Goal: Transaction & Acquisition: Purchase product/service

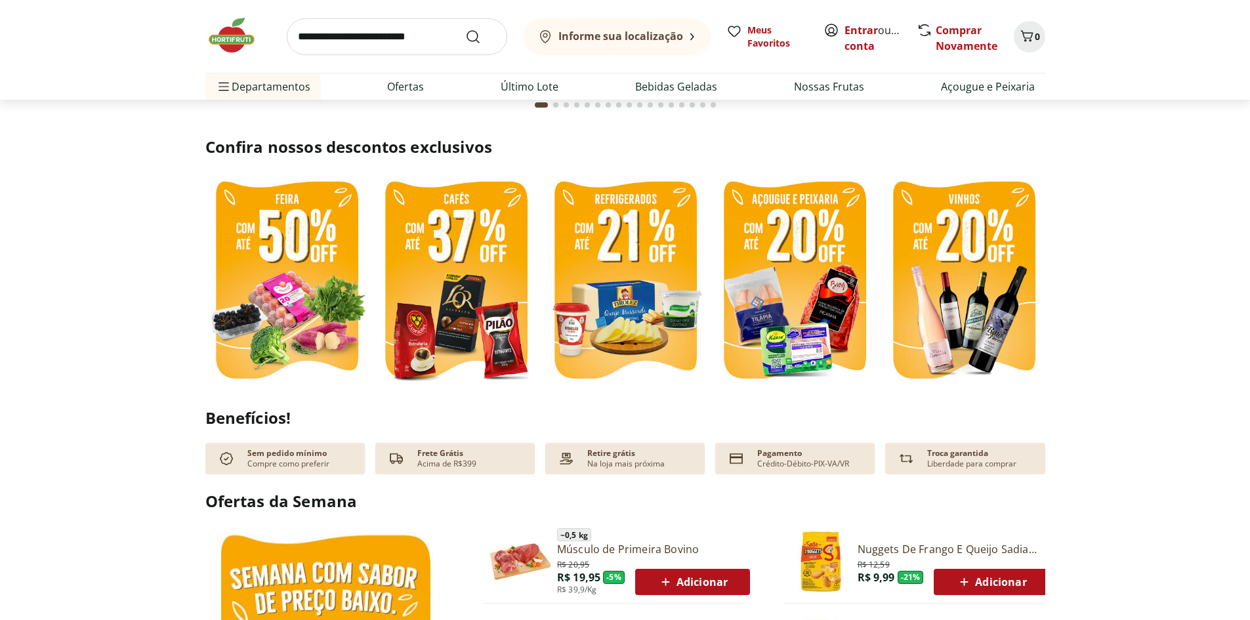
scroll to position [262, 0]
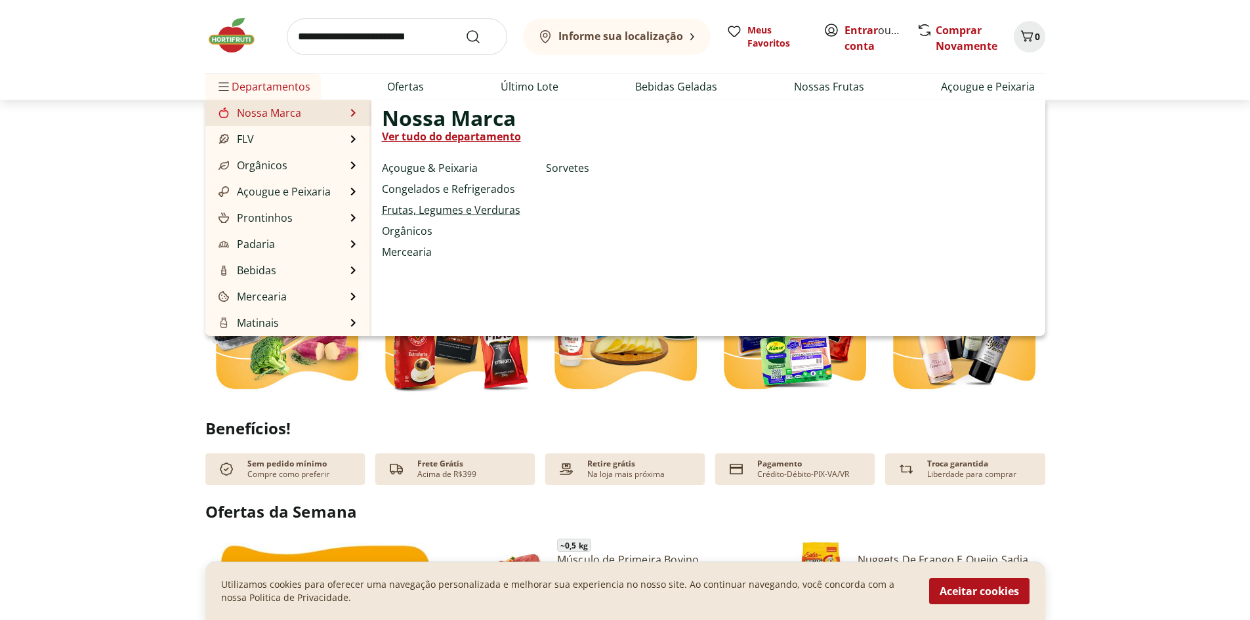
click at [436, 203] on link "Frutas, Legumes e Verduras" at bounding box center [451, 210] width 138 height 16
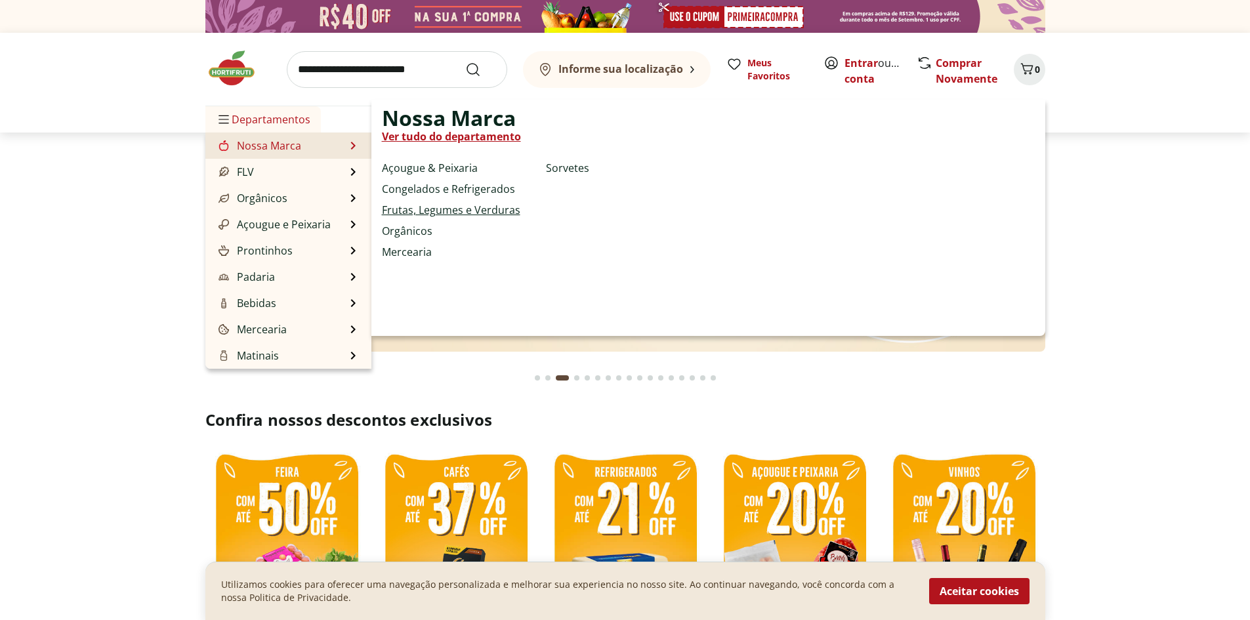
select select "**********"
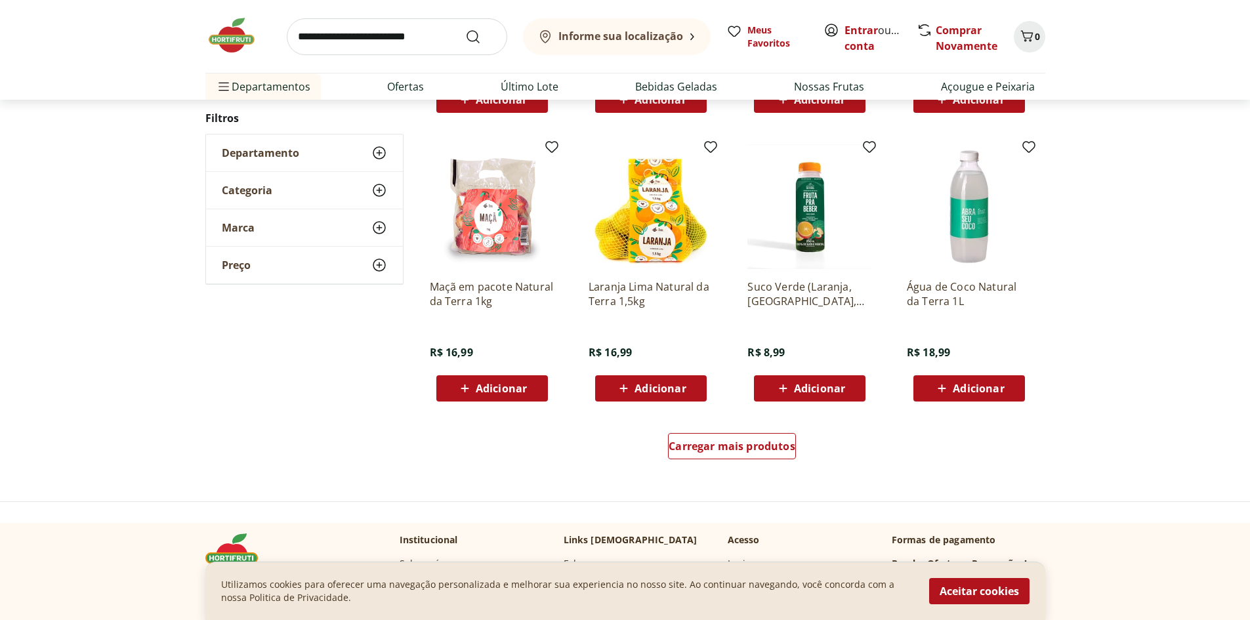
scroll to position [787, 0]
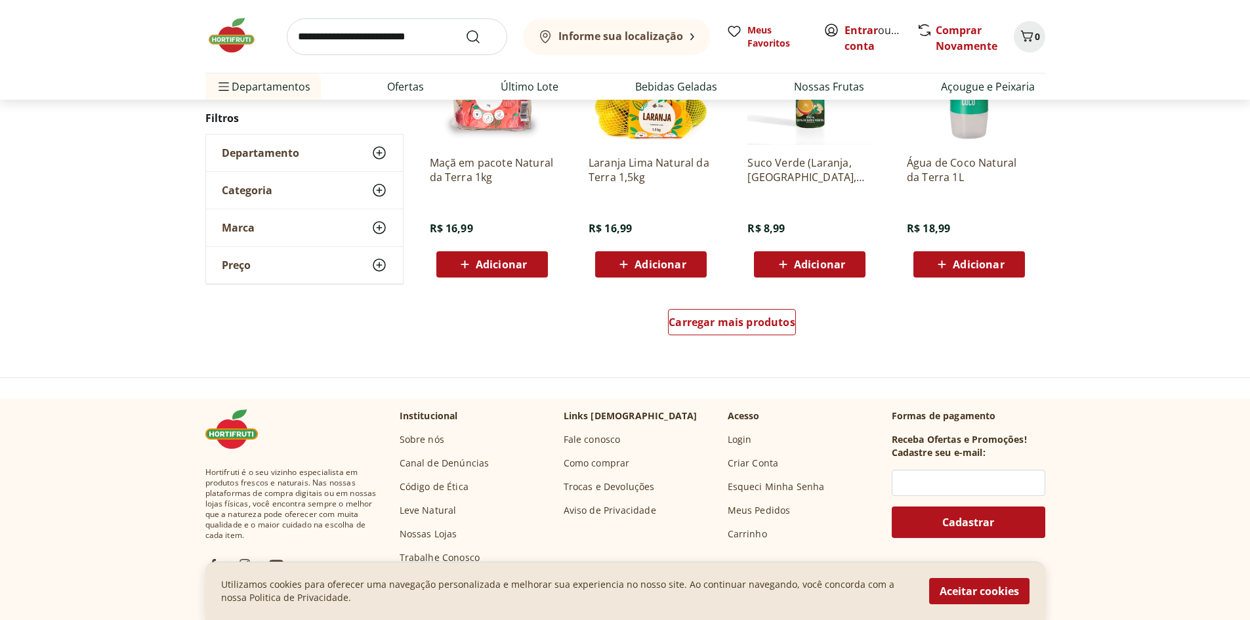
click at [501, 267] on span "Adicionar" at bounding box center [501, 264] width 51 height 10
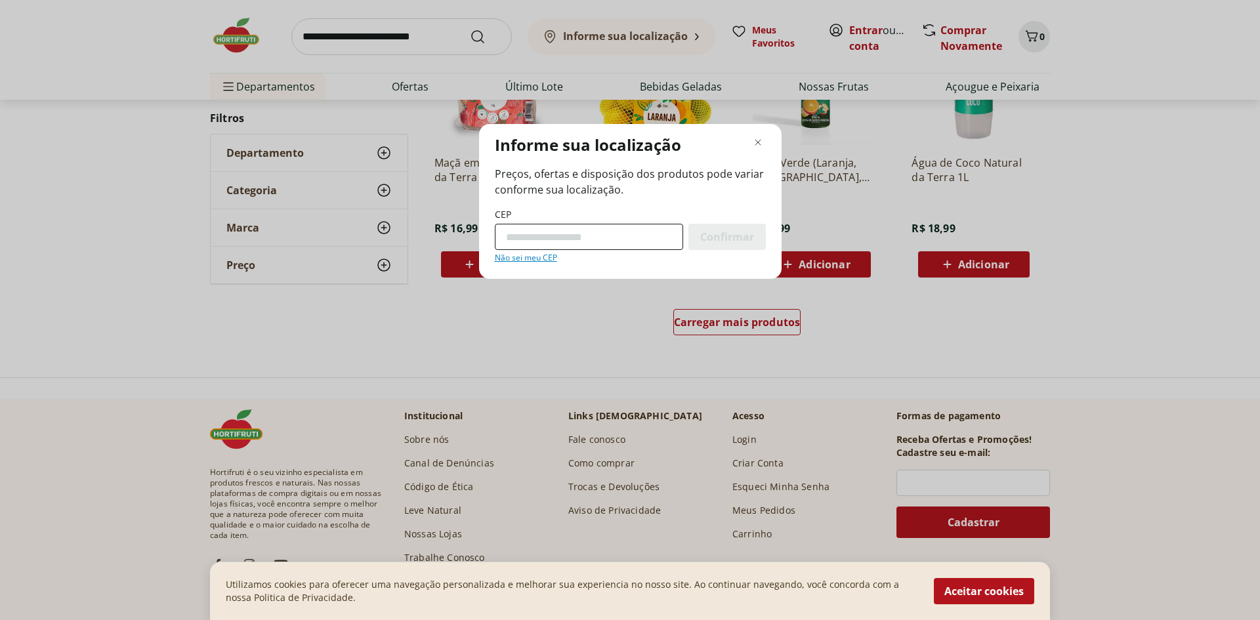
click at [661, 236] on input "CEP" at bounding box center [589, 237] width 188 height 26
type input "*********"
click at [738, 225] on div "Confirmar" at bounding box center [726, 237] width 77 height 26
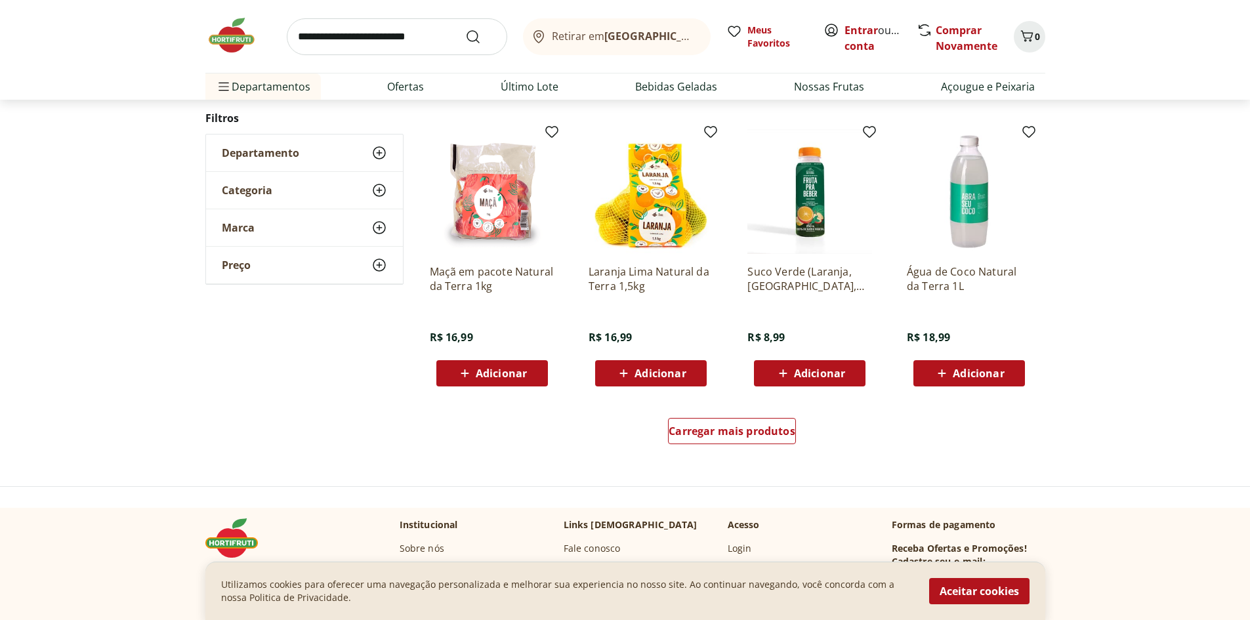
scroll to position [722, 0]
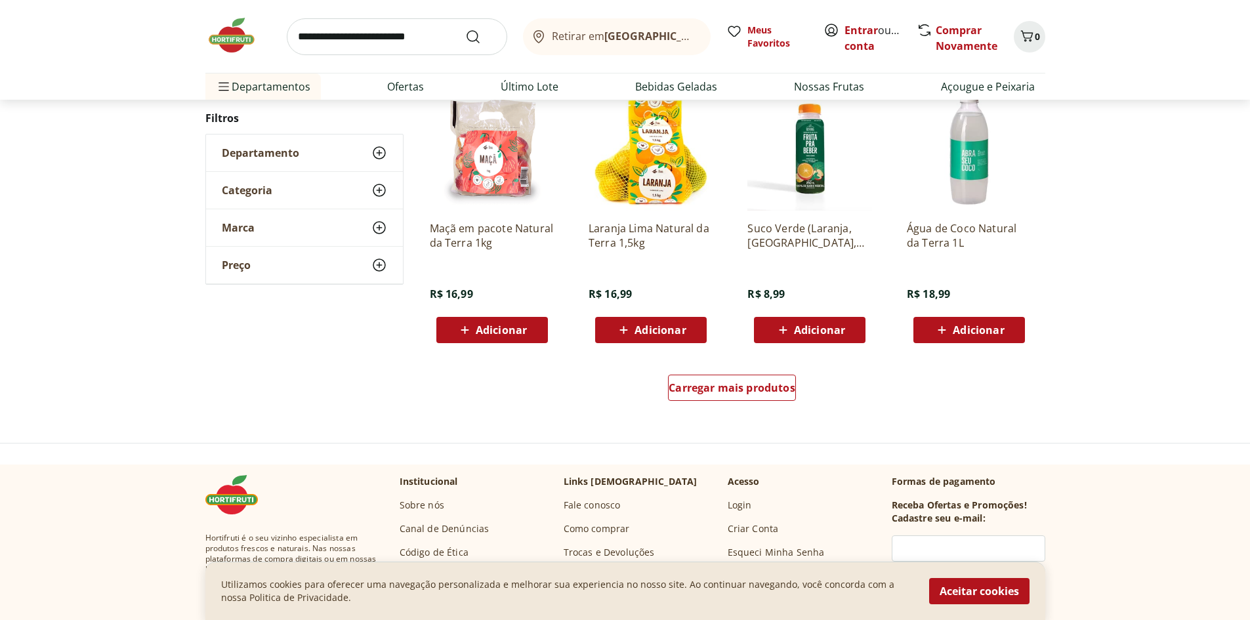
click at [501, 335] on span "Adicionar" at bounding box center [501, 330] width 51 height 10
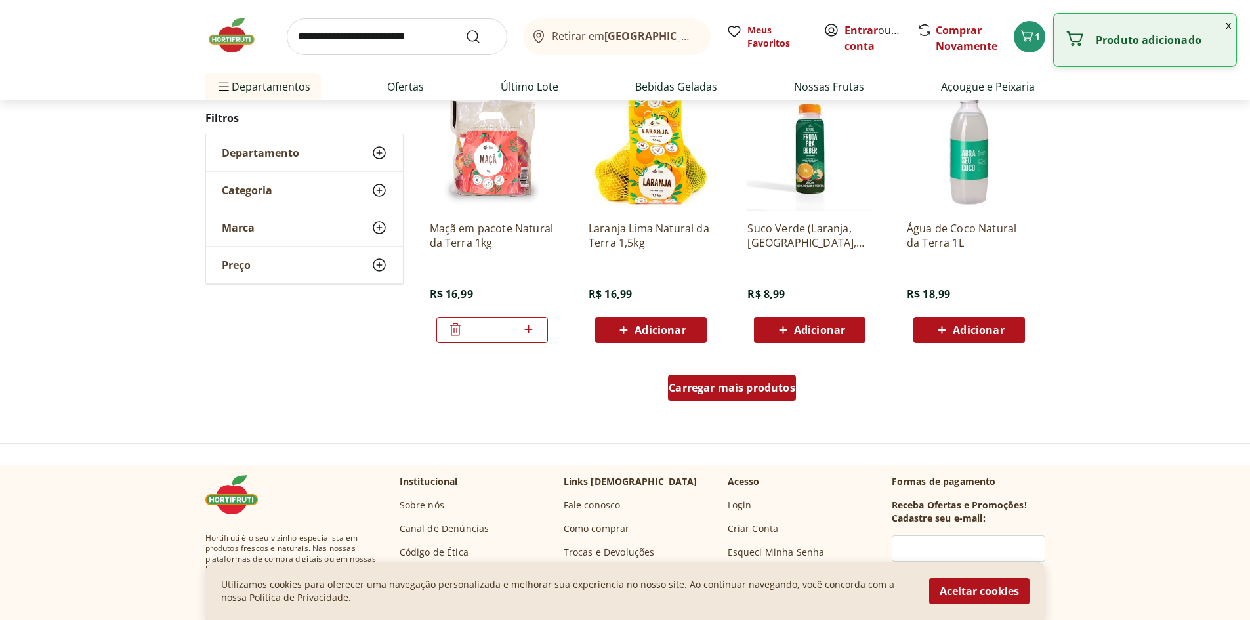
click at [735, 390] on span "Carregar mais produtos" at bounding box center [732, 388] width 127 height 10
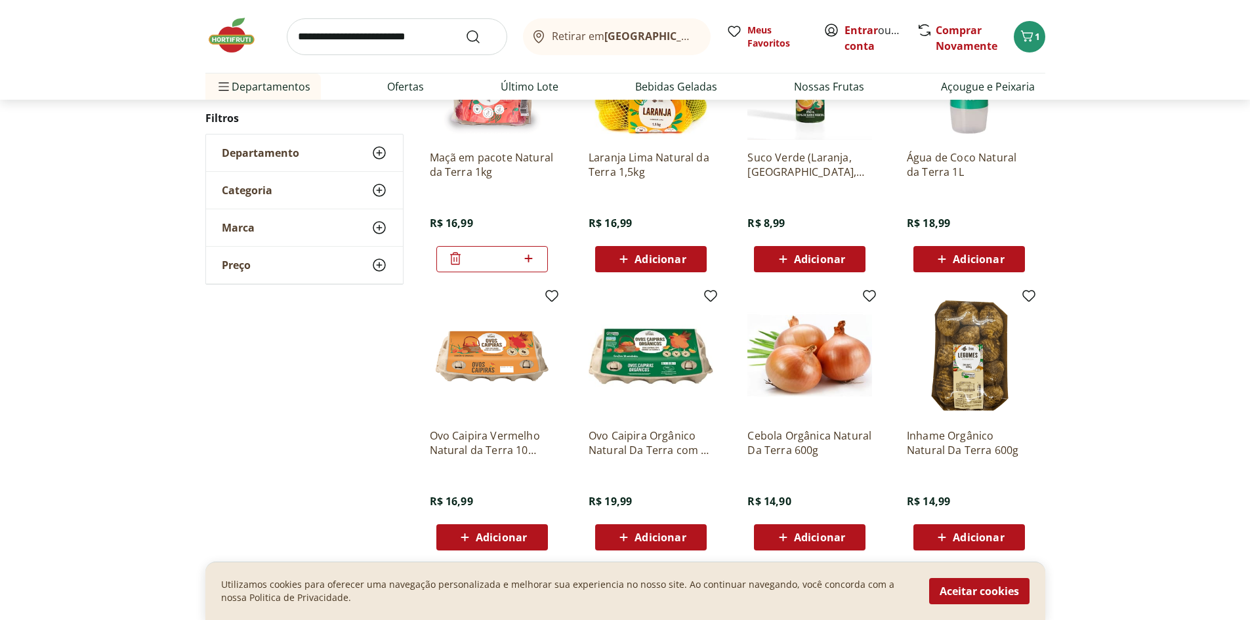
scroll to position [919, 0]
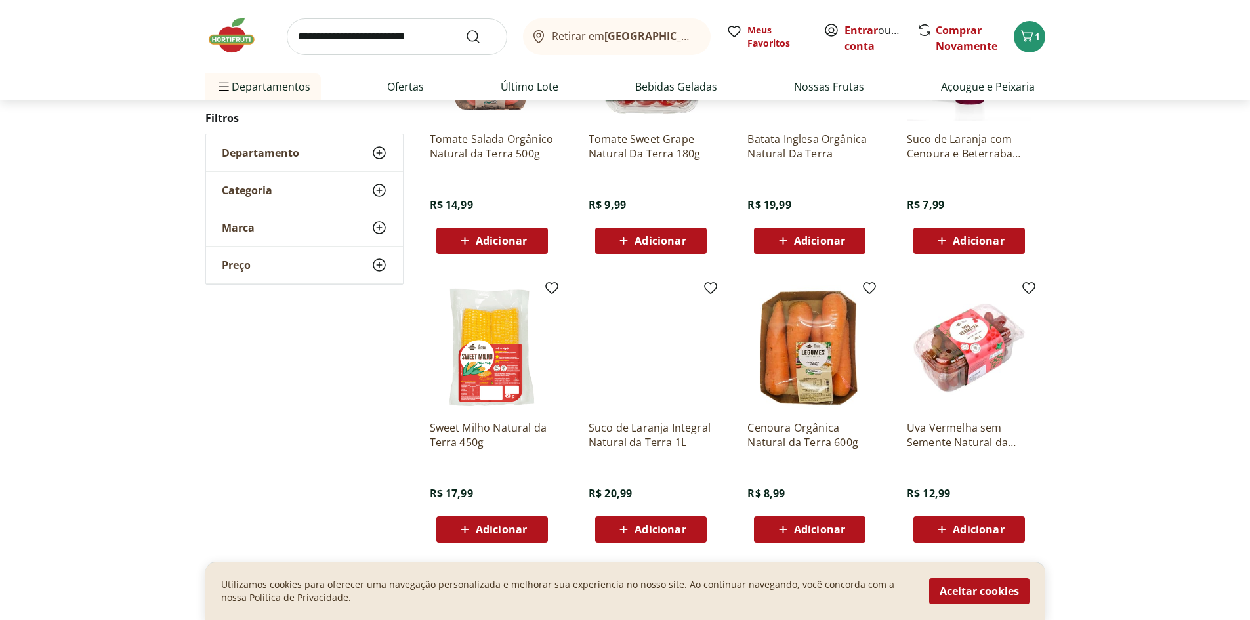
scroll to position [919, 0]
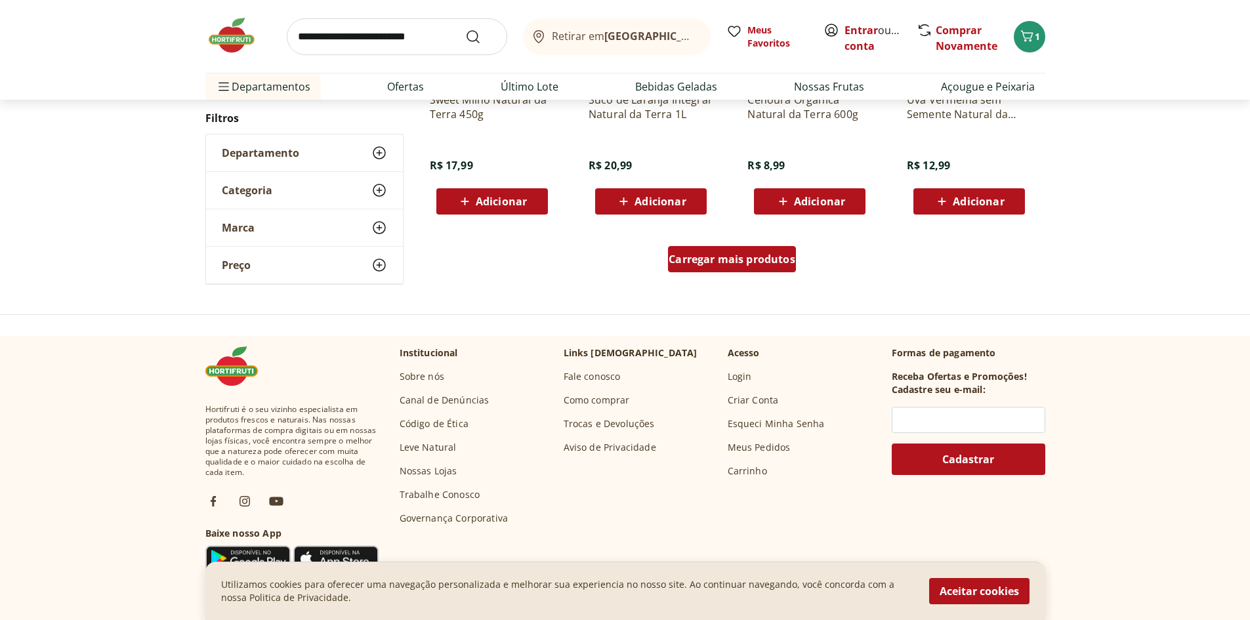
click at [699, 259] on span "Carregar mais produtos" at bounding box center [732, 259] width 127 height 10
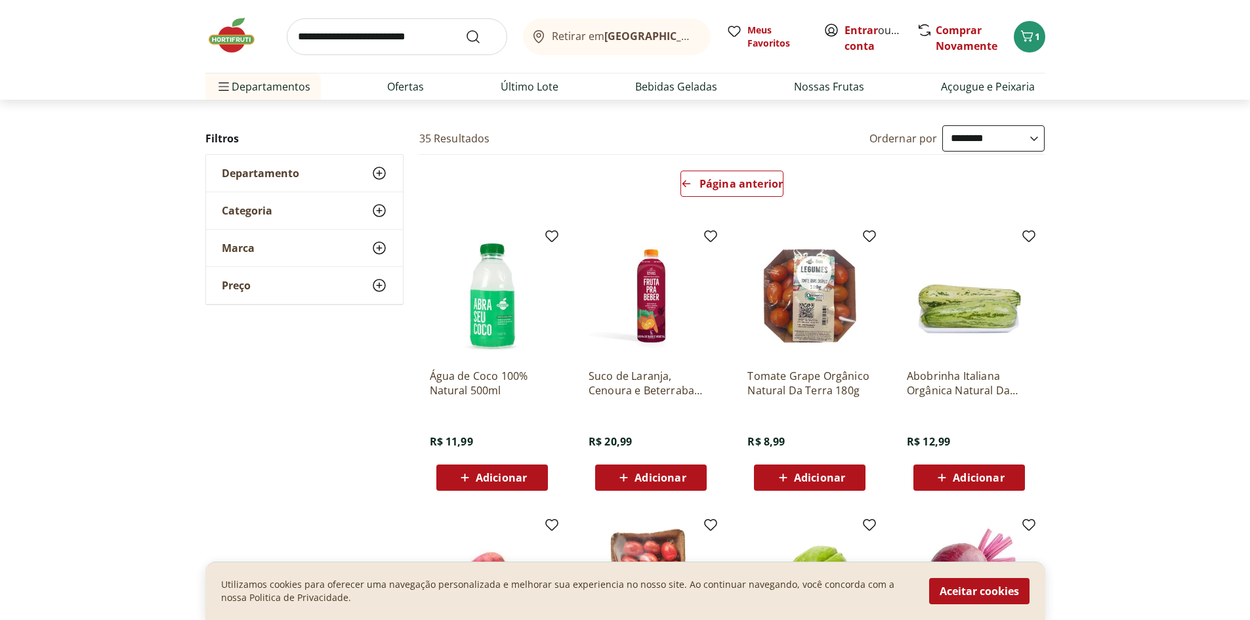
scroll to position [63, 0]
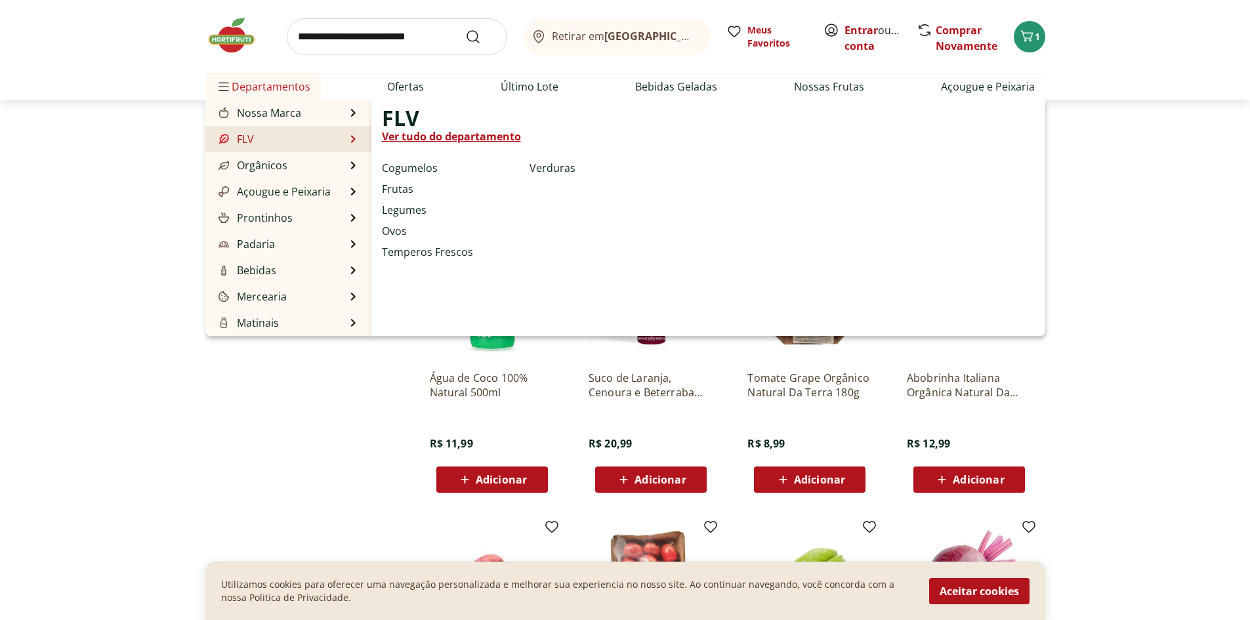
click at [415, 140] on link "Ver tudo do departamento" at bounding box center [451, 137] width 139 height 16
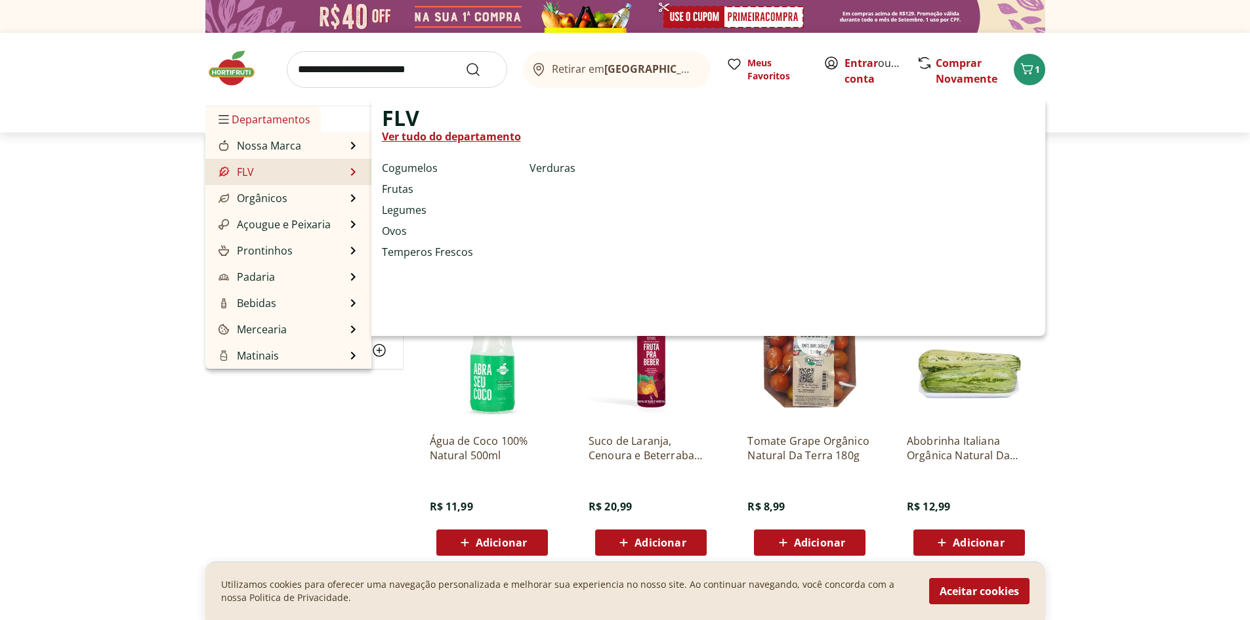
select select "**********"
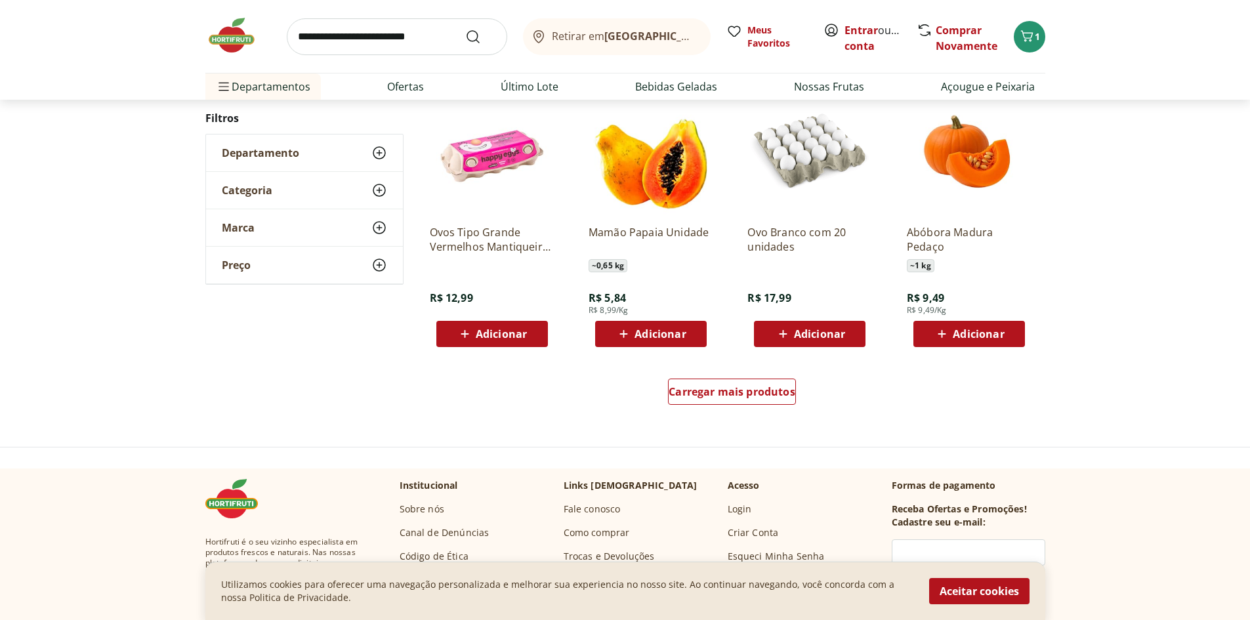
scroll to position [722, 0]
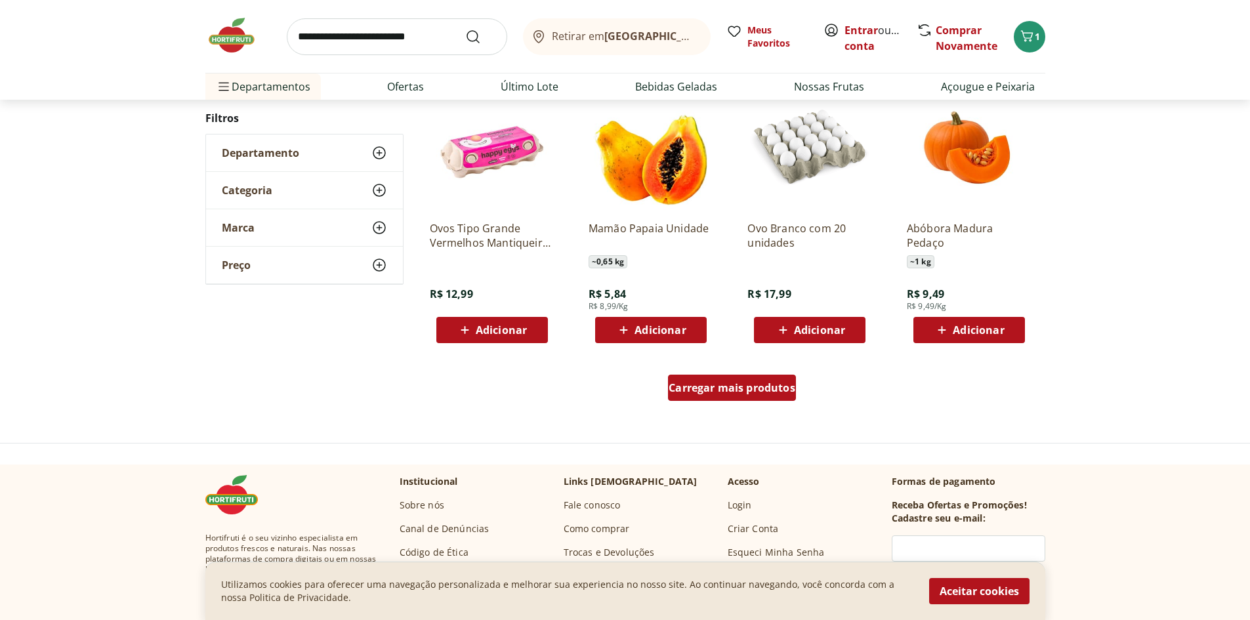
click at [727, 392] on span "Carregar mais produtos" at bounding box center [732, 388] width 127 height 10
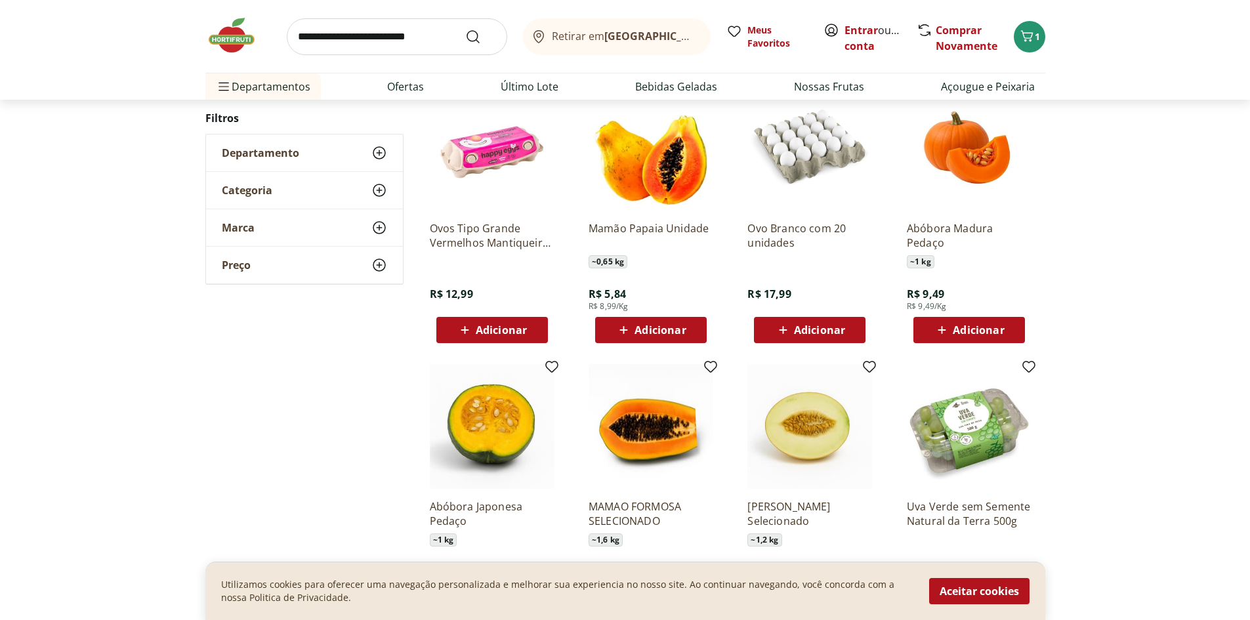
click at [520, 232] on p "Ovos Tipo Grande Vermelhos Mantiqueira Happy Eggs 10 Unidades" at bounding box center [492, 235] width 125 height 29
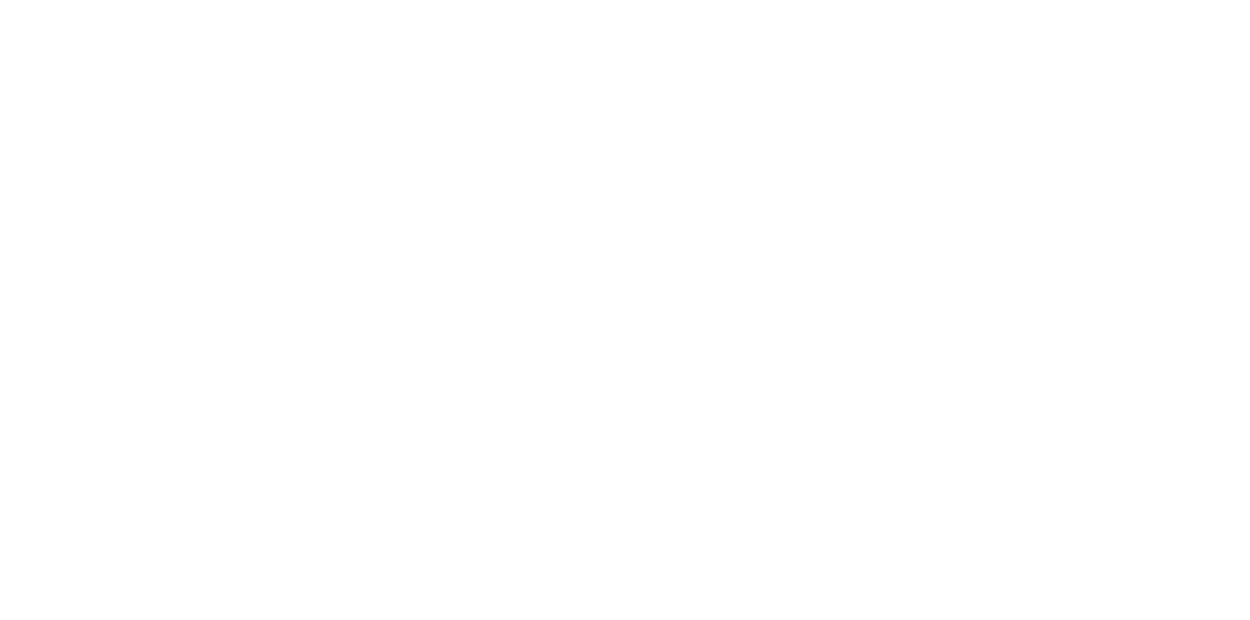
scroll to position [722, 0]
select select "**********"
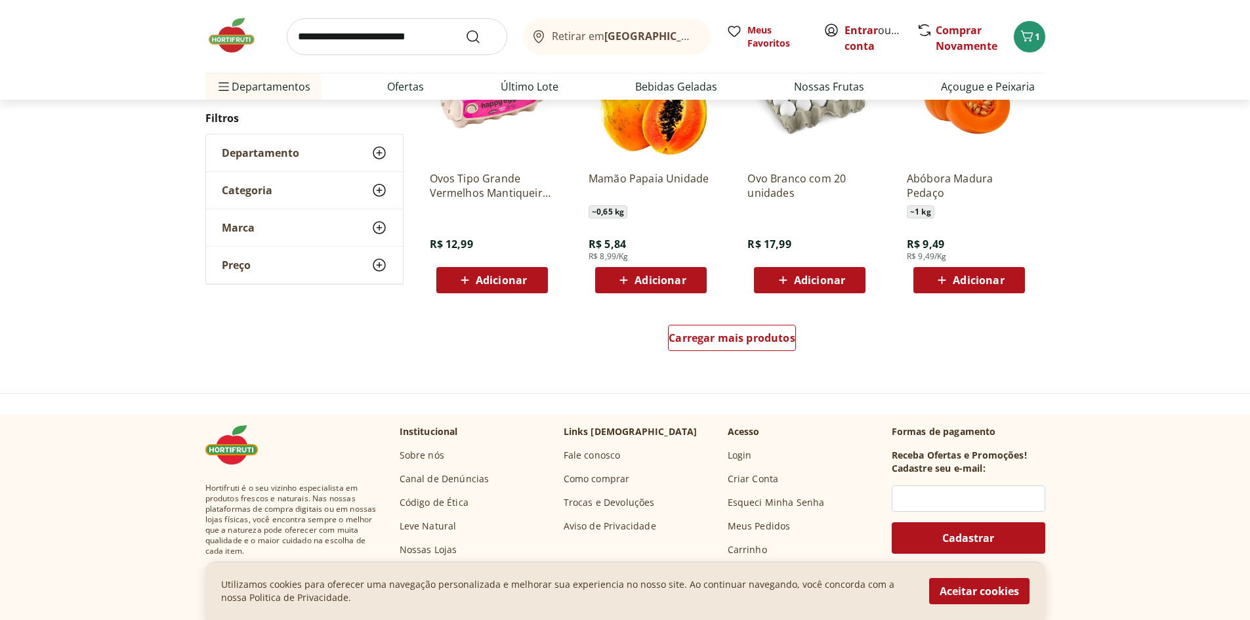
scroll to position [1312, 0]
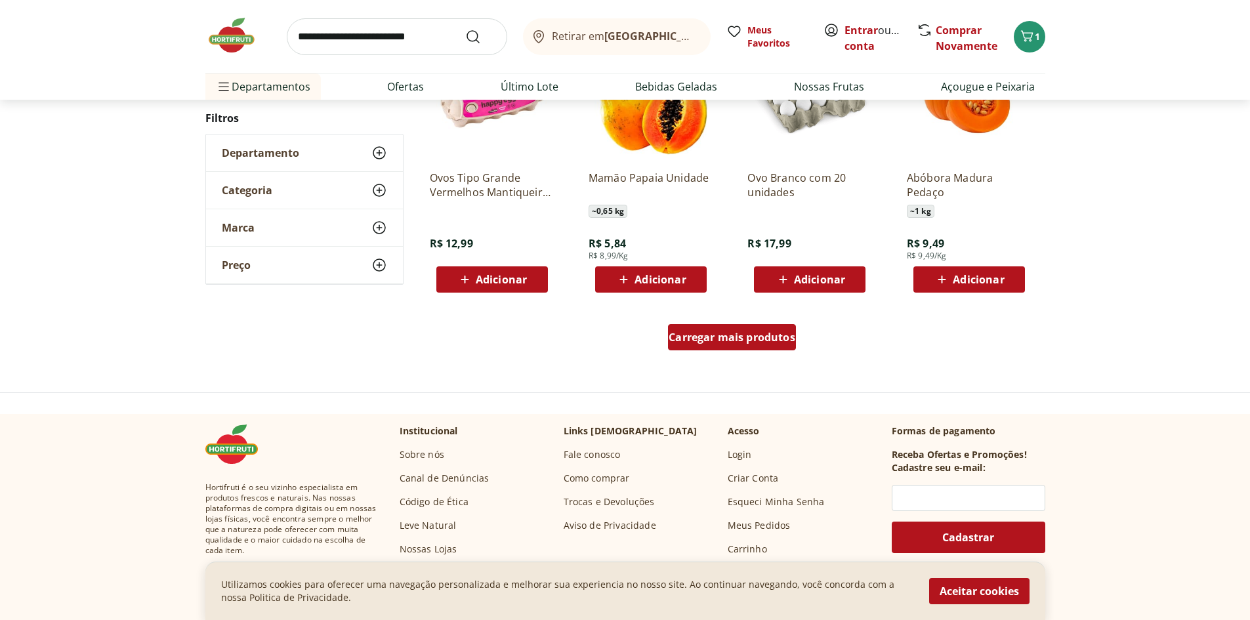
click at [722, 334] on span "Carregar mais produtos" at bounding box center [732, 337] width 127 height 10
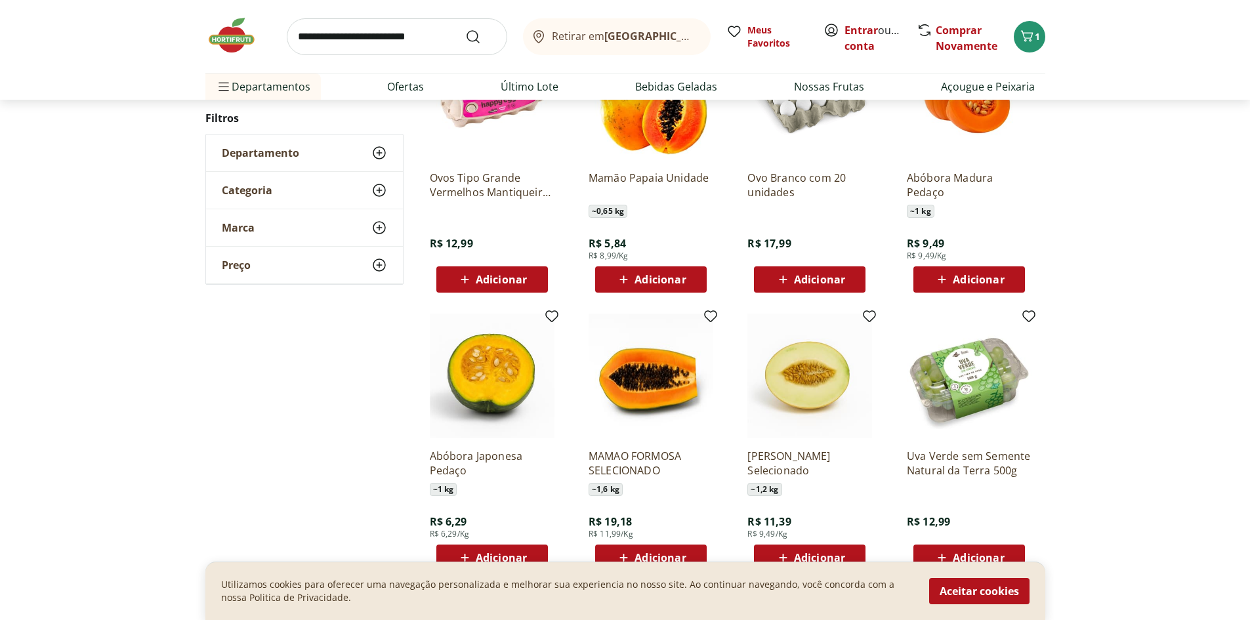
click at [858, 278] on button "Adicionar" at bounding box center [810, 279] width 112 height 26
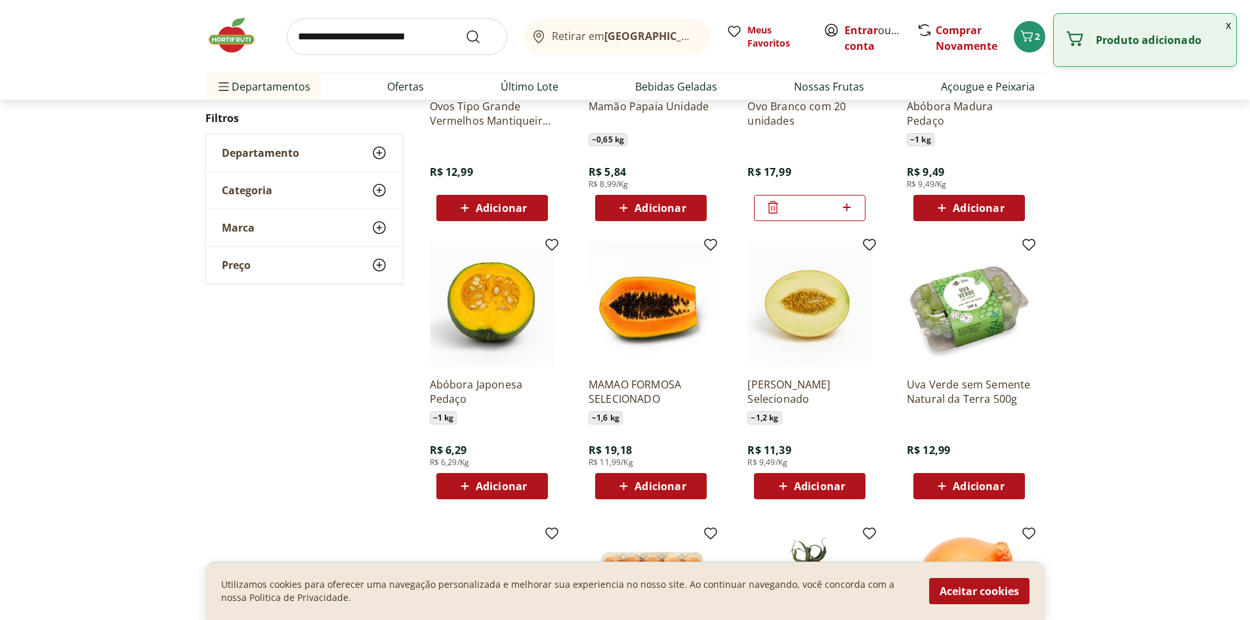
scroll to position [1444, 0]
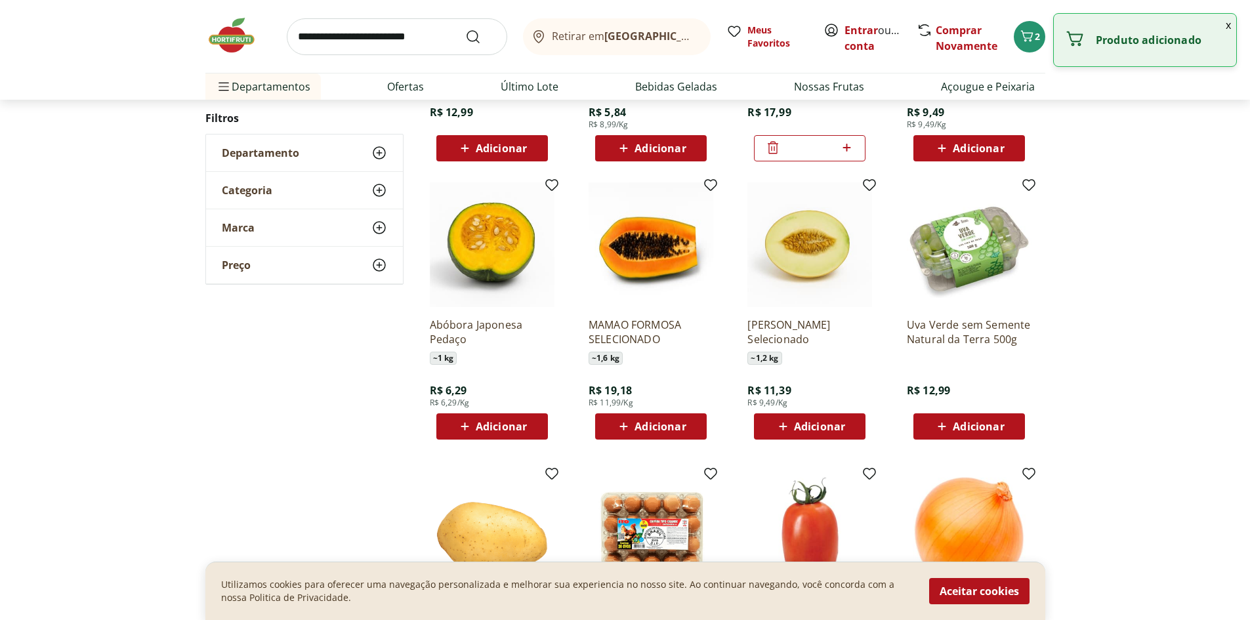
click at [942, 426] on icon at bounding box center [942, 427] width 16 height 16
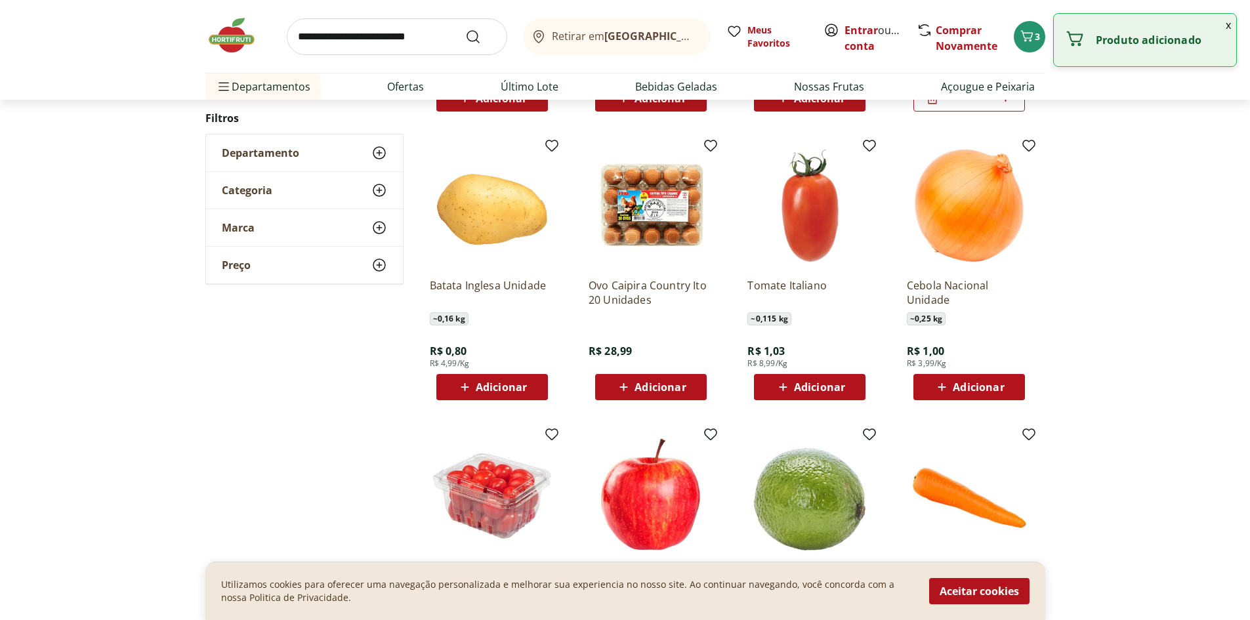
scroll to position [1312, 0]
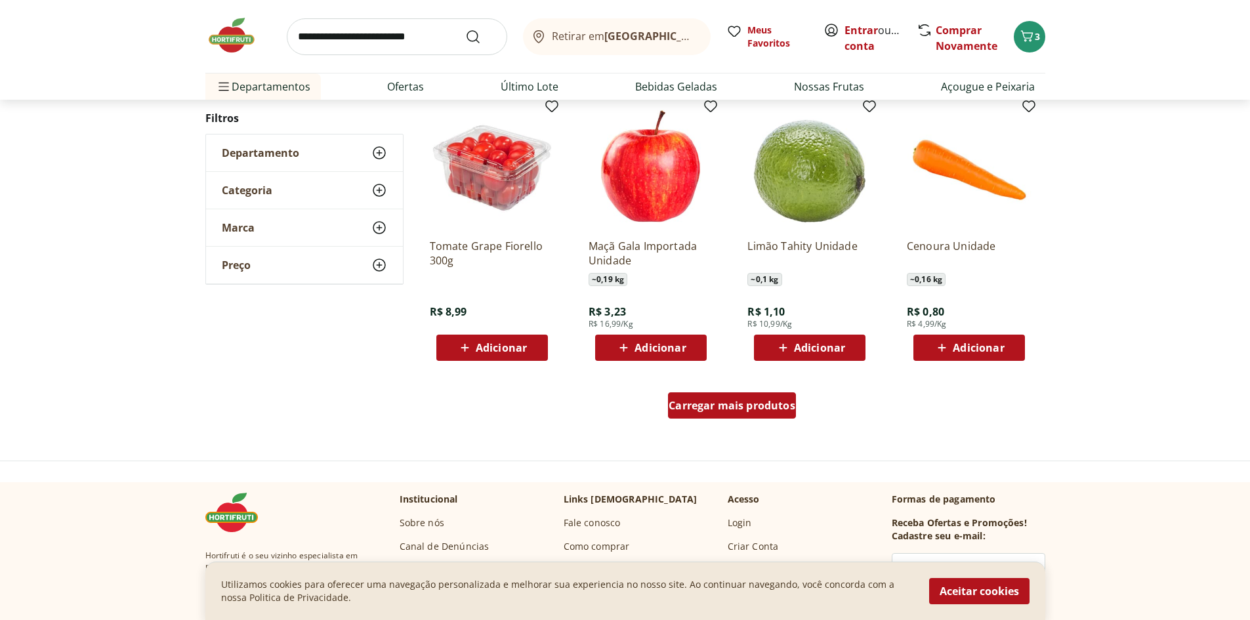
click at [724, 415] on div "Carregar mais produtos" at bounding box center [732, 405] width 128 height 26
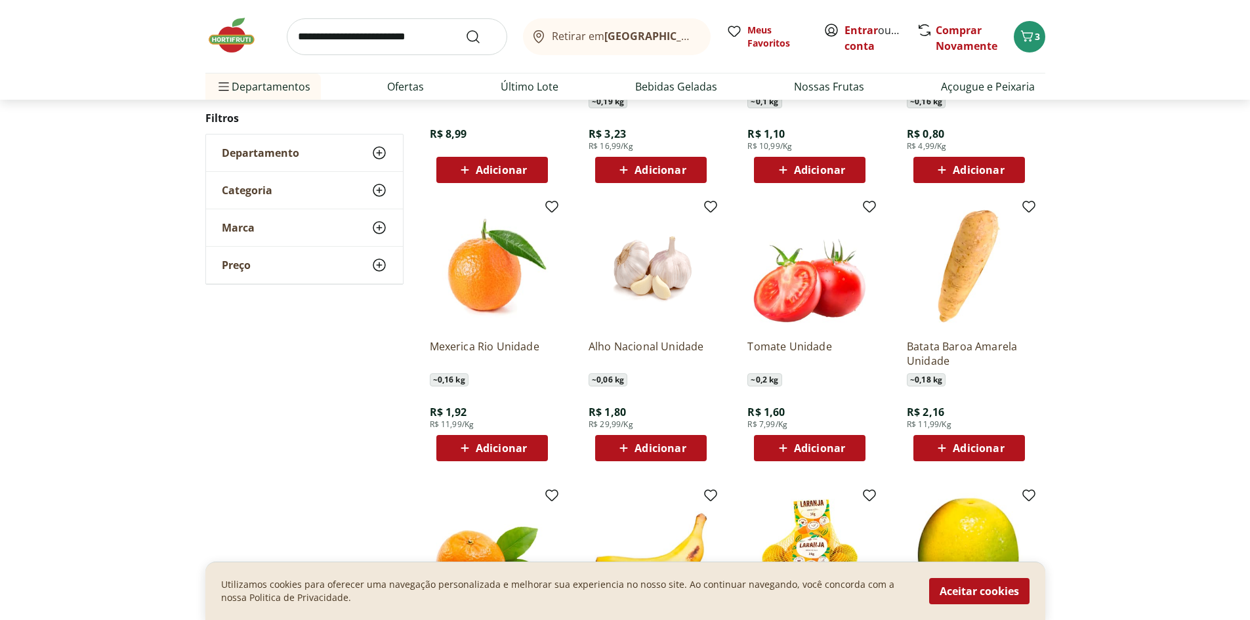
scroll to position [1509, 0]
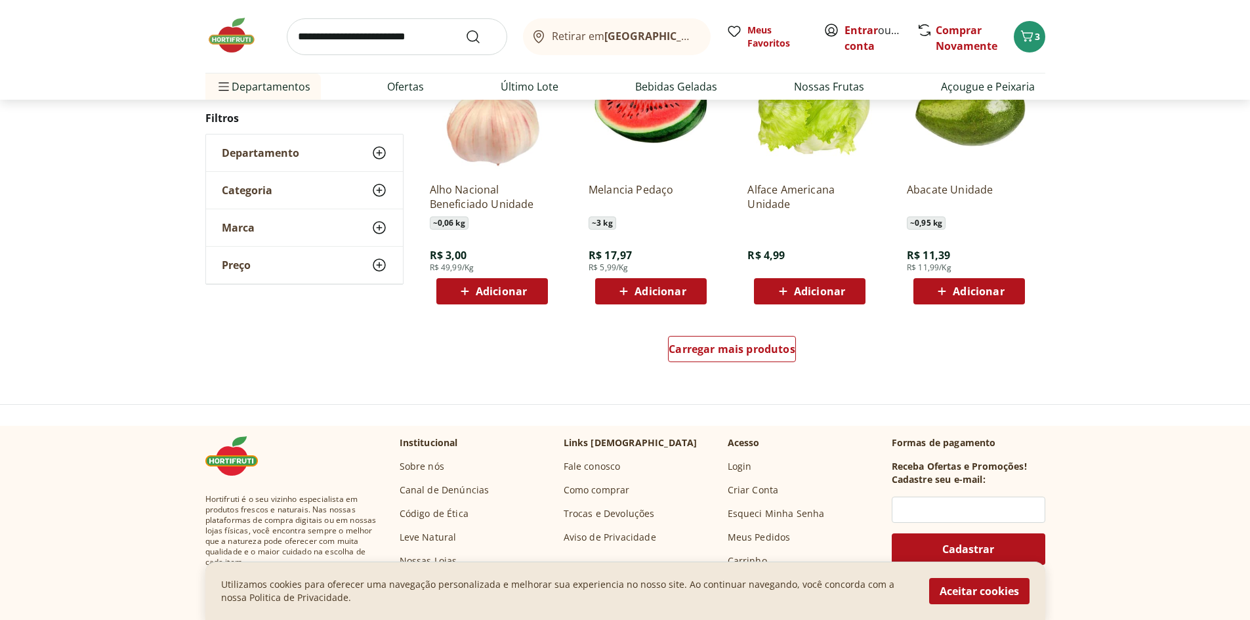
scroll to position [1375, 0]
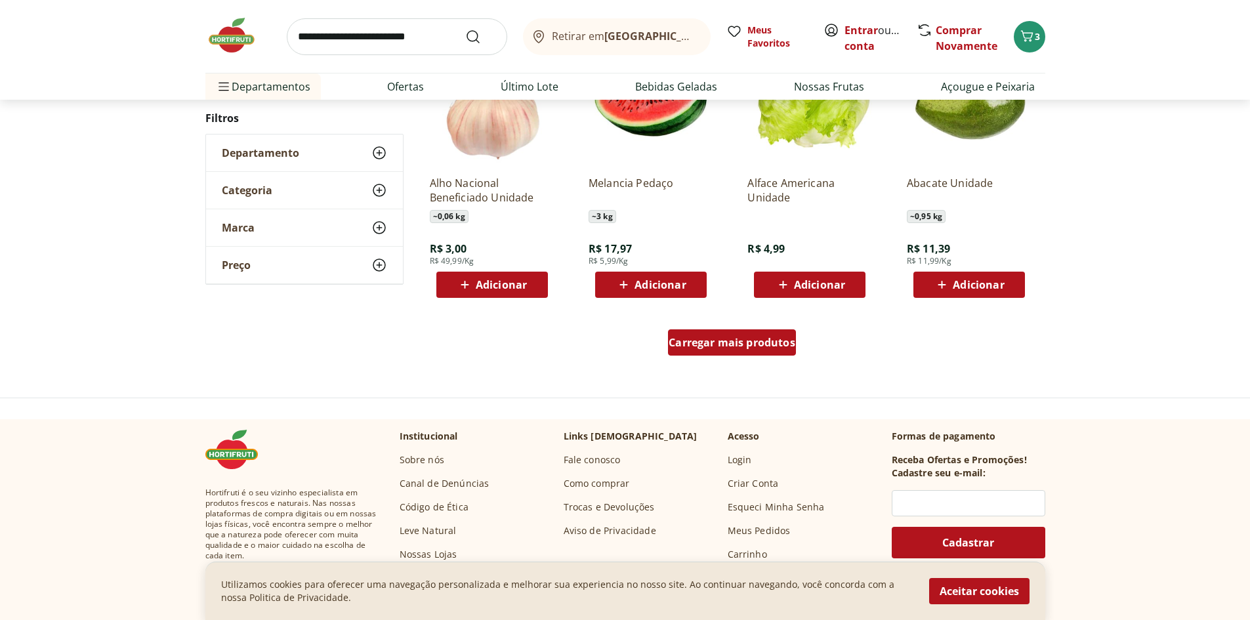
click at [725, 345] on span "Carregar mais produtos" at bounding box center [732, 342] width 127 height 10
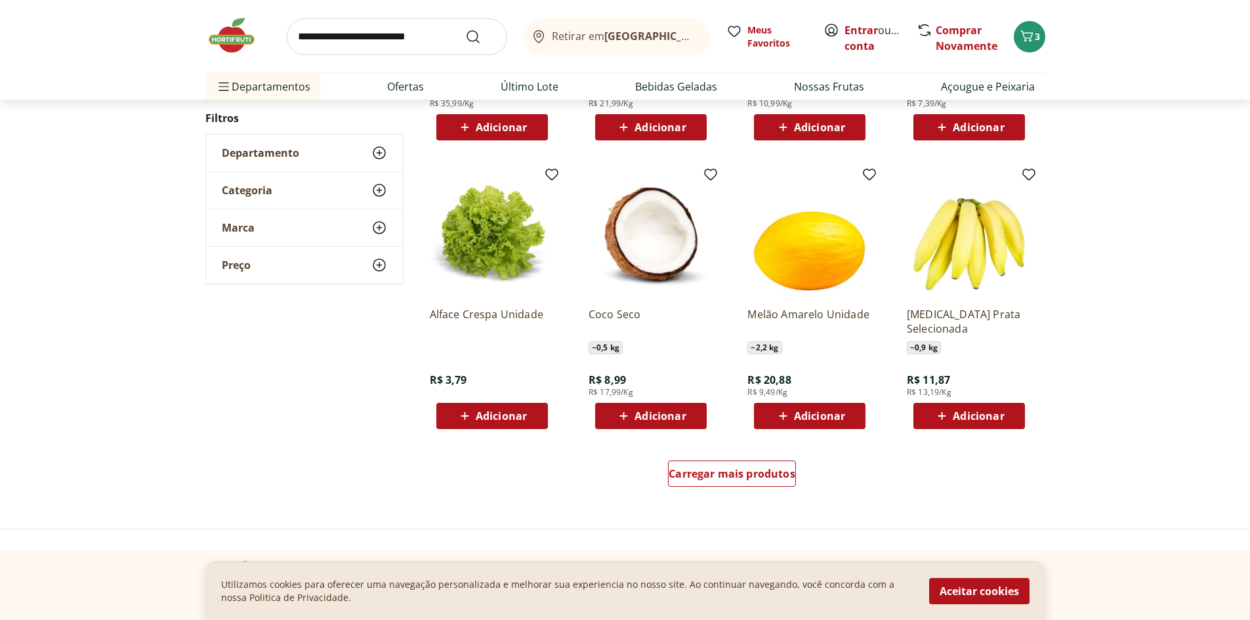
scroll to position [1242, 0]
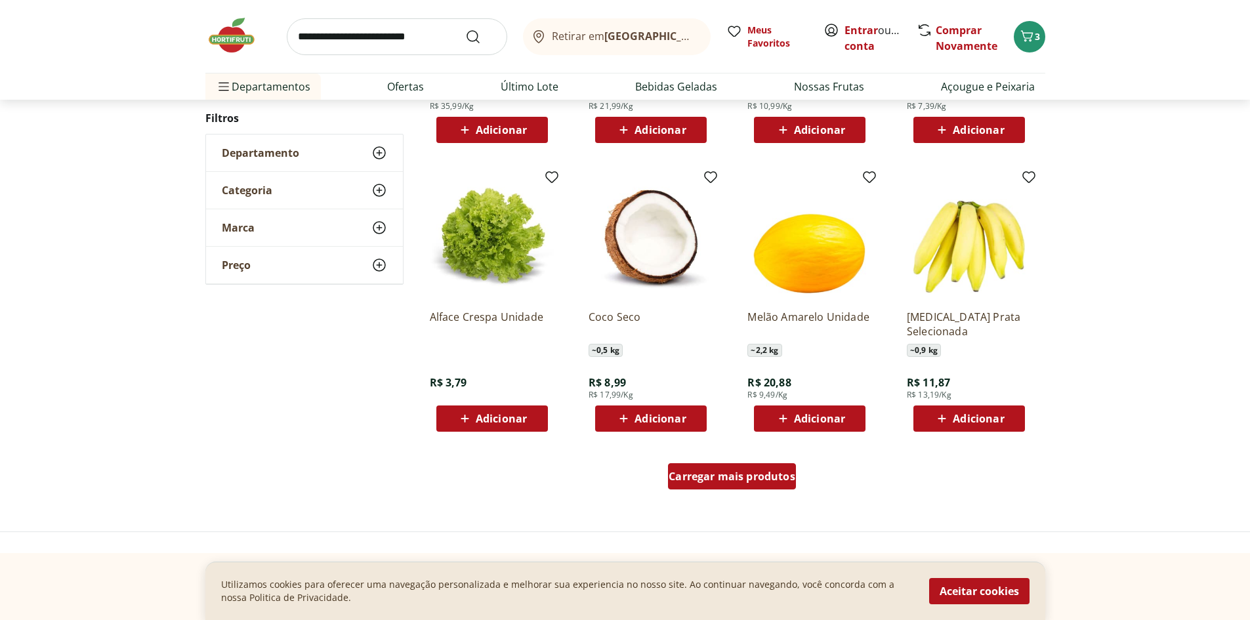
click at [698, 472] on span "Carregar mais produtos" at bounding box center [732, 476] width 127 height 10
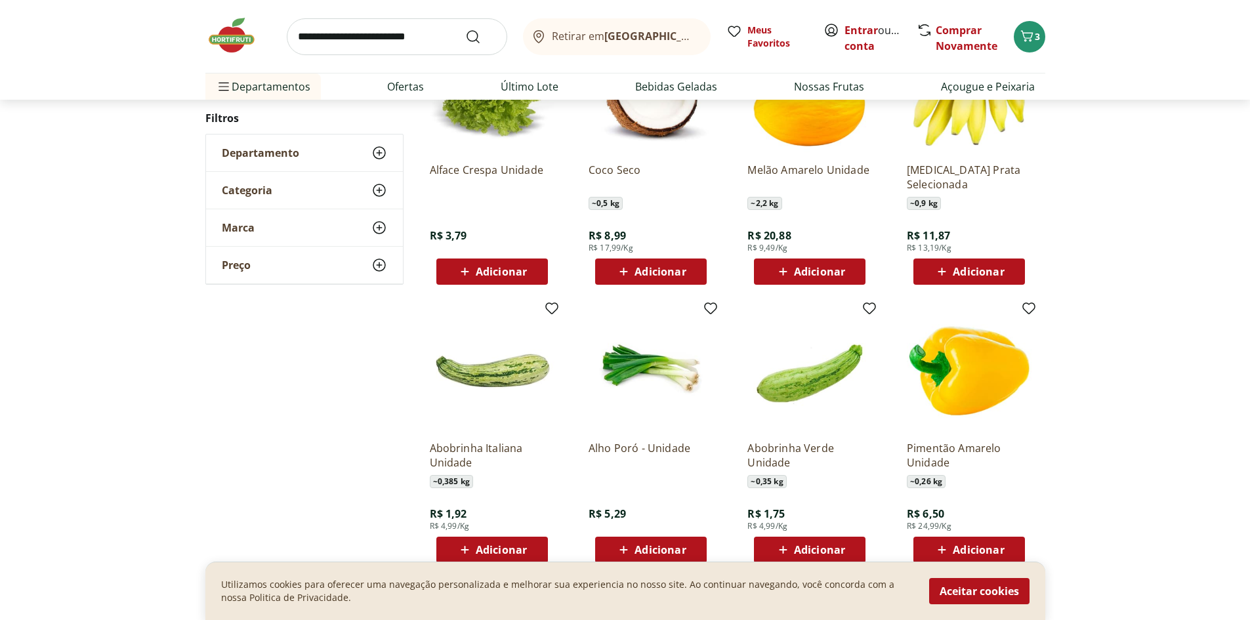
scroll to position [1570, 0]
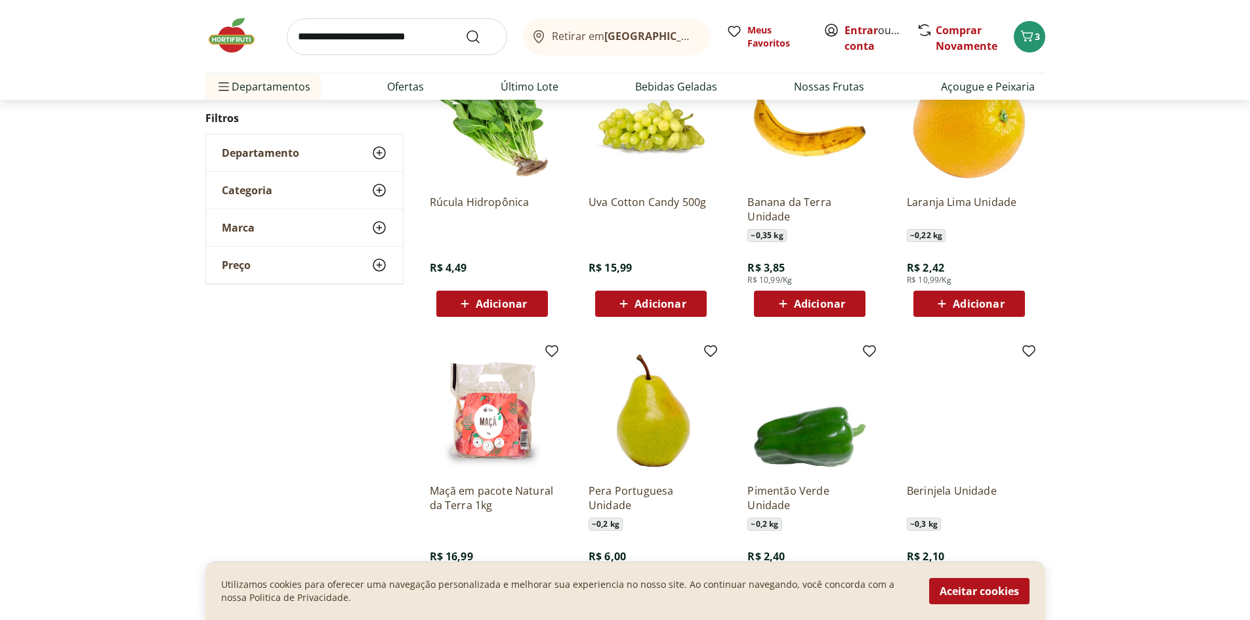
scroll to position [1239, 0]
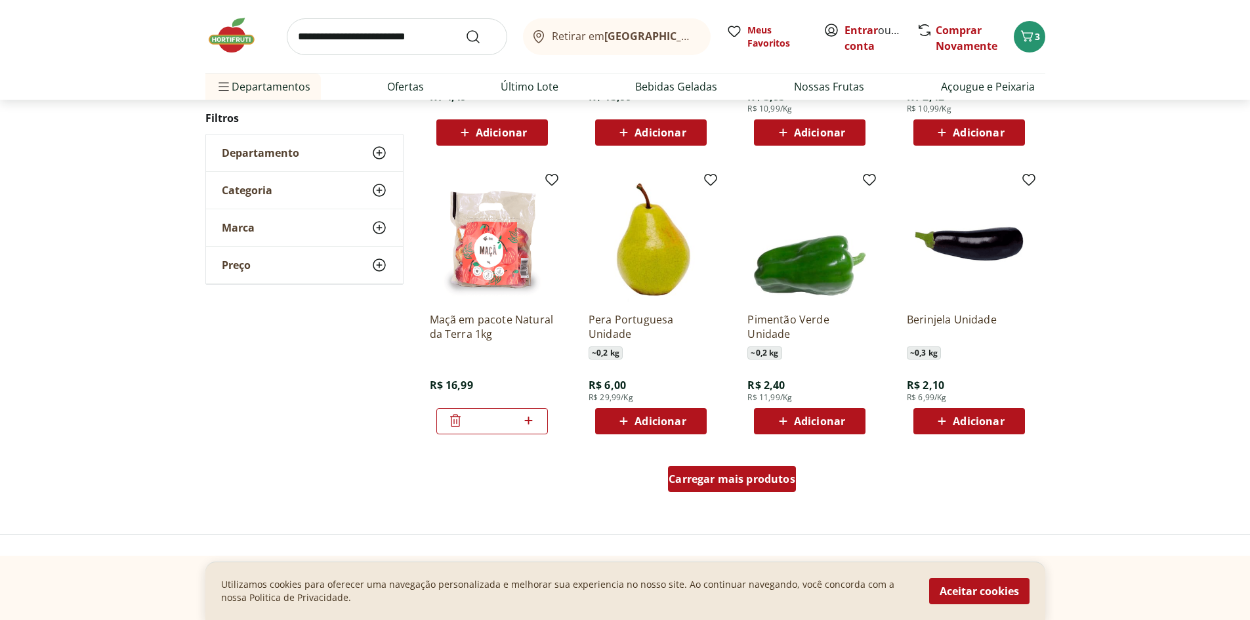
click at [700, 482] on span "Carregar mais produtos" at bounding box center [732, 479] width 127 height 10
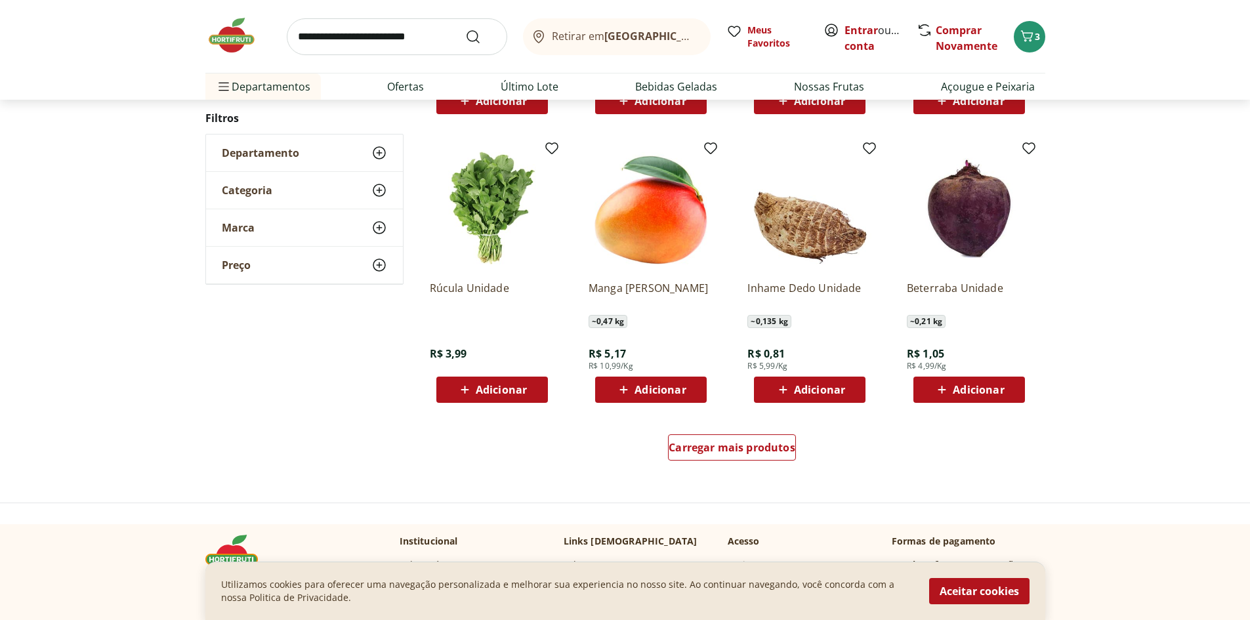
scroll to position [1302, 0]
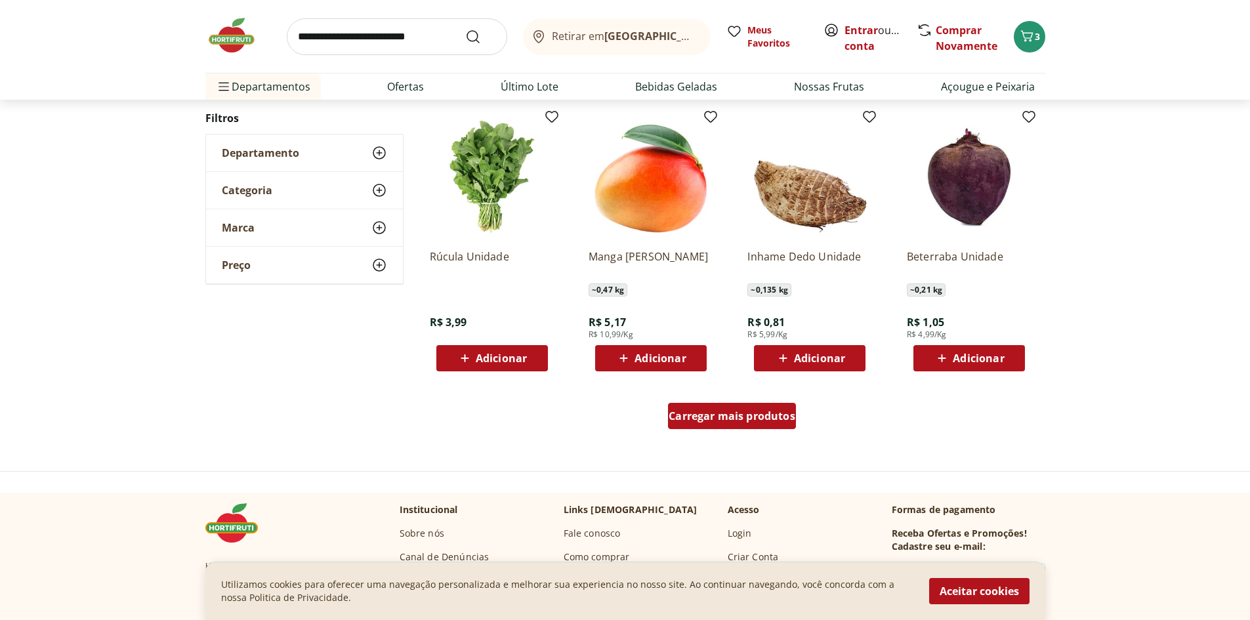
click at [717, 421] on span "Carregar mais produtos" at bounding box center [732, 416] width 127 height 10
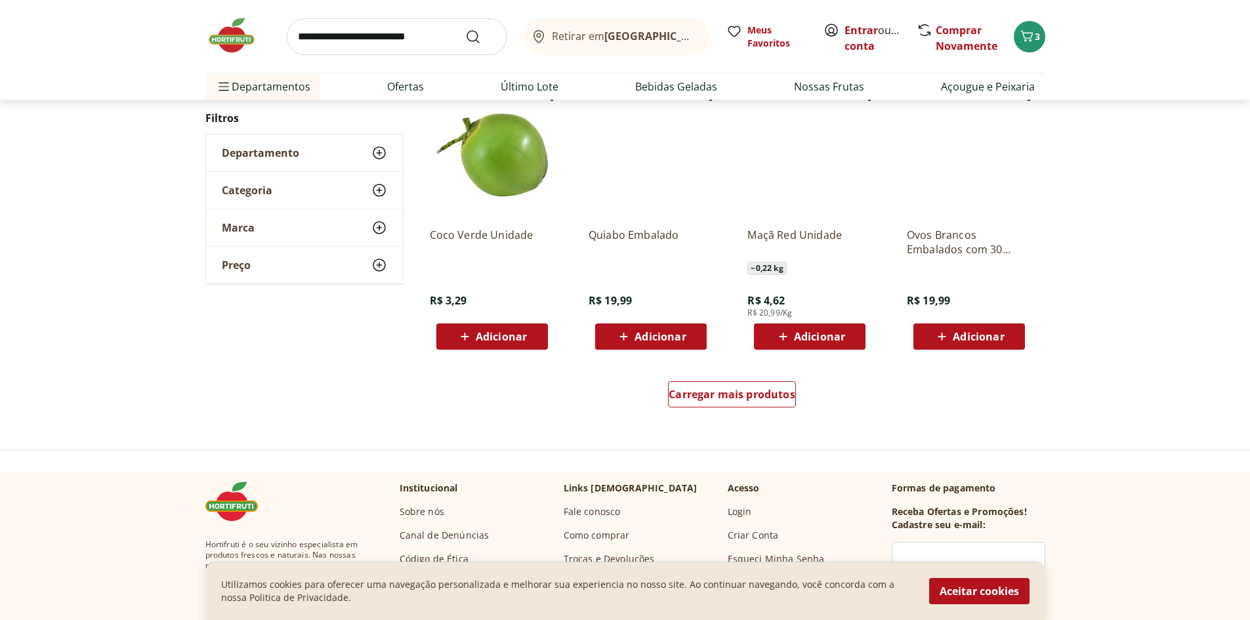
scroll to position [1365, 0]
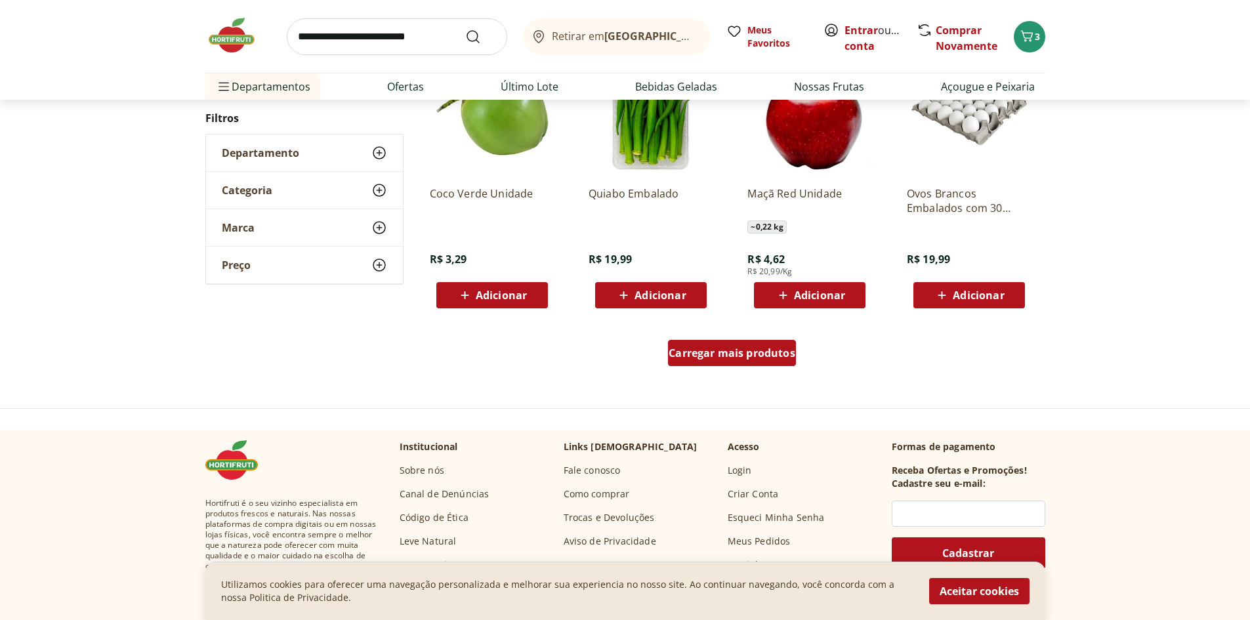
click at [698, 352] on span "Carregar mais produtos" at bounding box center [732, 353] width 127 height 10
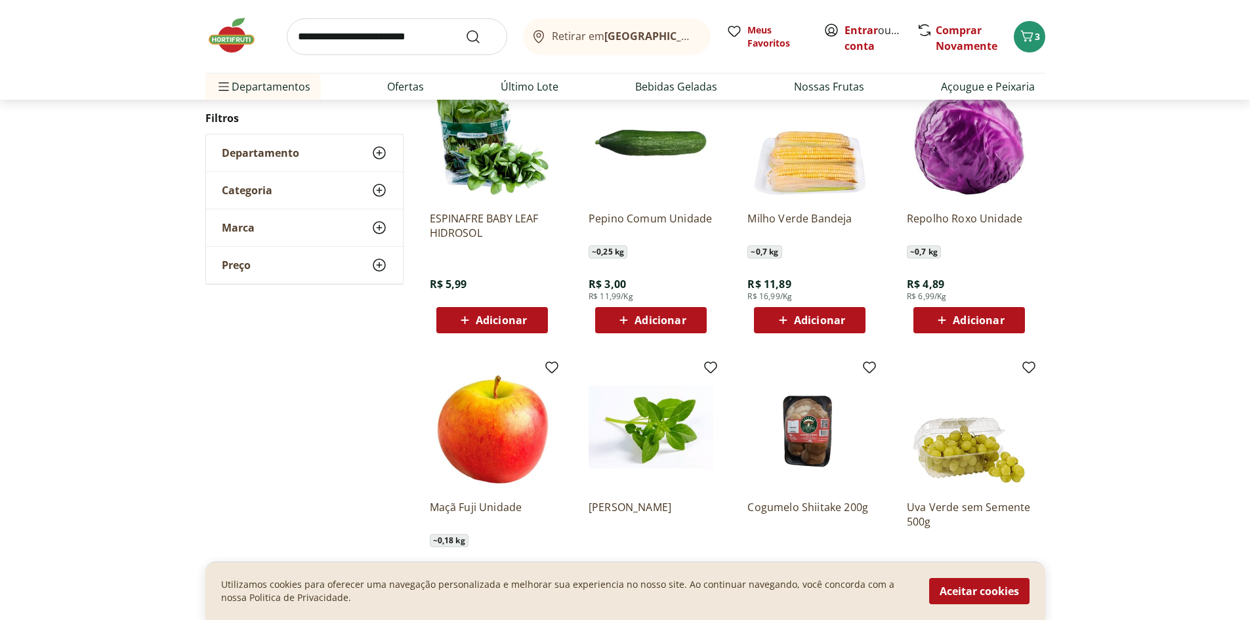
scroll to position [1231, 0]
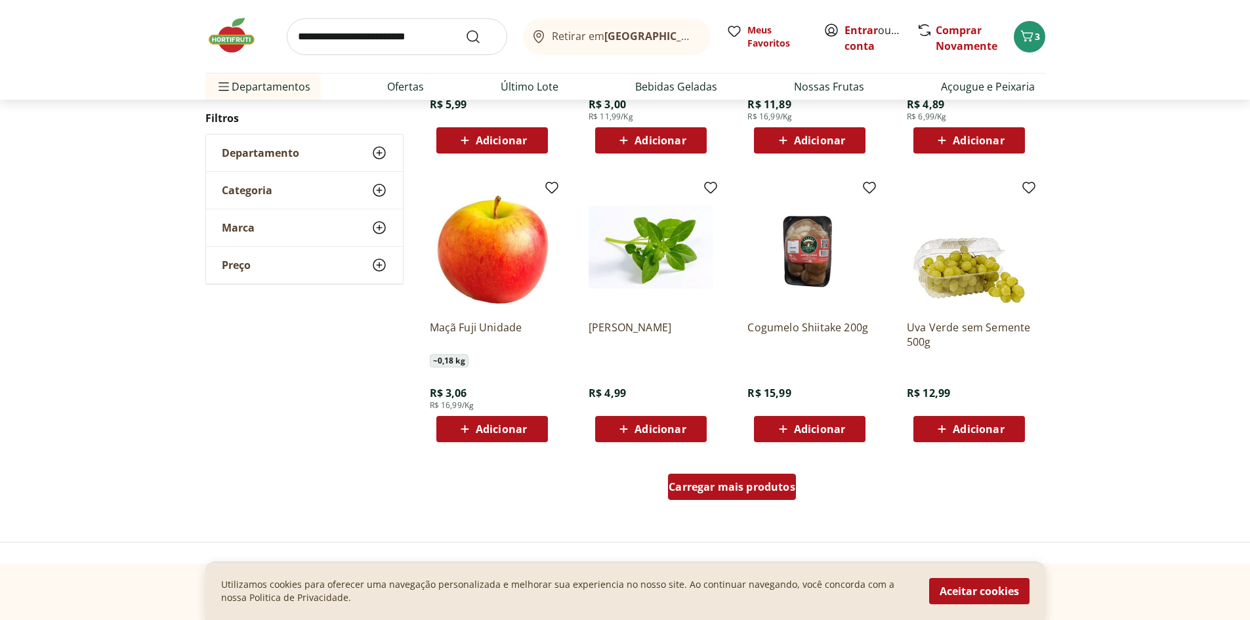
click at [766, 491] on span "Carregar mais produtos" at bounding box center [732, 487] width 127 height 10
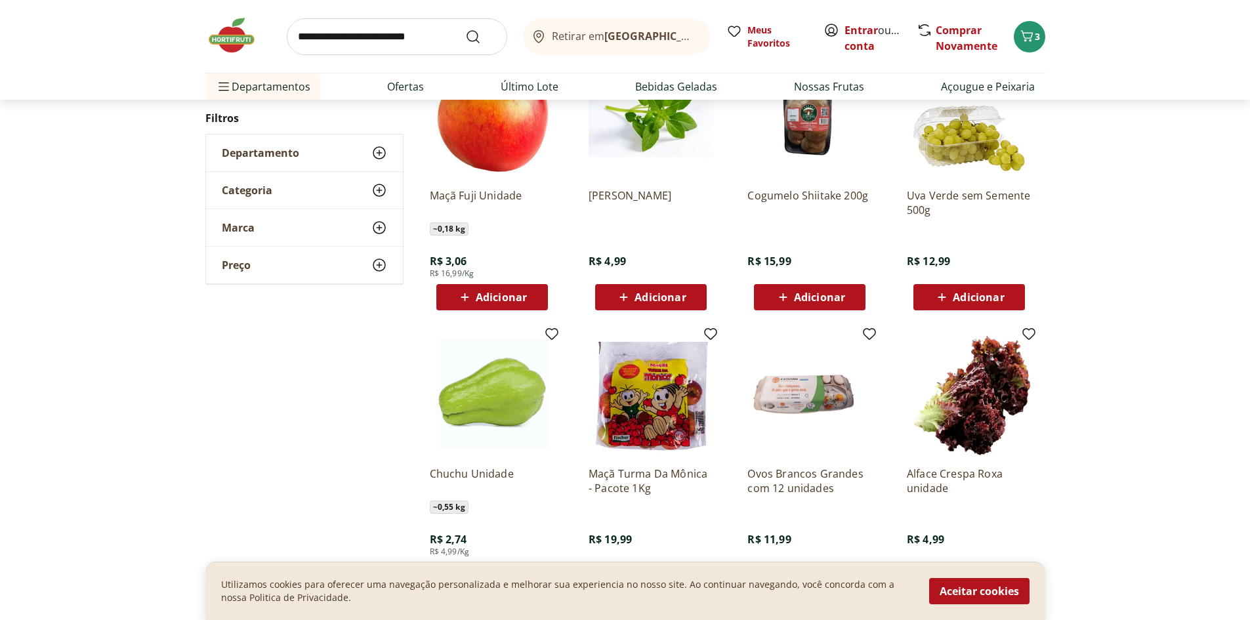
scroll to position [1559, 0]
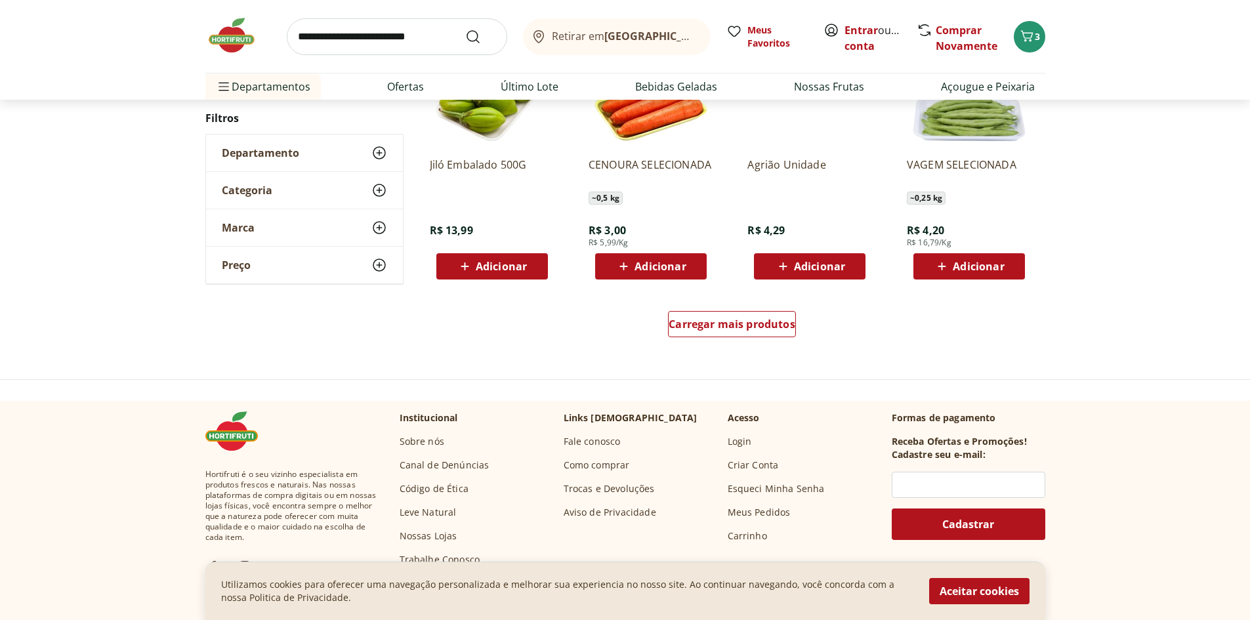
scroll to position [1425, 0]
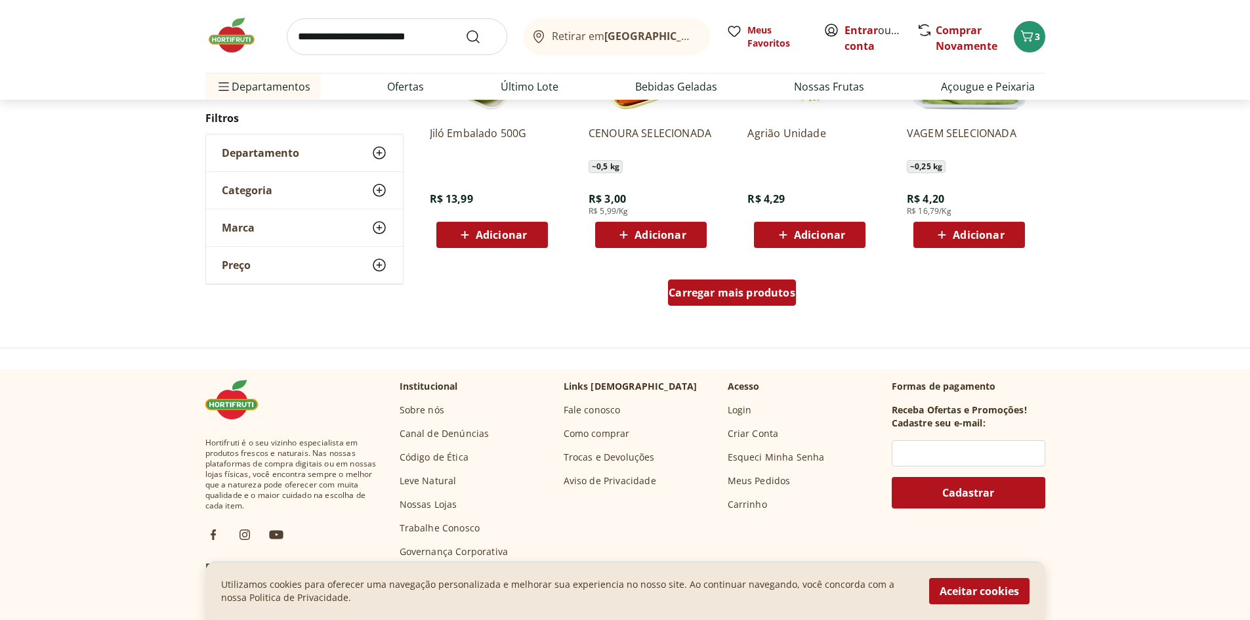
click at [709, 293] on span "Carregar mais produtos" at bounding box center [732, 292] width 127 height 10
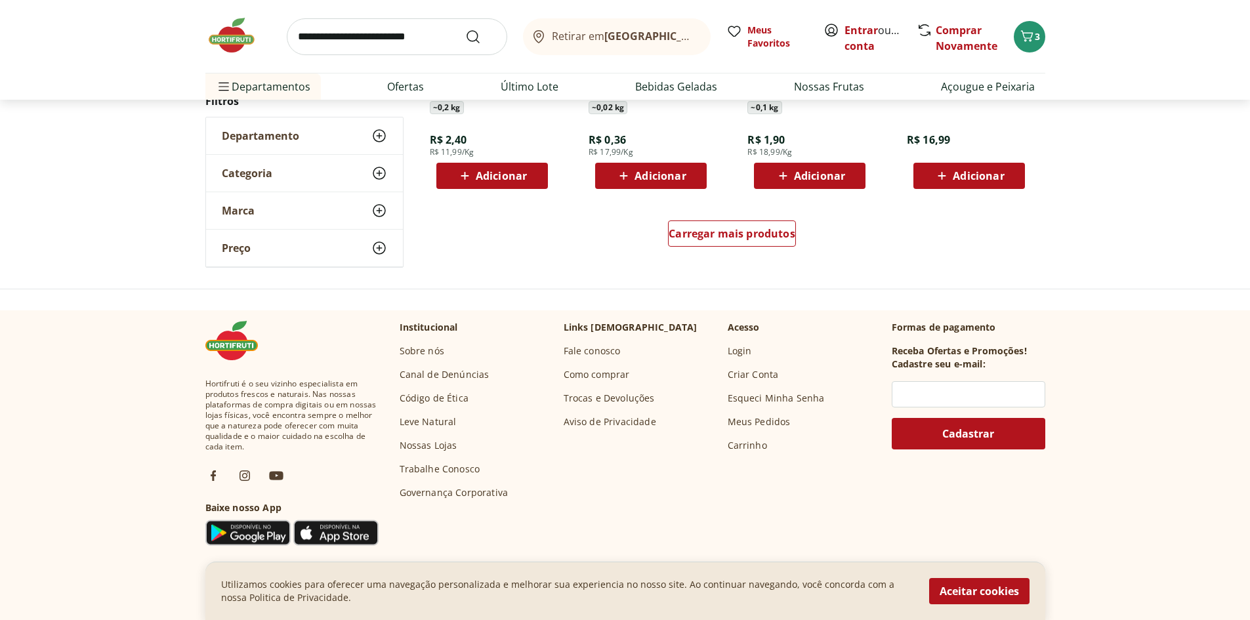
scroll to position [1488, 0]
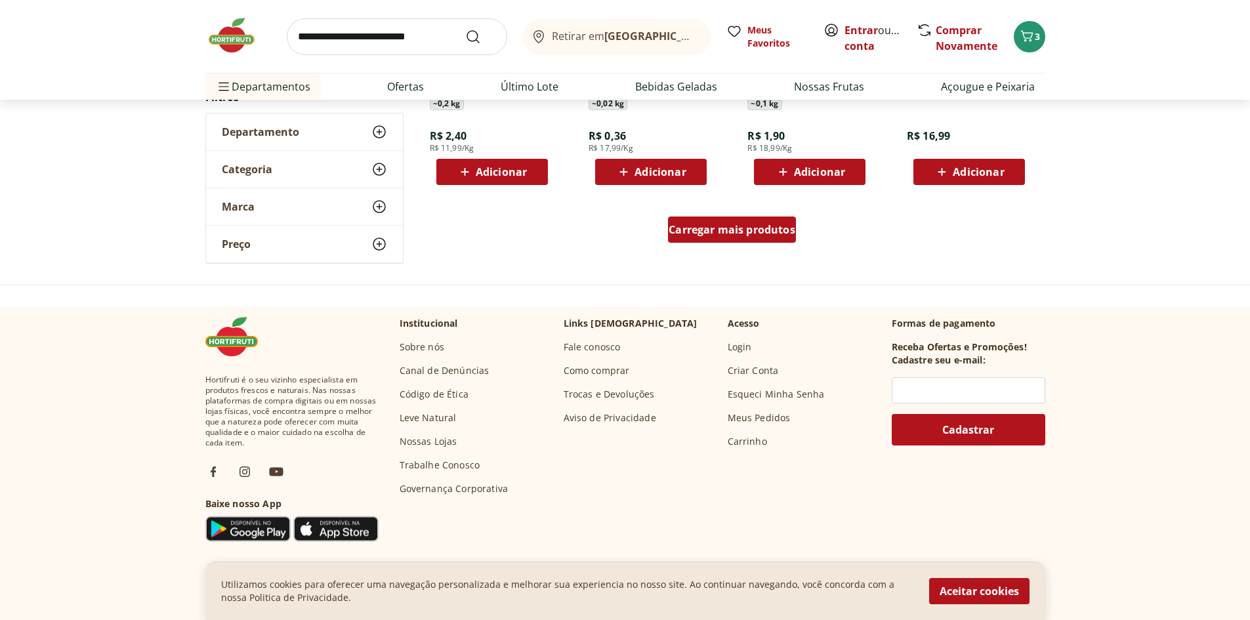
click at [726, 245] on link "Carregar mais produtos" at bounding box center [732, 232] width 128 height 31
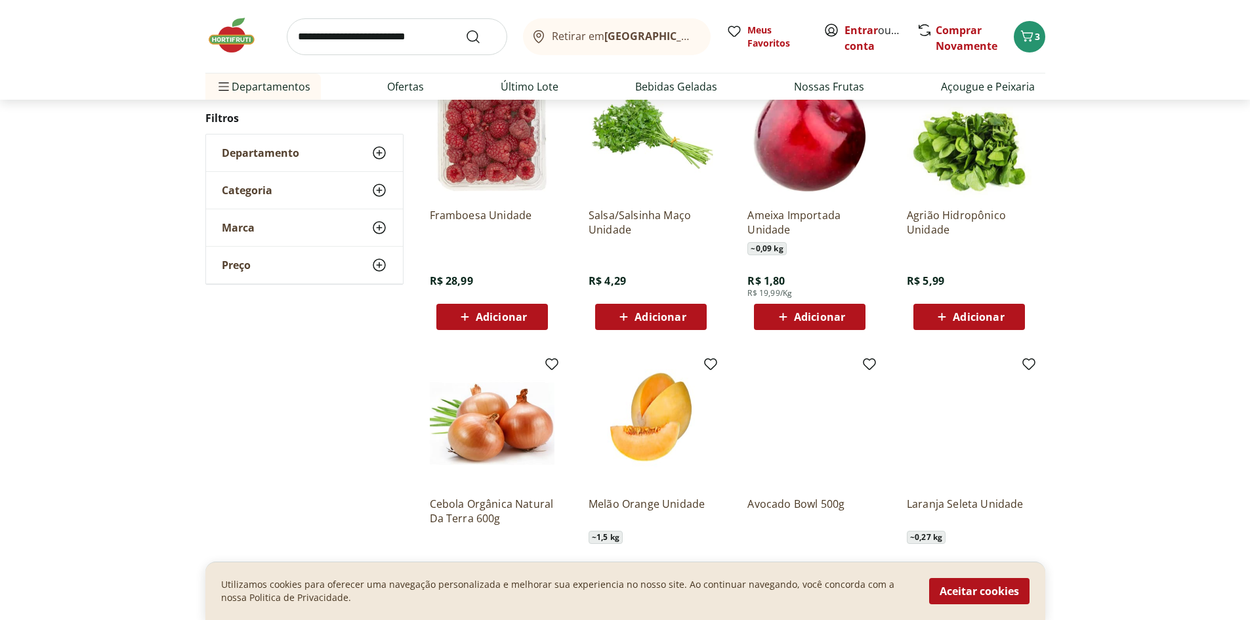
scroll to position [1289, 0]
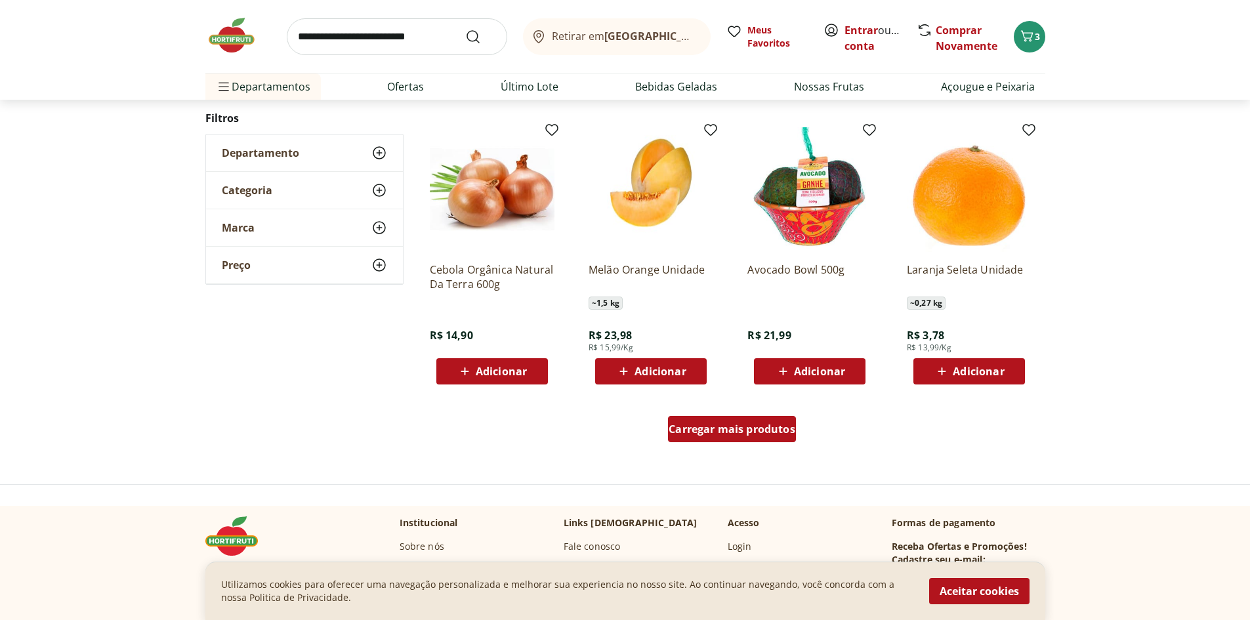
click at [720, 441] on div "Carregar mais produtos" at bounding box center [732, 429] width 128 height 26
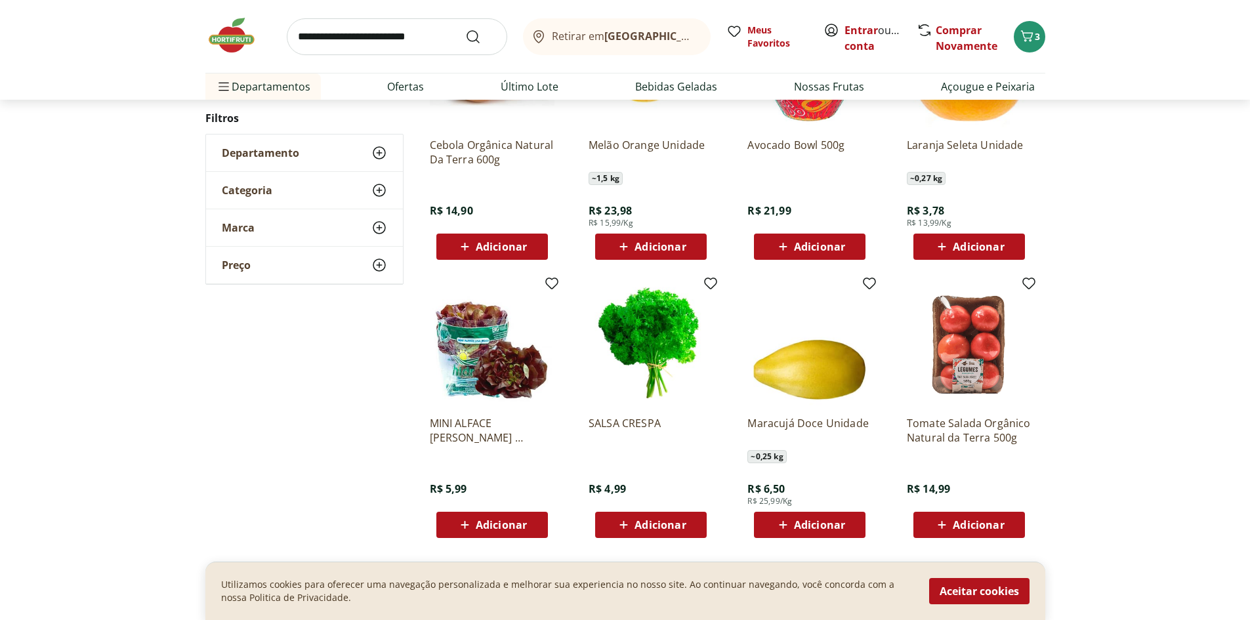
scroll to position [1551, 0]
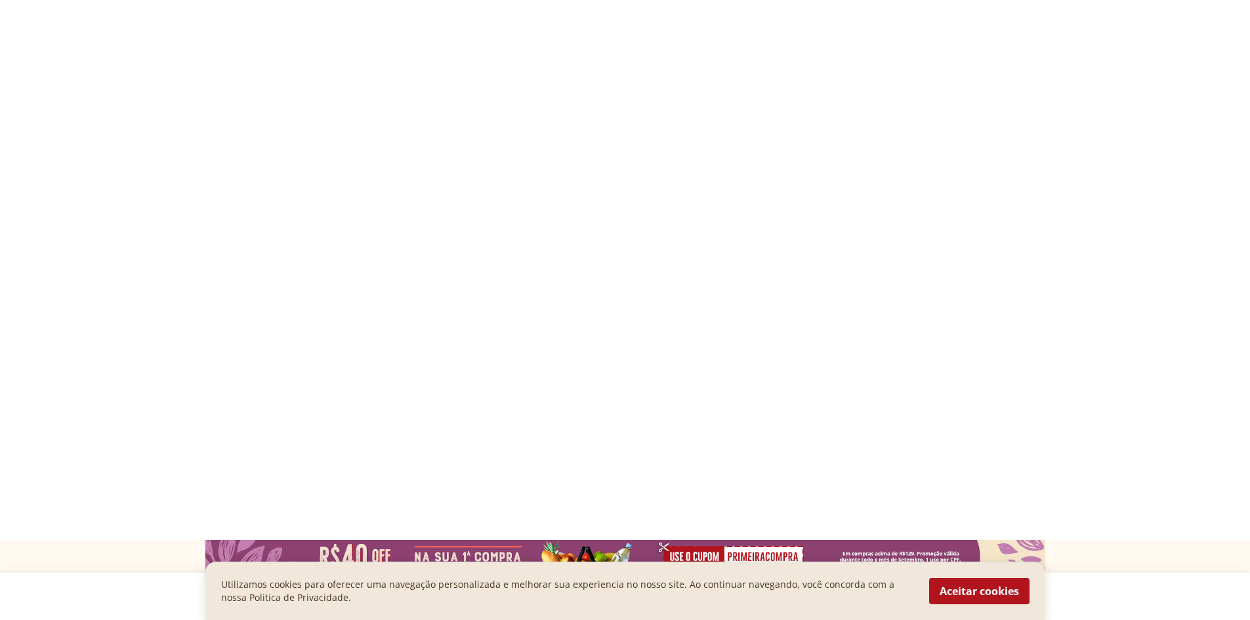
select select "**********"
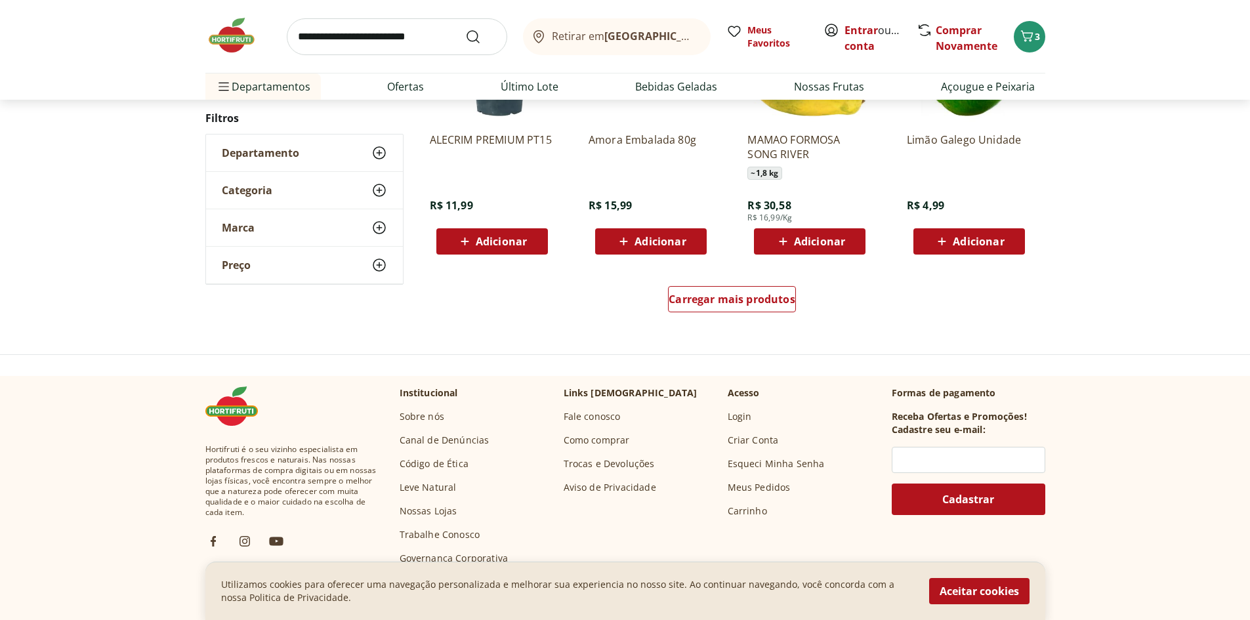
scroll to position [1417, 0]
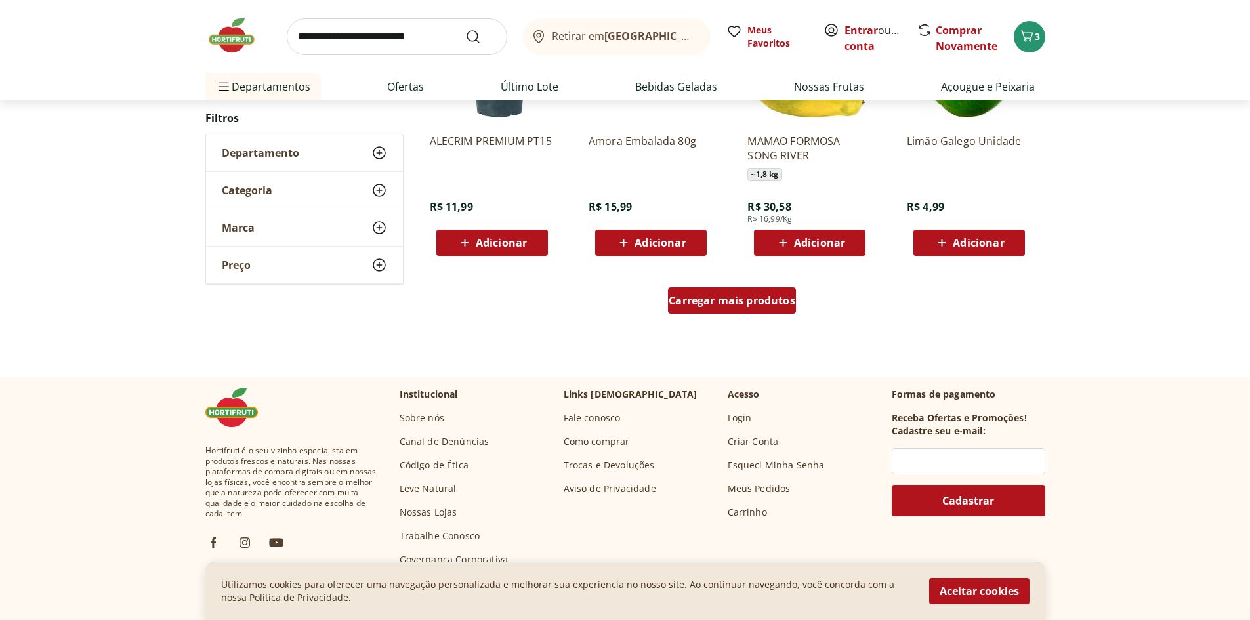
click at [750, 304] on span "Carregar mais produtos" at bounding box center [732, 300] width 127 height 10
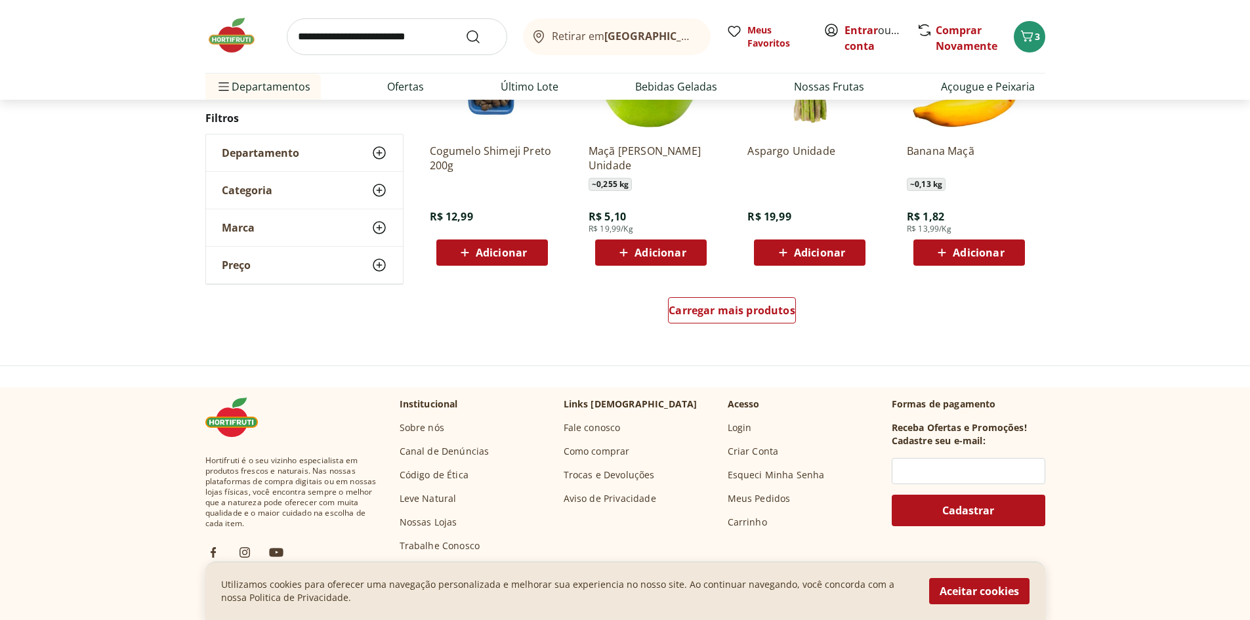
scroll to position [1415, 0]
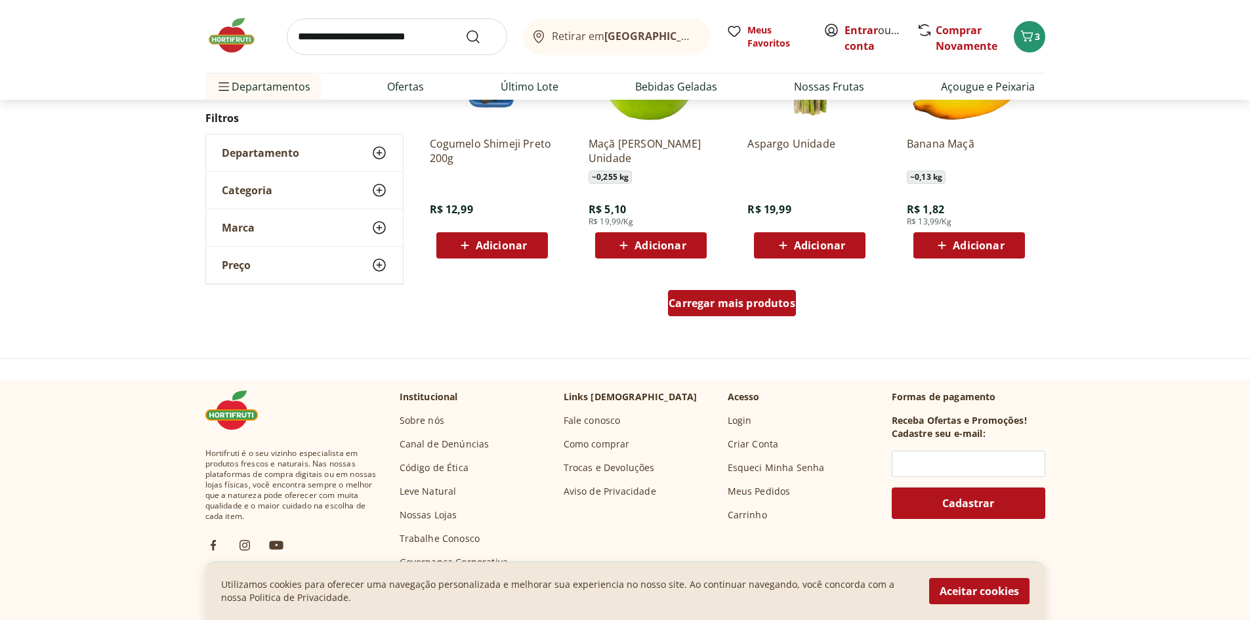
click at [726, 314] on div "Carregar mais produtos" at bounding box center [732, 303] width 128 height 26
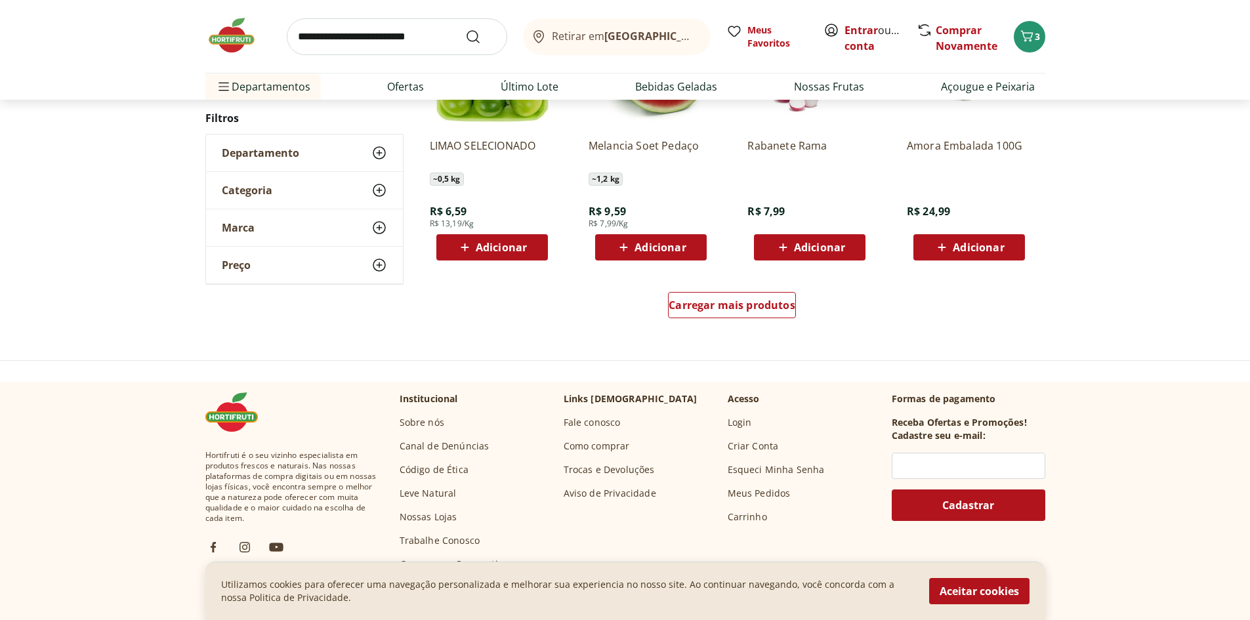
scroll to position [1281, 0]
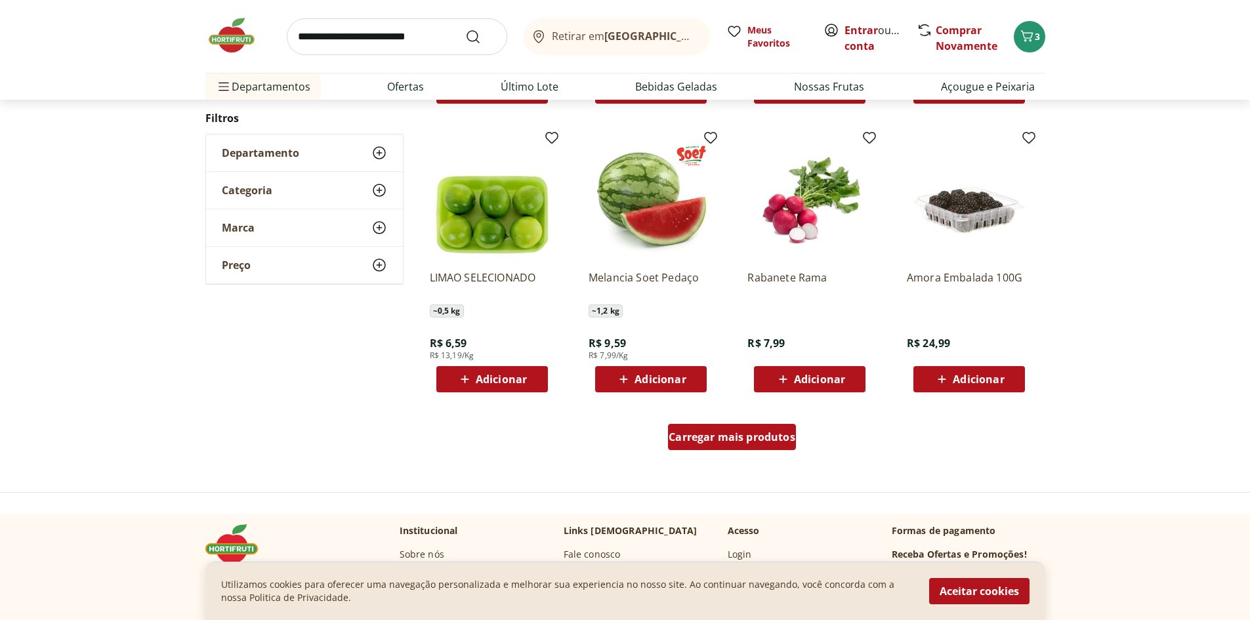
click at [737, 442] on span "Carregar mais produtos" at bounding box center [732, 437] width 127 height 10
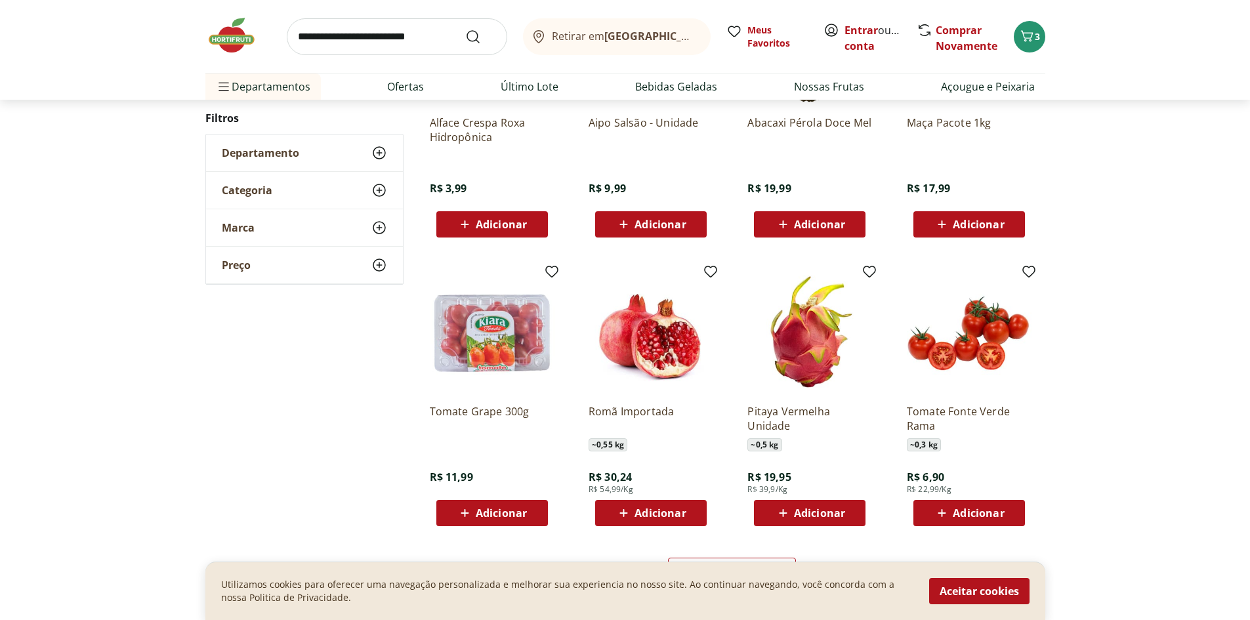
scroll to position [885, 0]
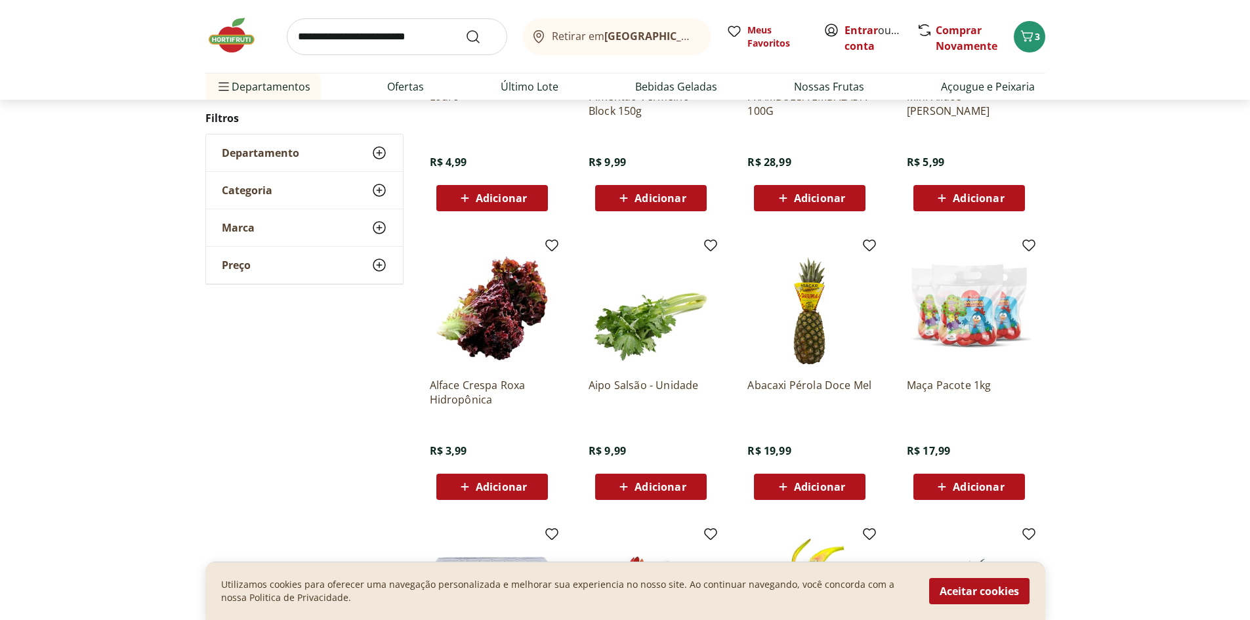
click at [439, 47] on input "search" at bounding box center [397, 36] width 220 height 37
type input "******"
click at [465, 29] on button "Submit Search" at bounding box center [480, 37] width 31 height 16
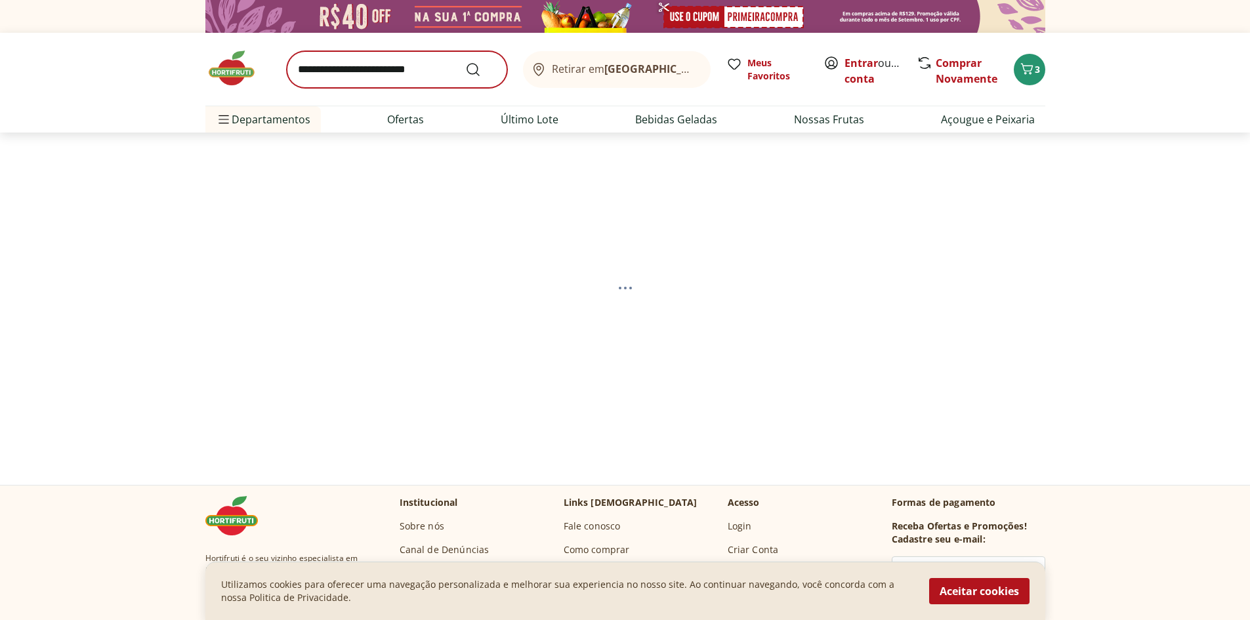
select select "**********"
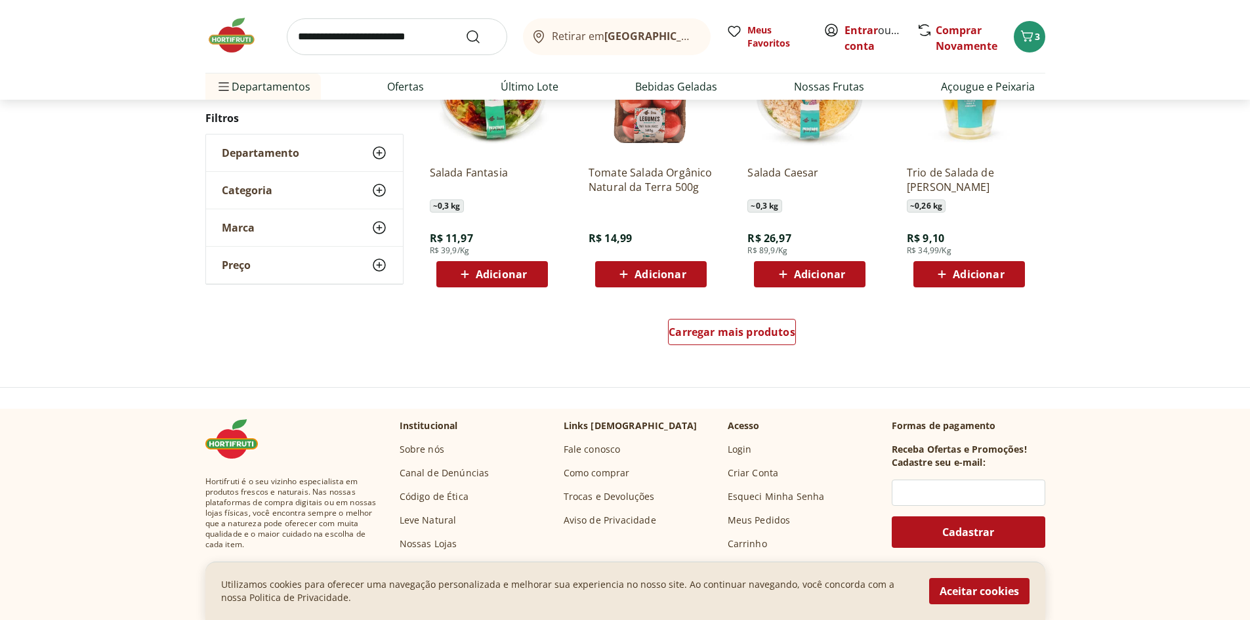
scroll to position [853, 0]
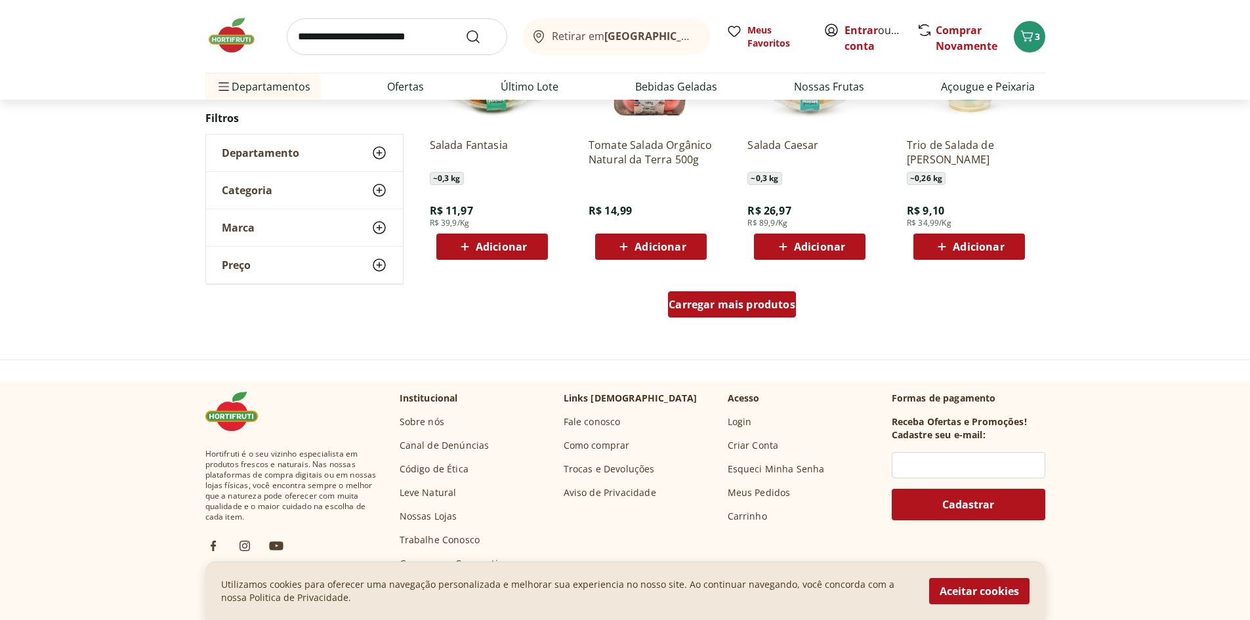
click at [745, 316] on div "Carregar mais produtos" at bounding box center [732, 304] width 128 height 26
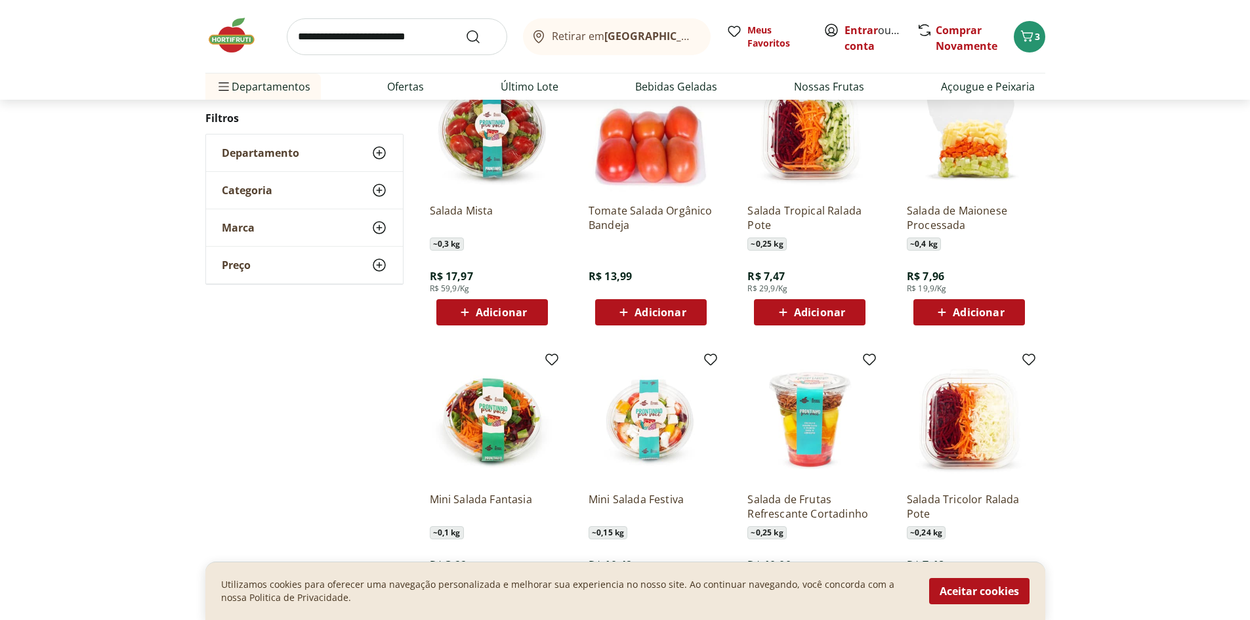
scroll to position [262, 0]
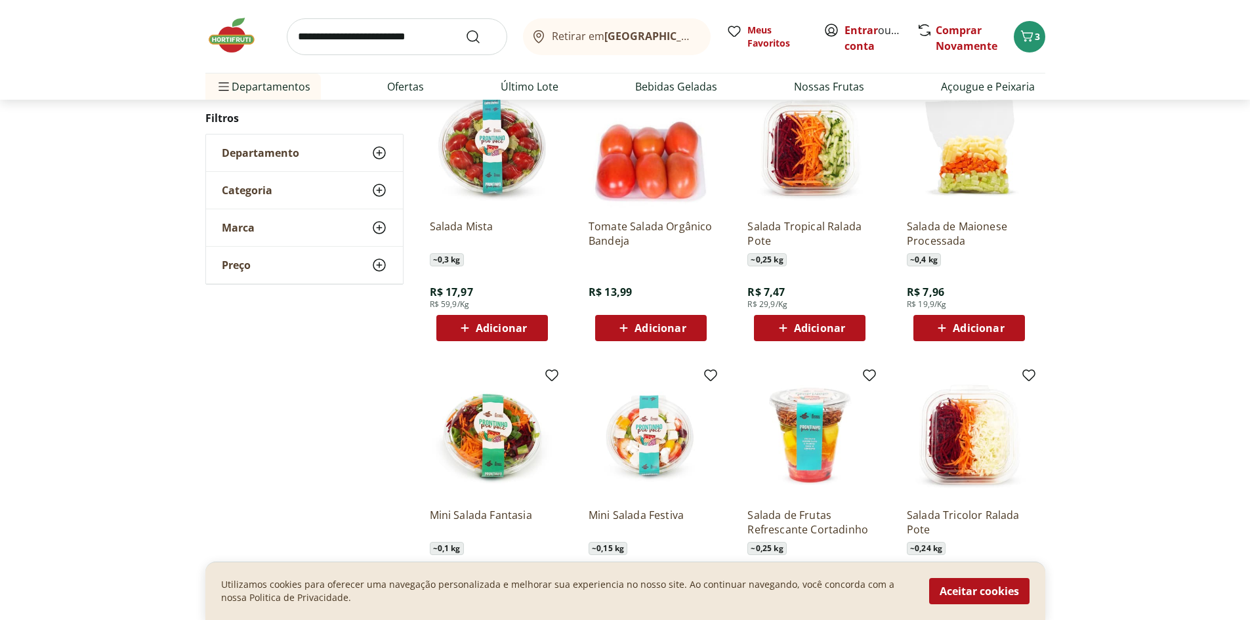
click at [802, 325] on span "Adicionar" at bounding box center [819, 328] width 51 height 10
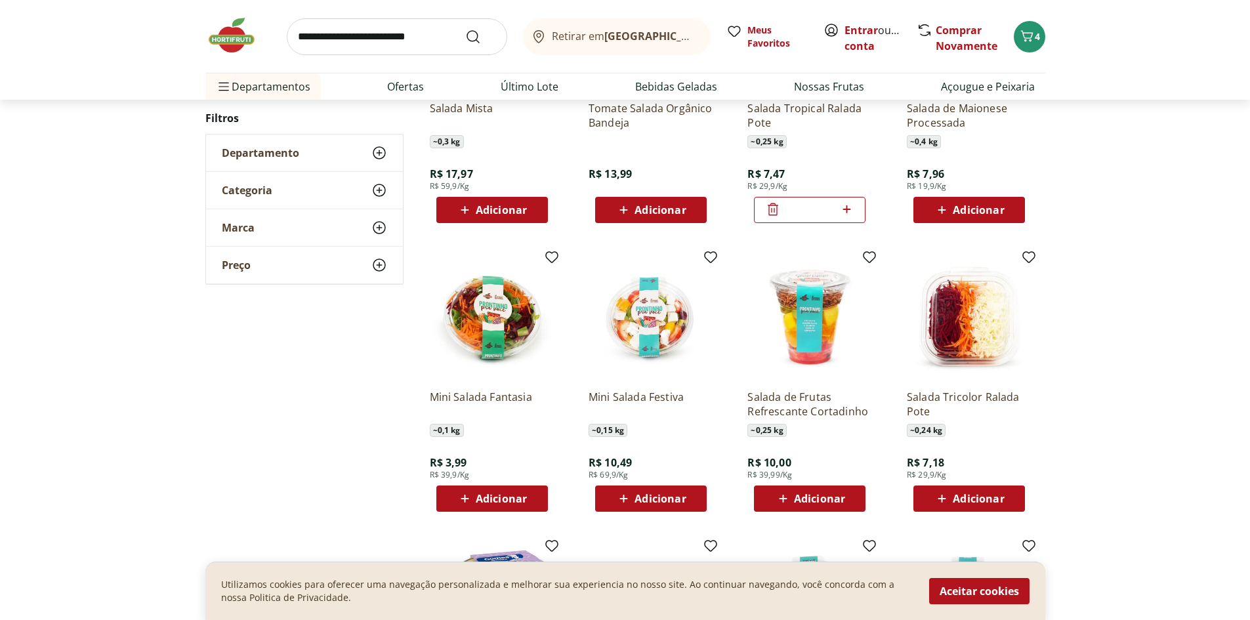
scroll to position [656, 0]
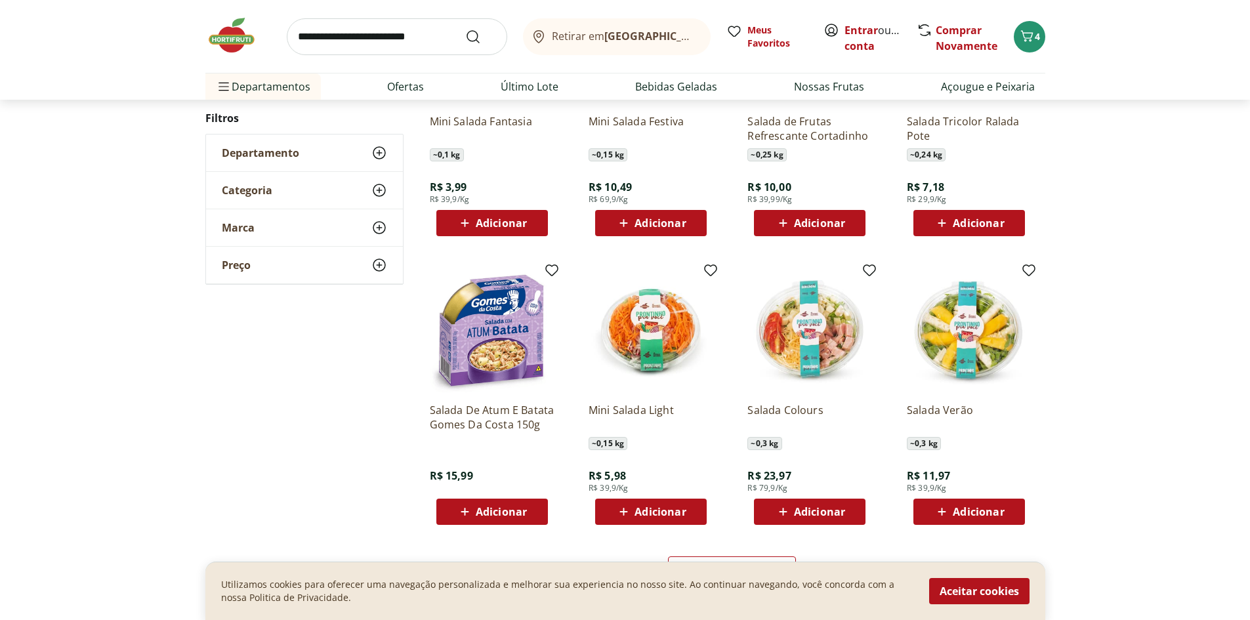
click at [944, 217] on icon at bounding box center [942, 223] width 16 height 16
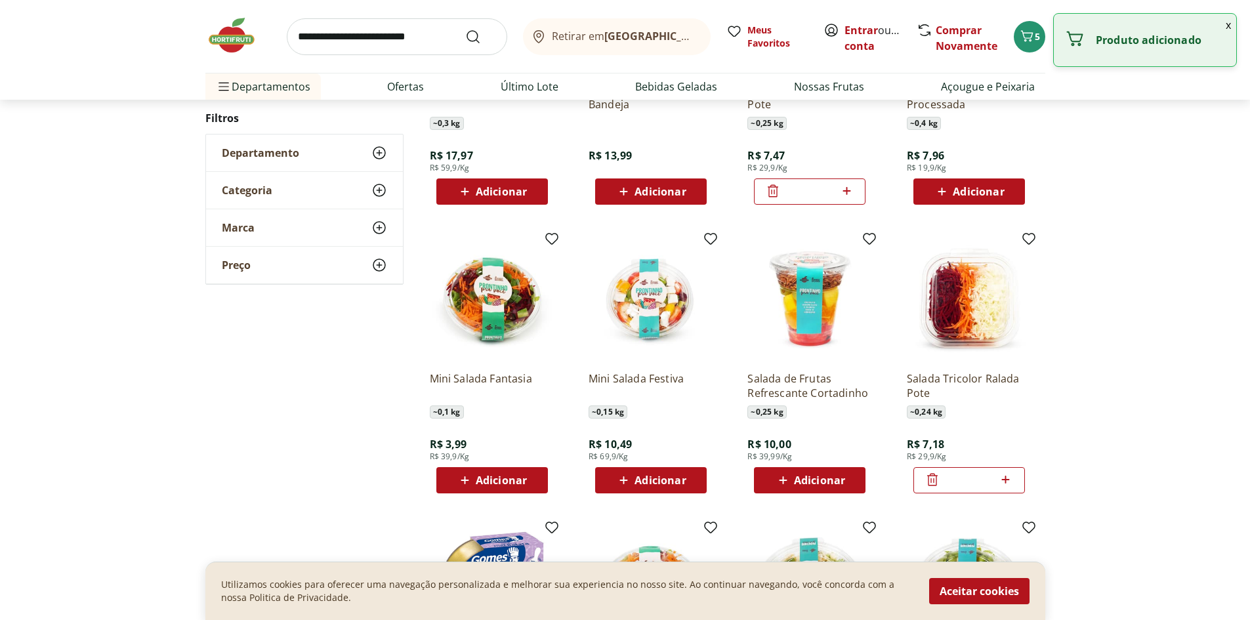
scroll to position [919, 0]
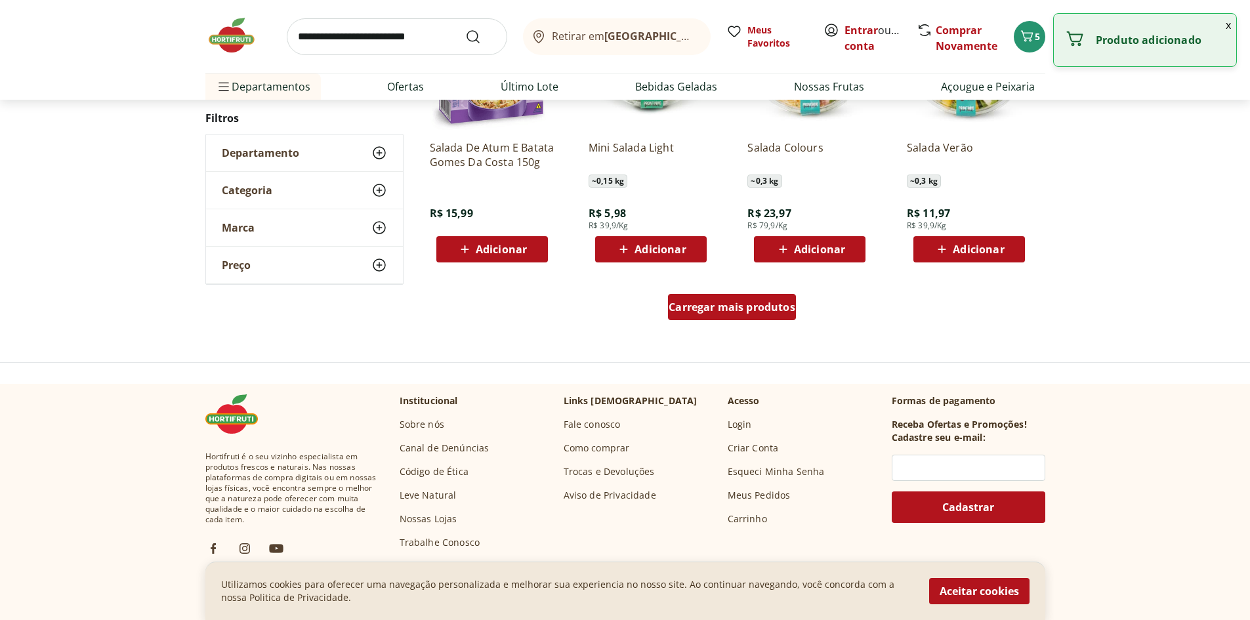
click at [706, 302] on span "Carregar mais produtos" at bounding box center [732, 307] width 127 height 10
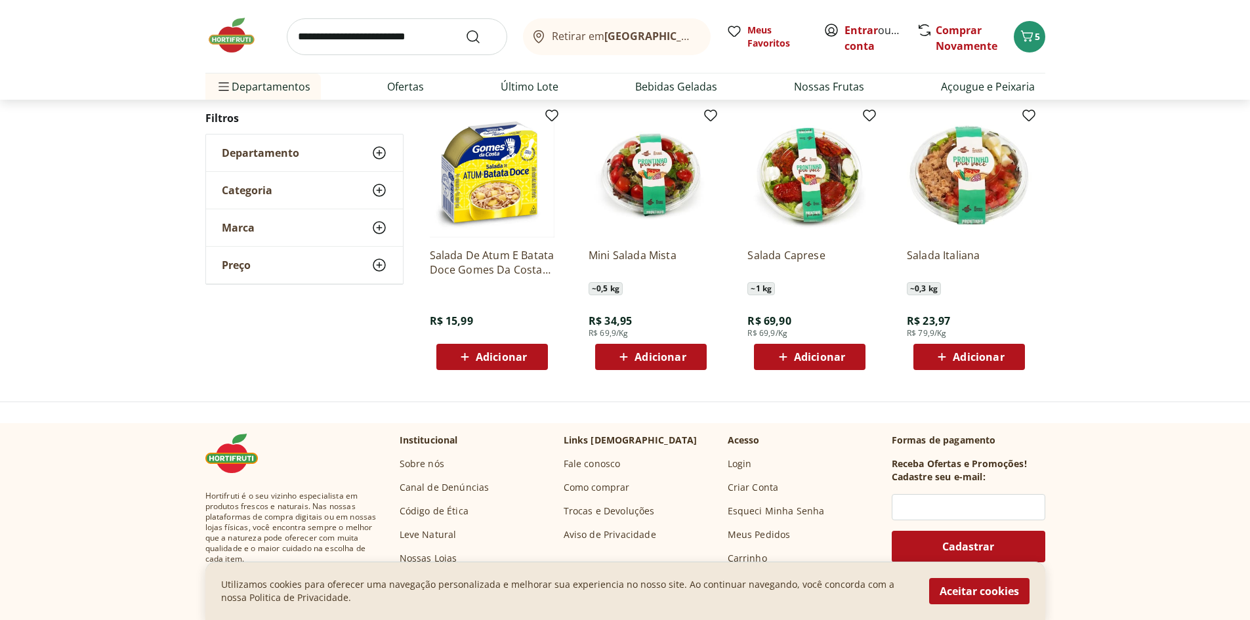
scroll to position [194, 0]
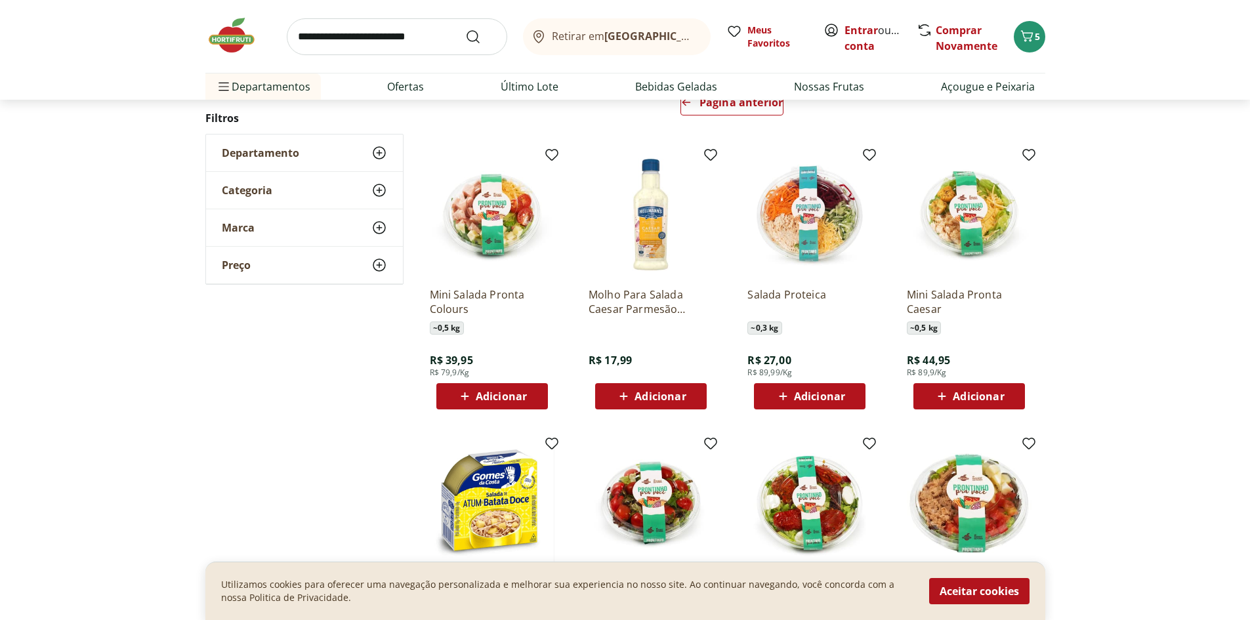
click at [1188, 333] on div "**********" at bounding box center [625, 376] width 1250 height 665
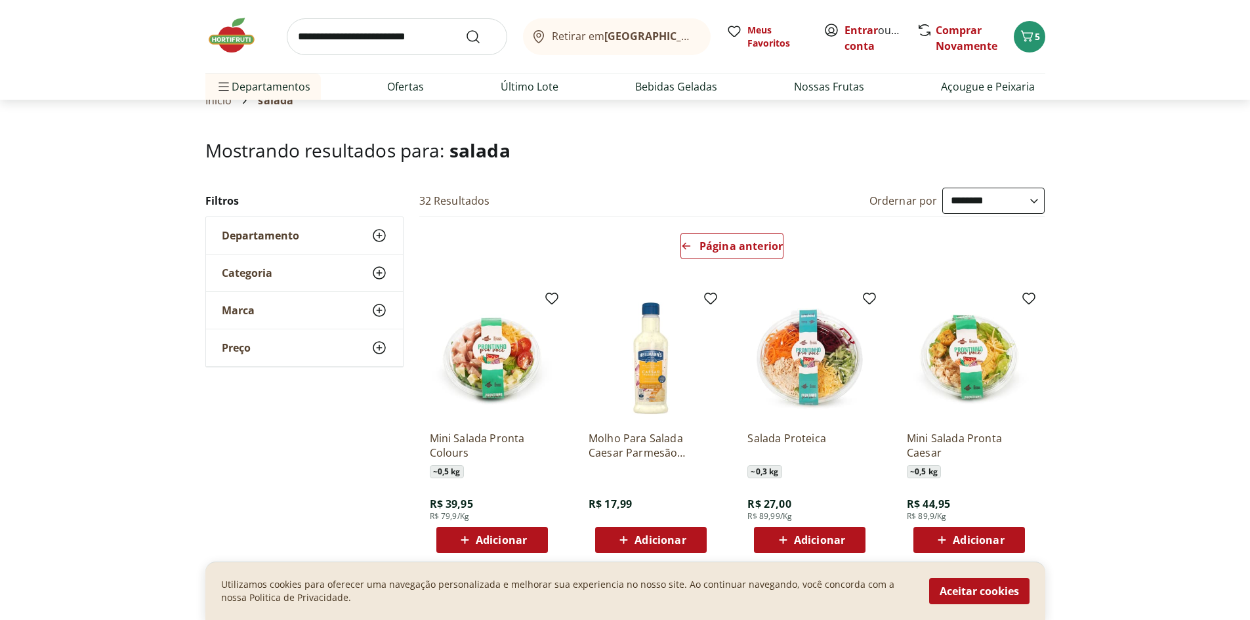
scroll to position [0, 0]
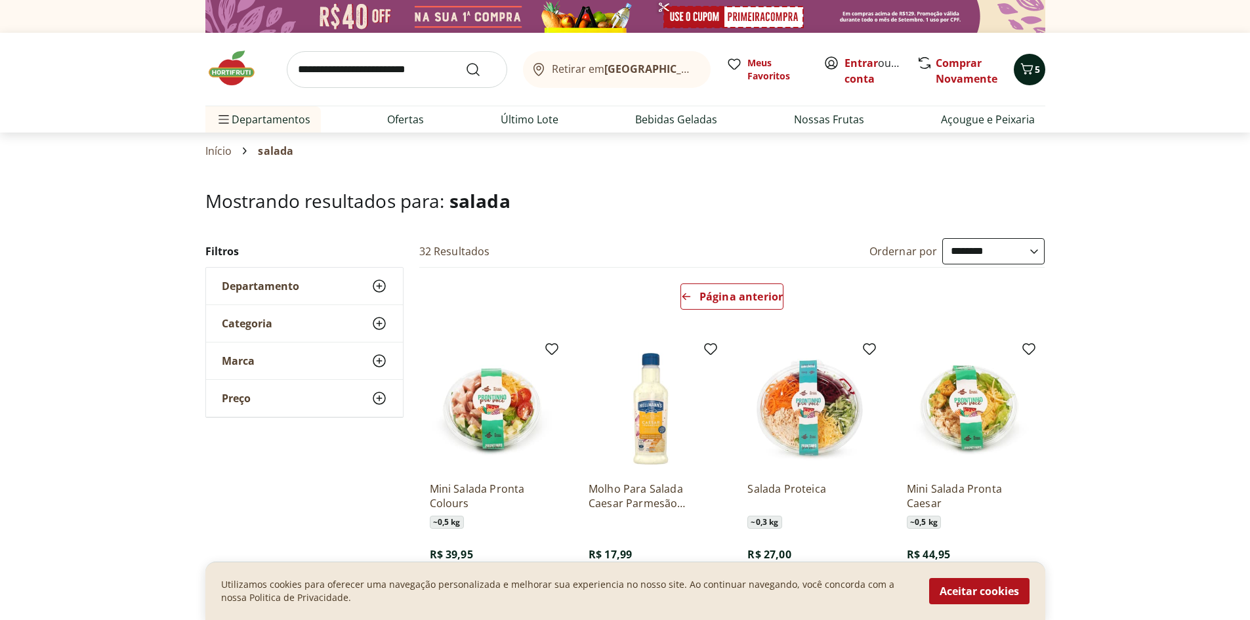
click at [1037, 64] on span "5" at bounding box center [1037, 69] width 5 height 12
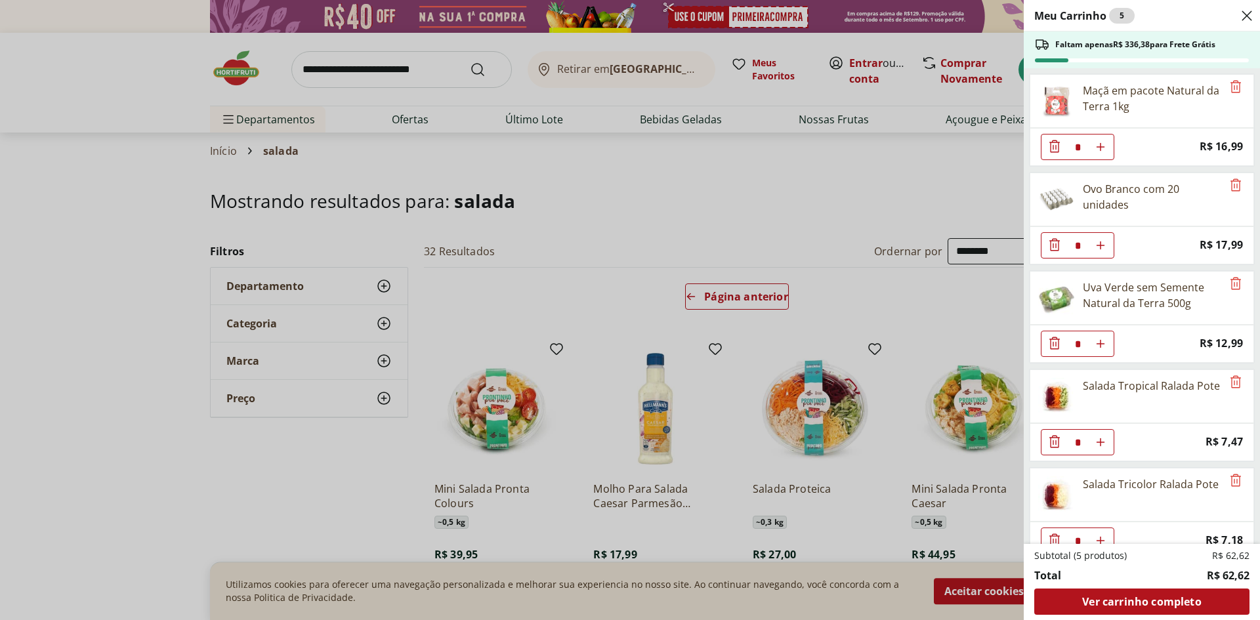
click at [997, 190] on div "Meu Carrinho 5 Faltam apenas R$ 336,38 para Frete Grátis Maçã em pacote Natural…" at bounding box center [630, 310] width 1260 height 620
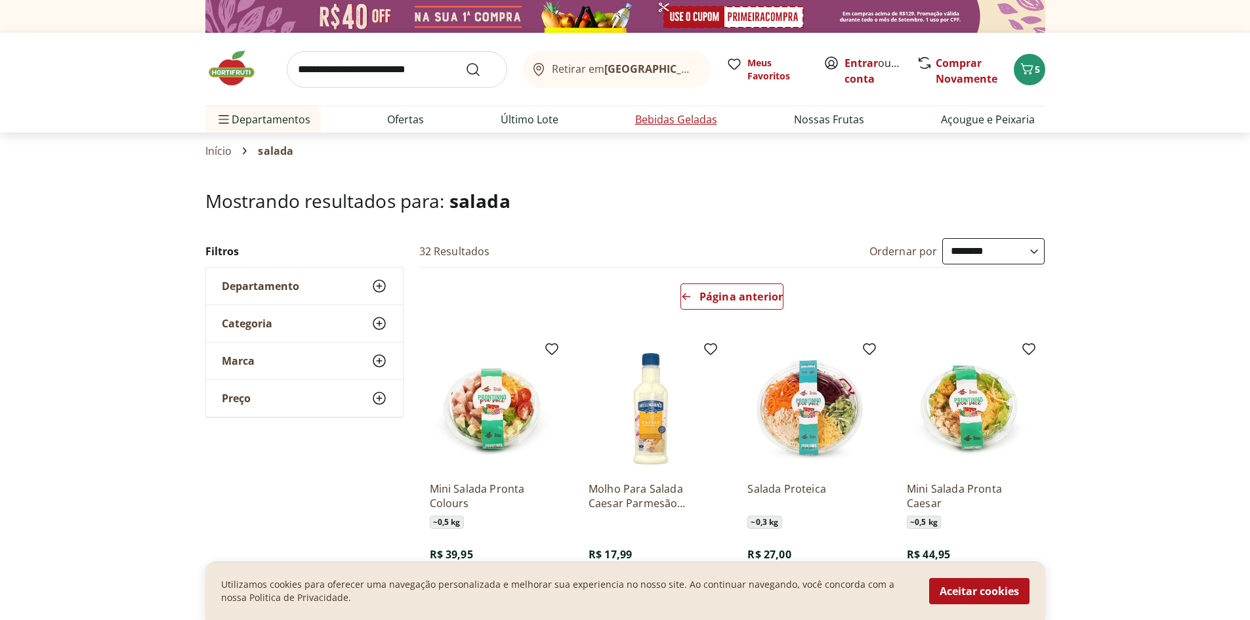
click at [656, 114] on link "Bebidas Geladas" at bounding box center [676, 120] width 82 height 16
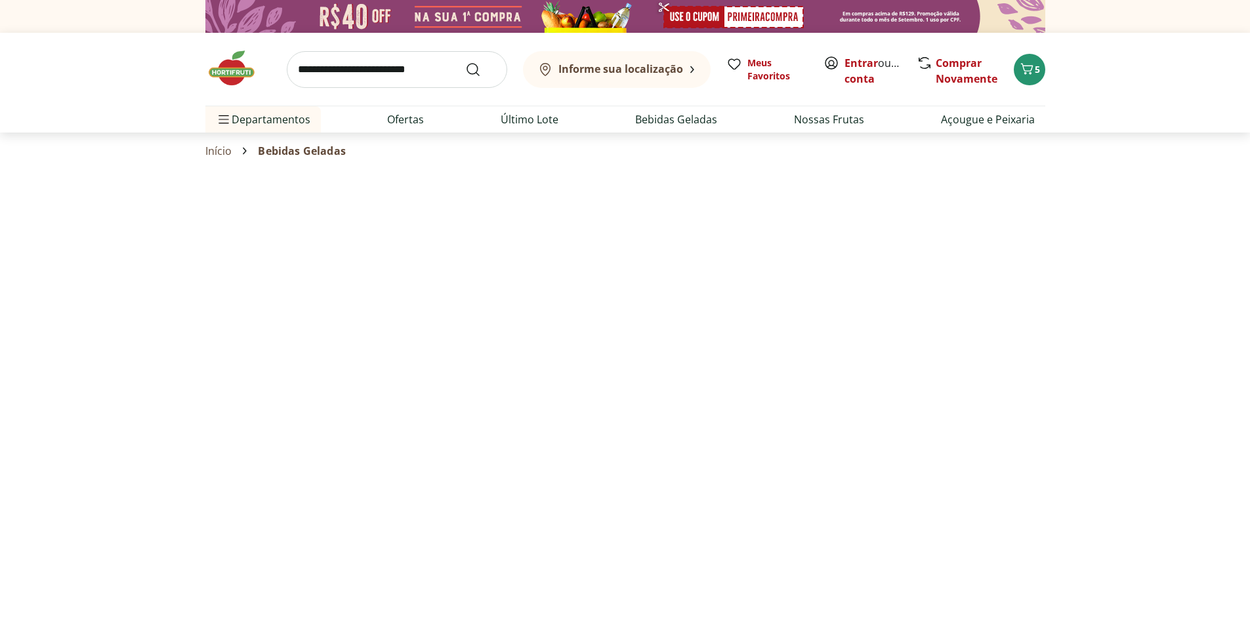
select select "**********"
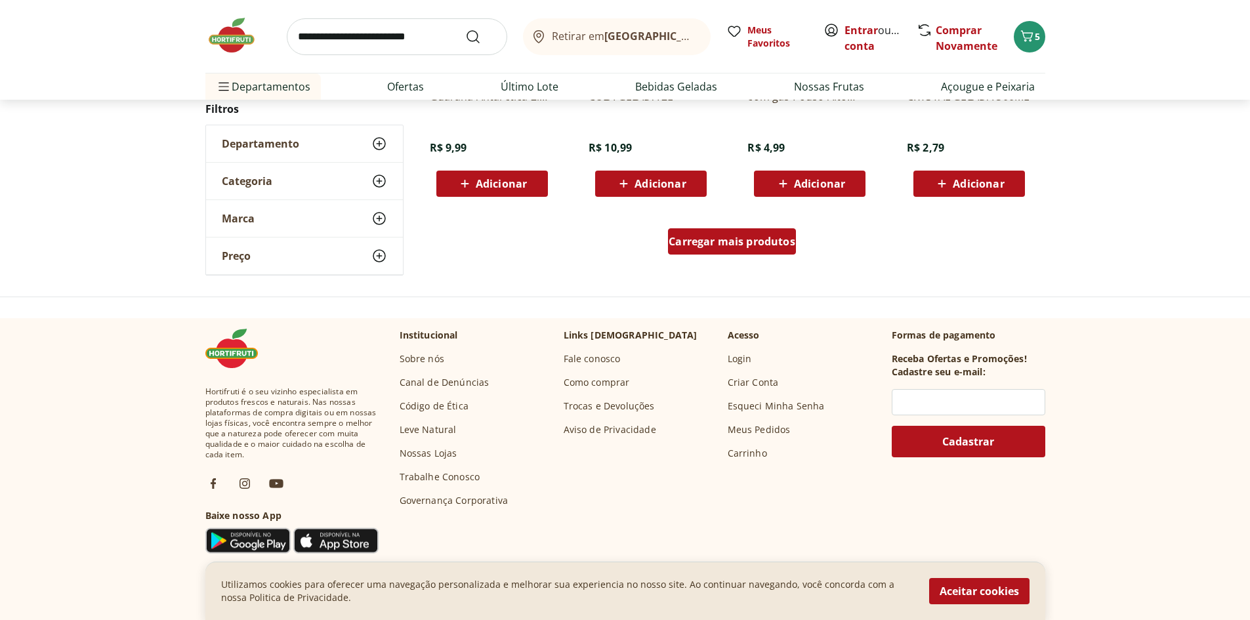
click at [701, 244] on span "Carregar mais produtos" at bounding box center [732, 241] width 127 height 10
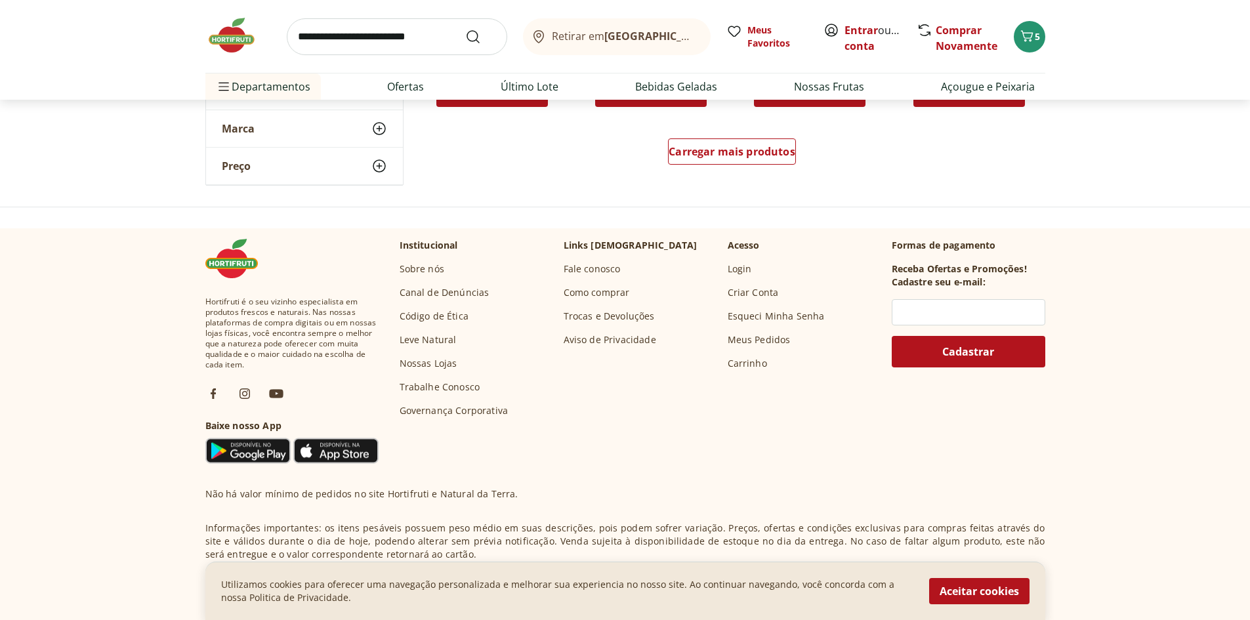
scroll to position [936, 0]
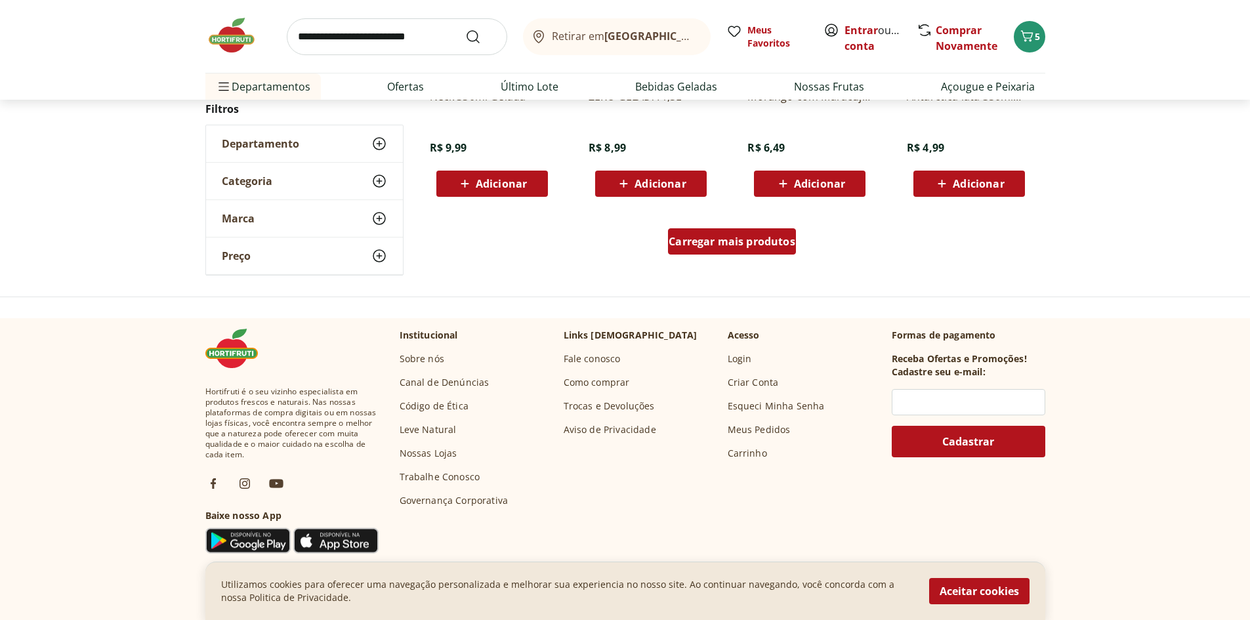
click at [699, 239] on span "Carregar mais produtos" at bounding box center [732, 241] width 127 height 10
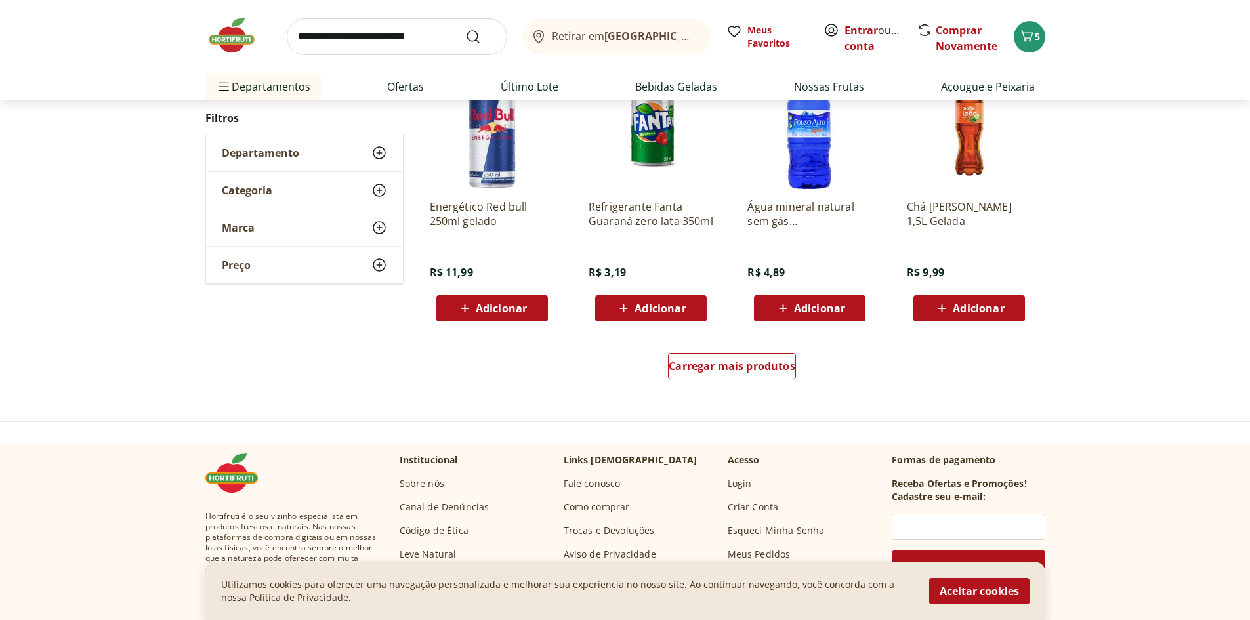
scroll to position [803, 0]
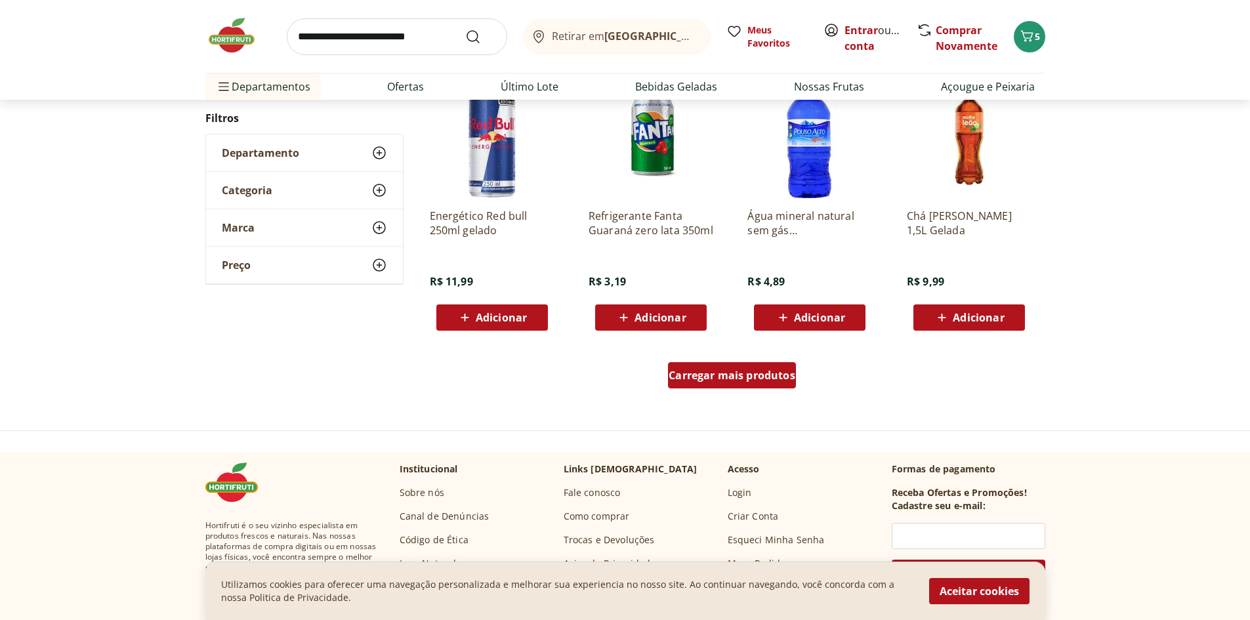
click at [680, 374] on span "Carregar mais produtos" at bounding box center [732, 375] width 127 height 10
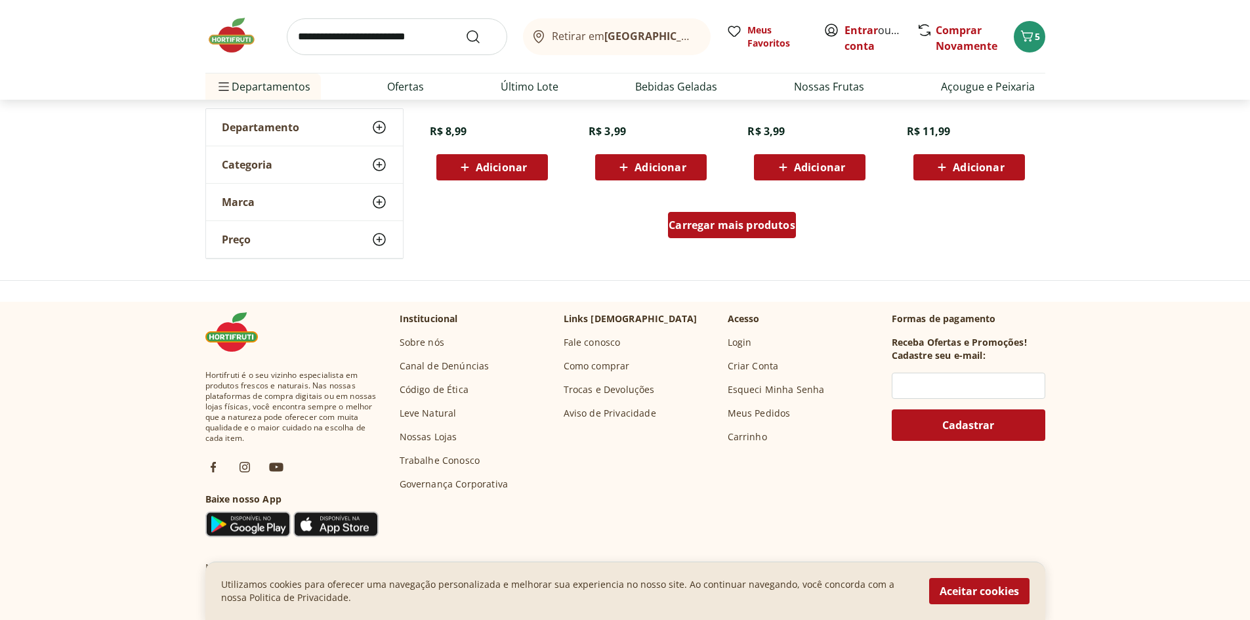
scroll to position [341, 0]
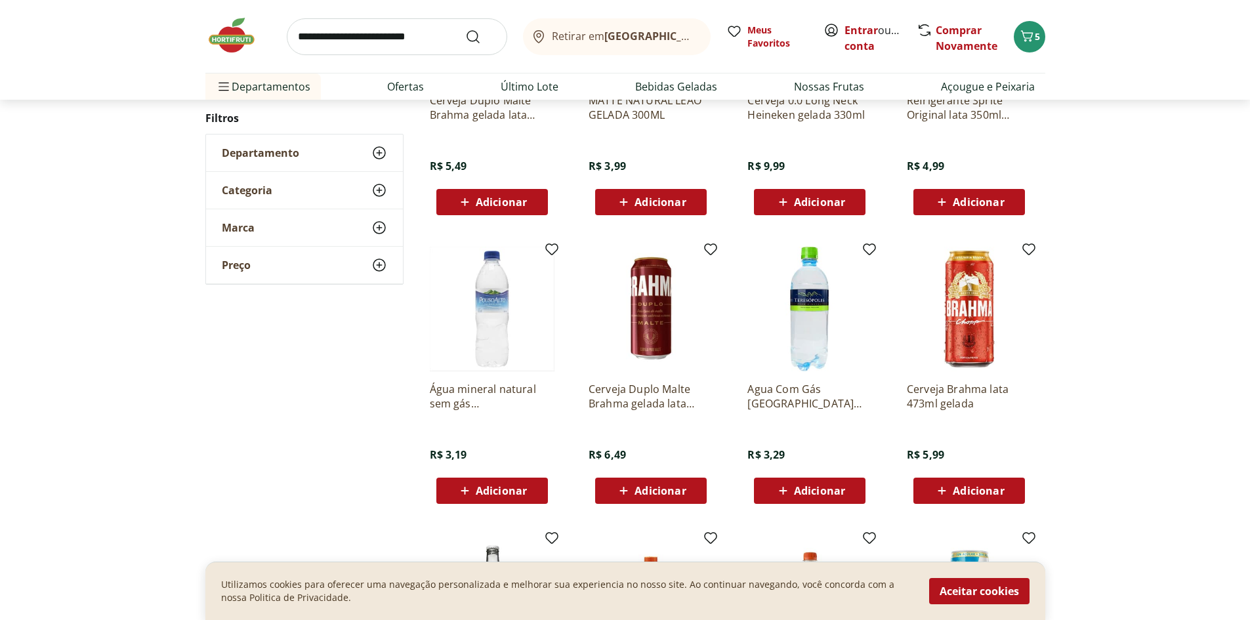
click at [396, 20] on input "search" at bounding box center [397, 36] width 220 height 37
type input "****"
click at [465, 29] on button "Submit Search" at bounding box center [480, 37] width 31 height 16
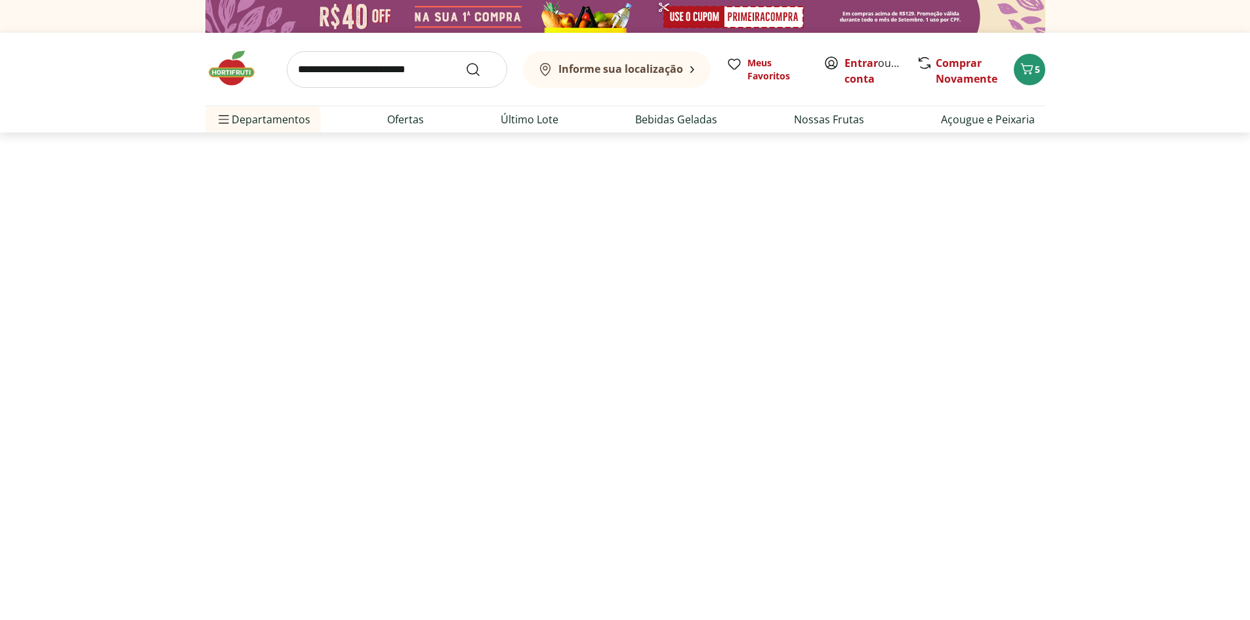
select select "**********"
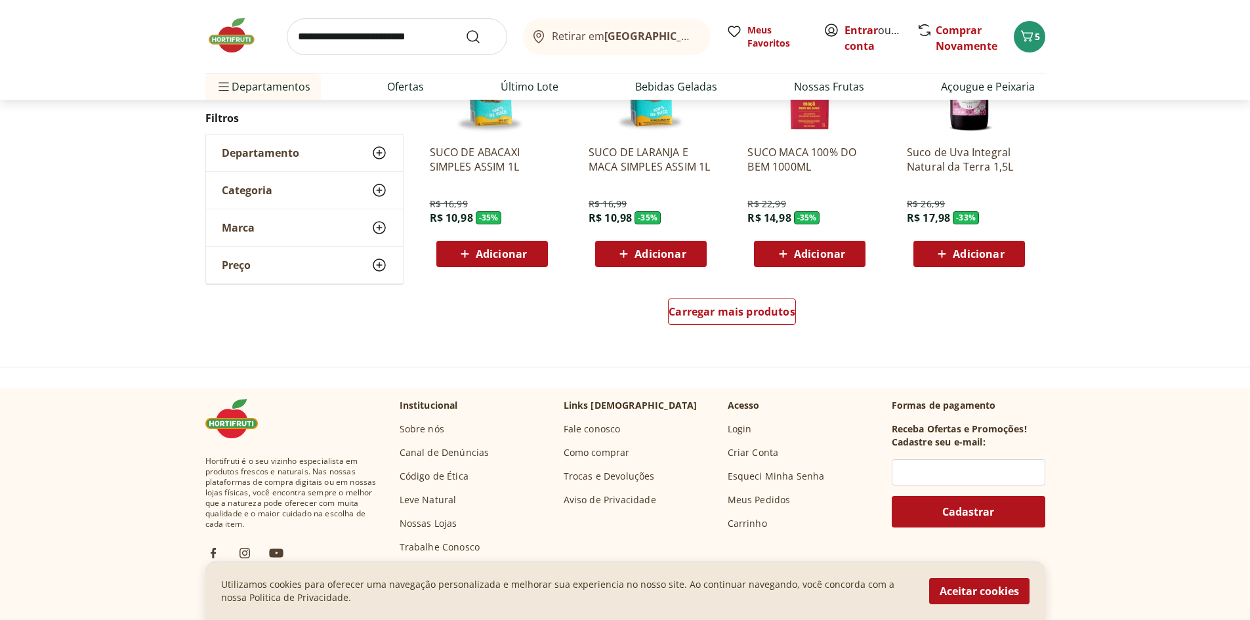
scroll to position [853, 0]
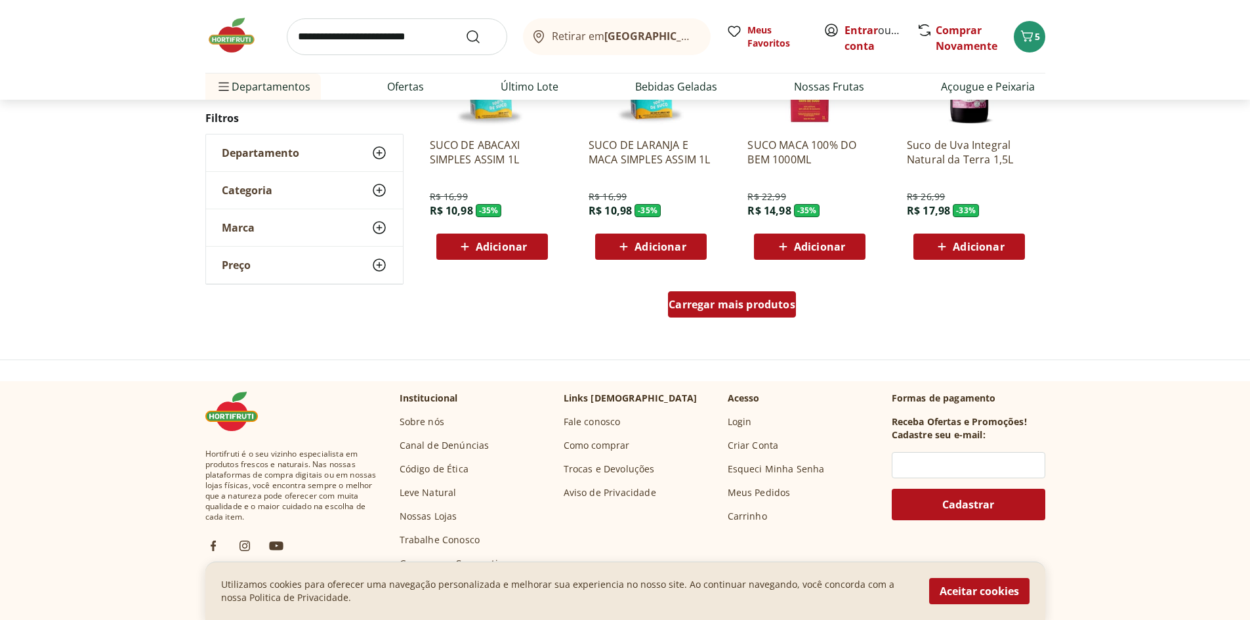
click at [709, 309] on span "Carregar mais produtos" at bounding box center [732, 304] width 127 height 10
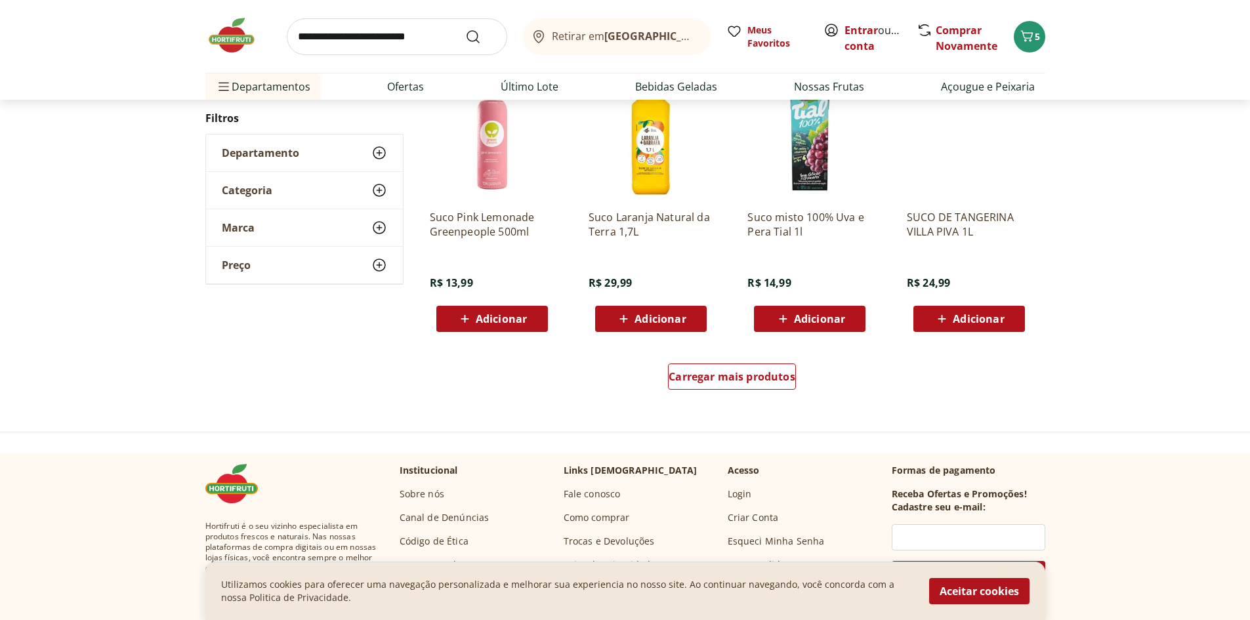
scroll to position [853, 0]
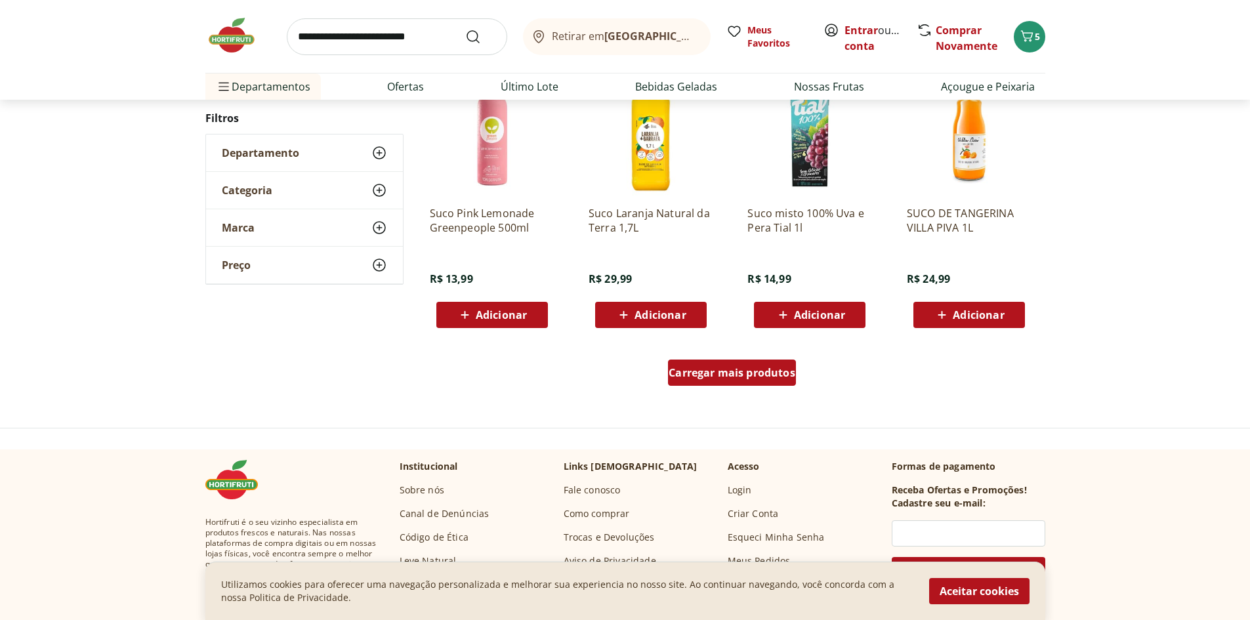
click at [705, 364] on div "Carregar mais produtos" at bounding box center [732, 373] width 128 height 26
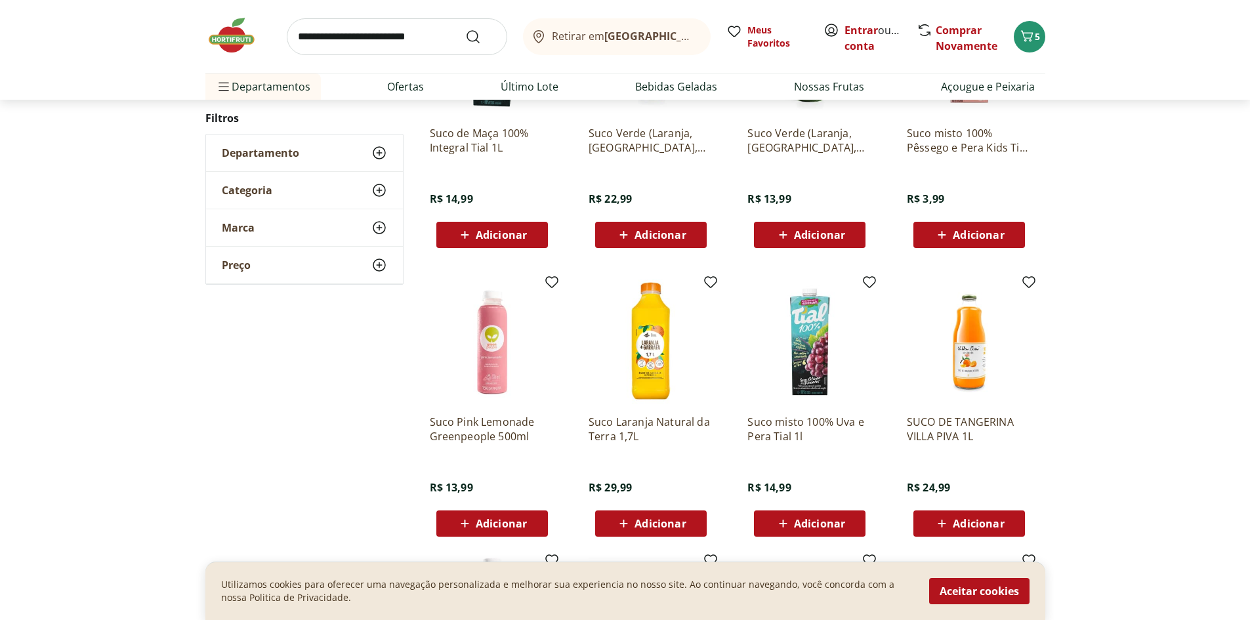
scroll to position [654, 0]
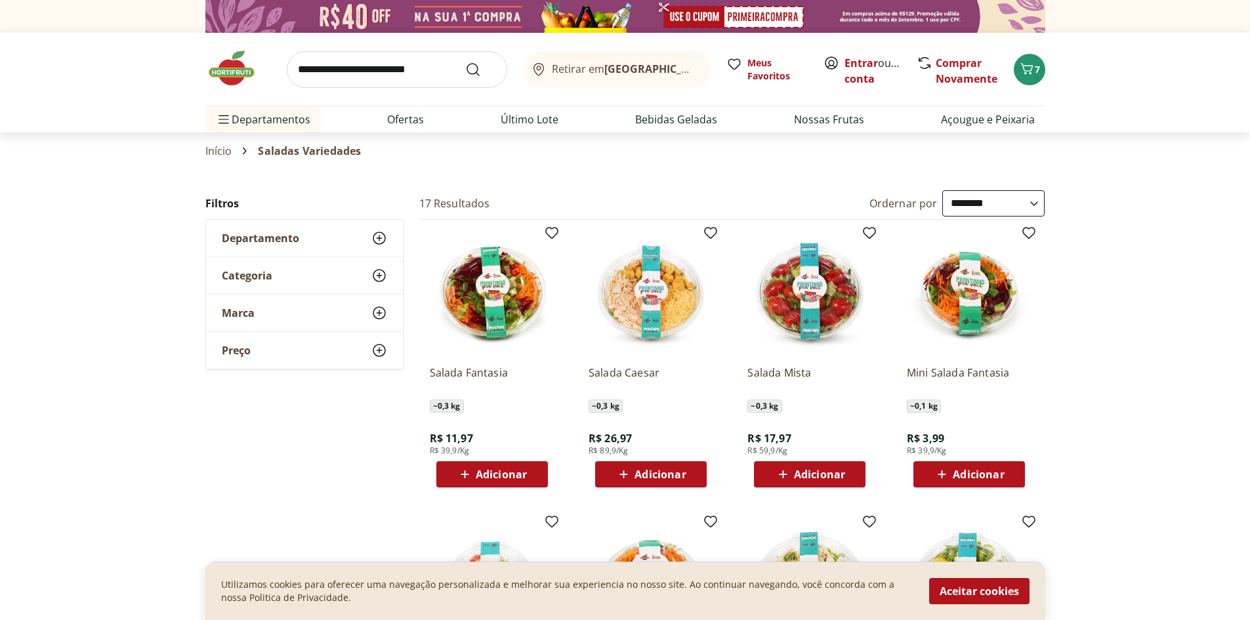
select select "**********"
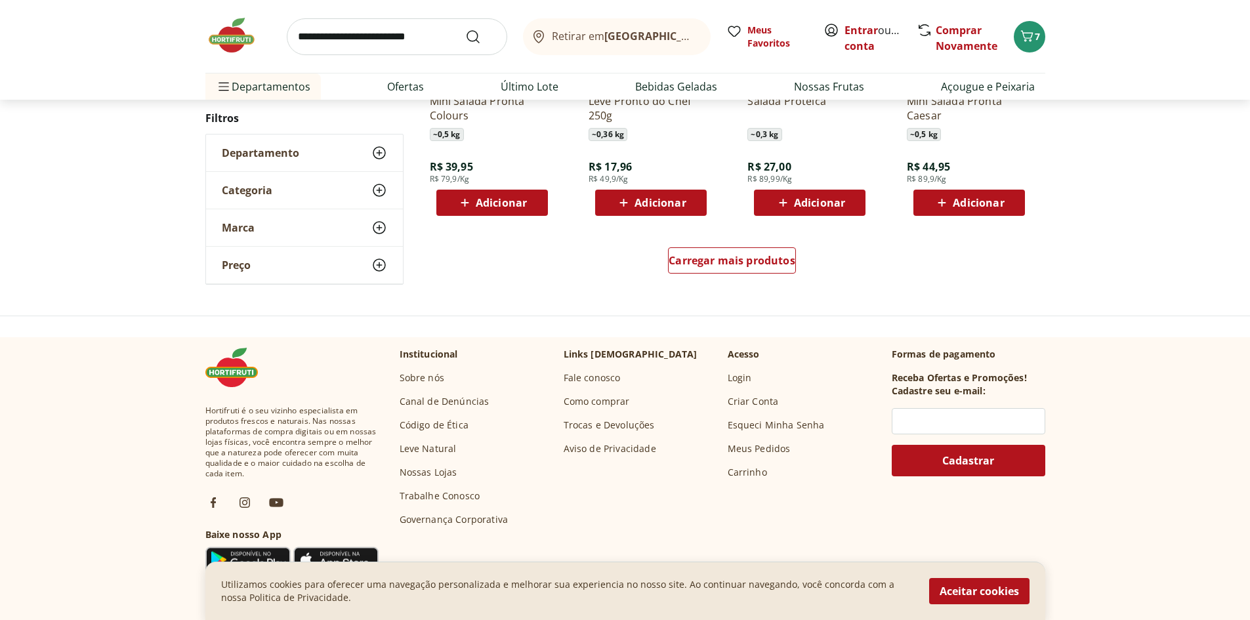
scroll to position [591, 0]
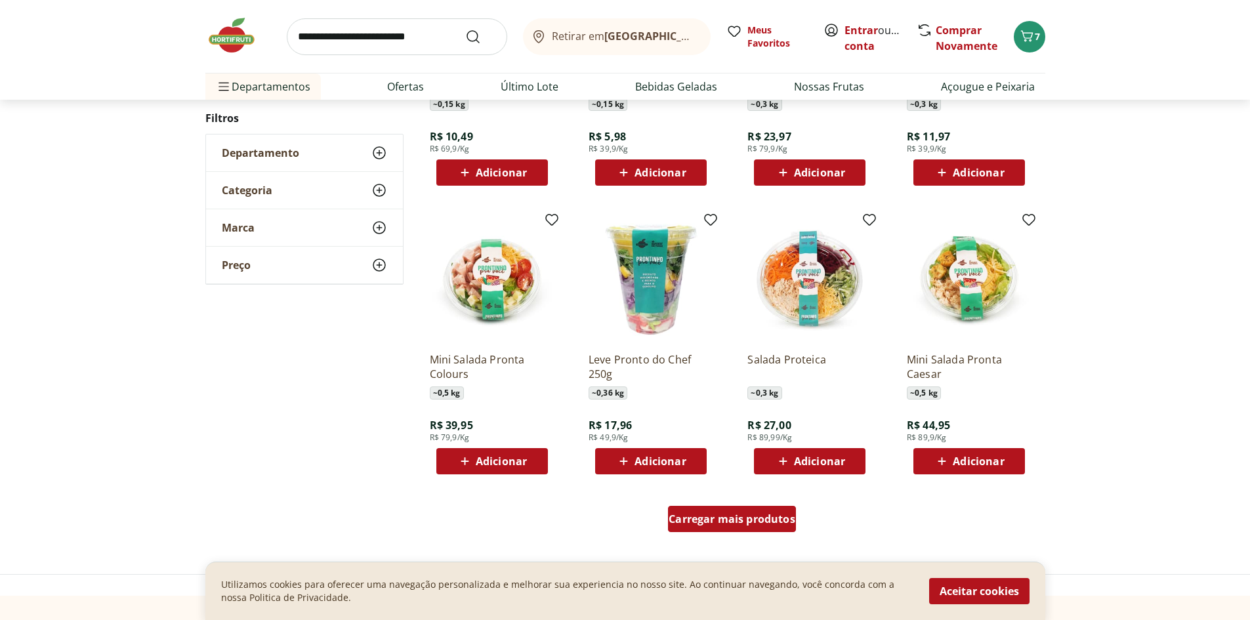
click at [708, 516] on span "Carregar mais produtos" at bounding box center [732, 519] width 127 height 10
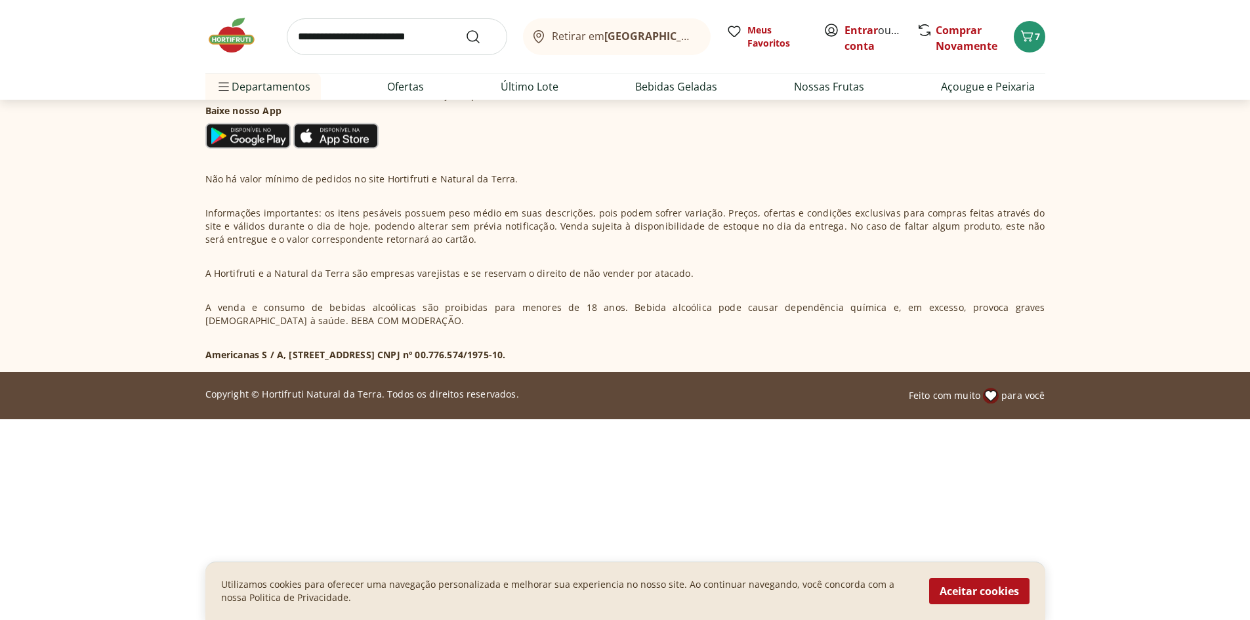
scroll to position [197, 0]
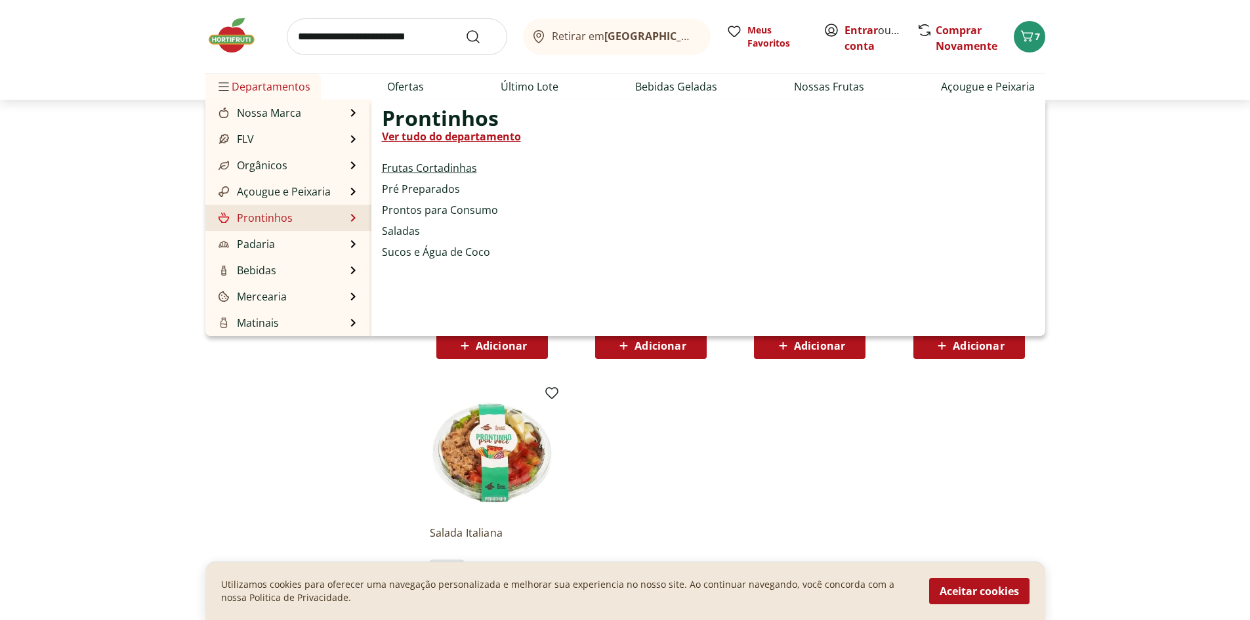
click at [438, 163] on link "Frutas Cortadinhas" at bounding box center [429, 168] width 95 height 16
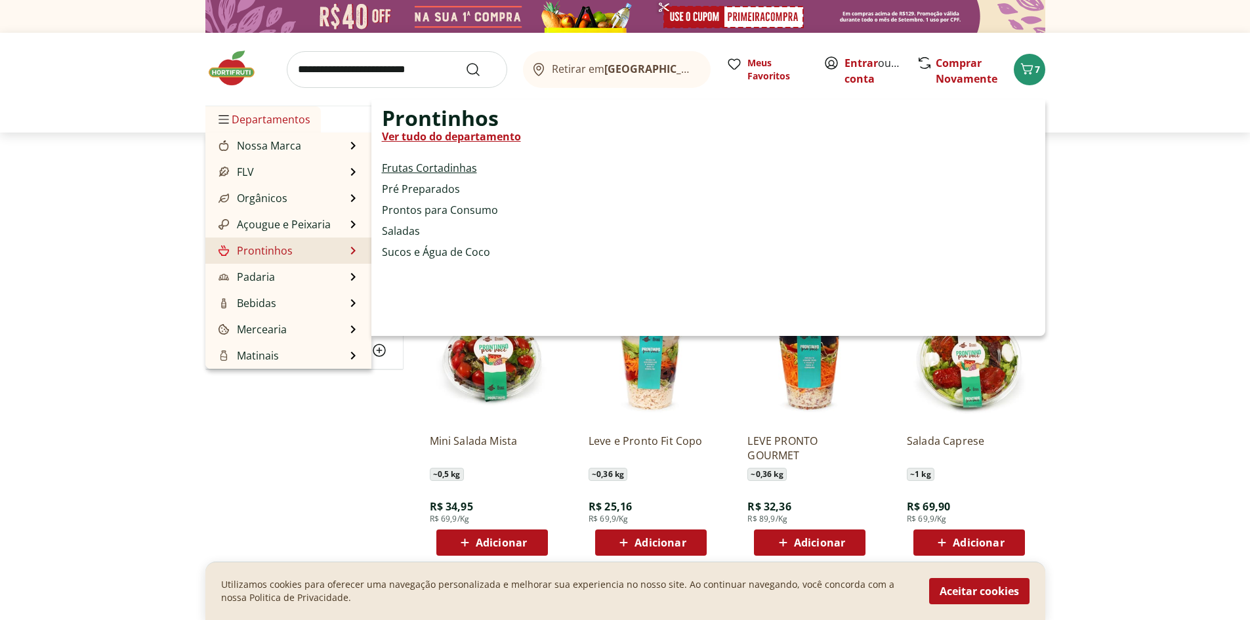
select select "**********"
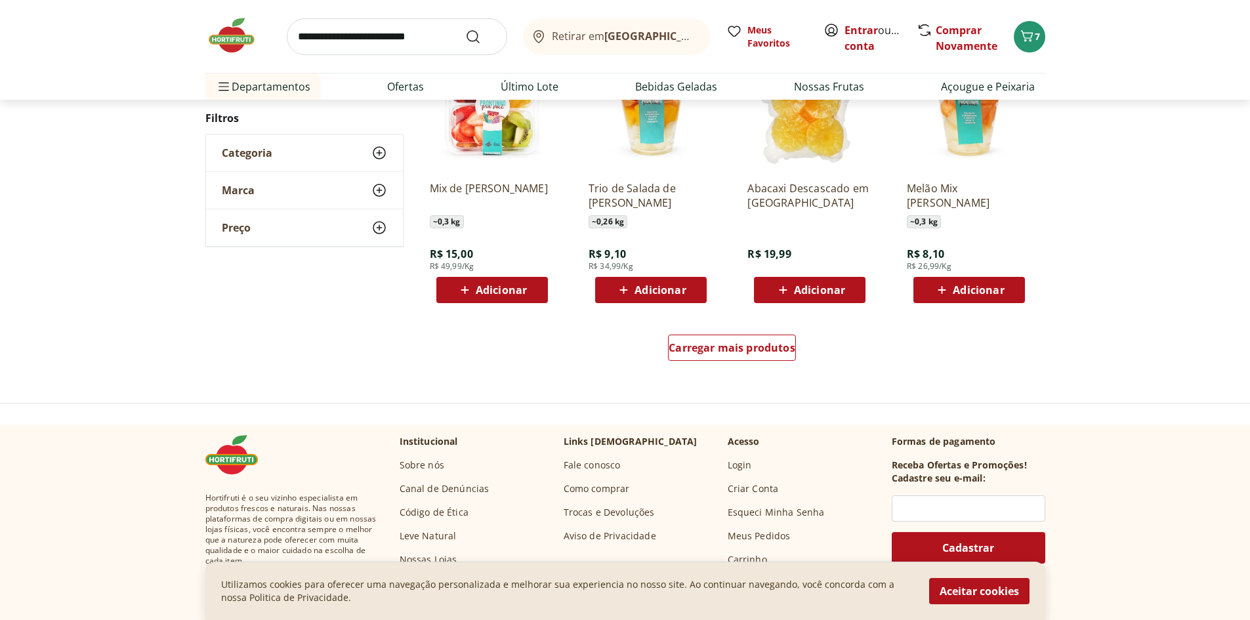
scroll to position [591, 0]
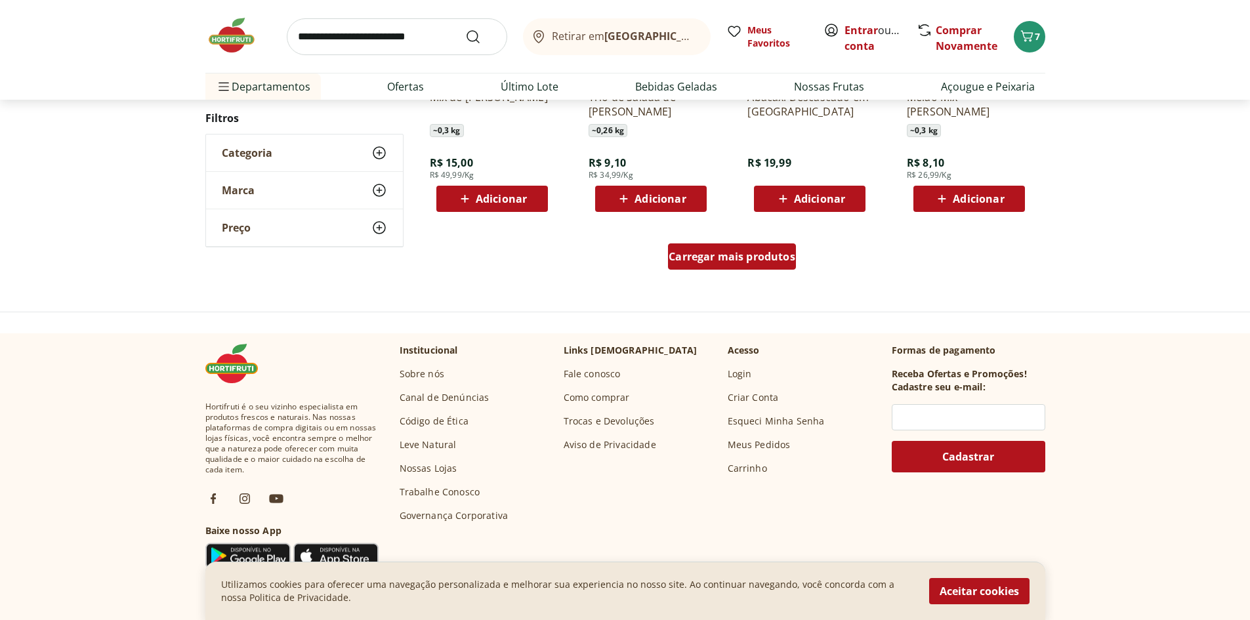
click at [790, 251] on span "Carregar mais produtos" at bounding box center [732, 256] width 127 height 10
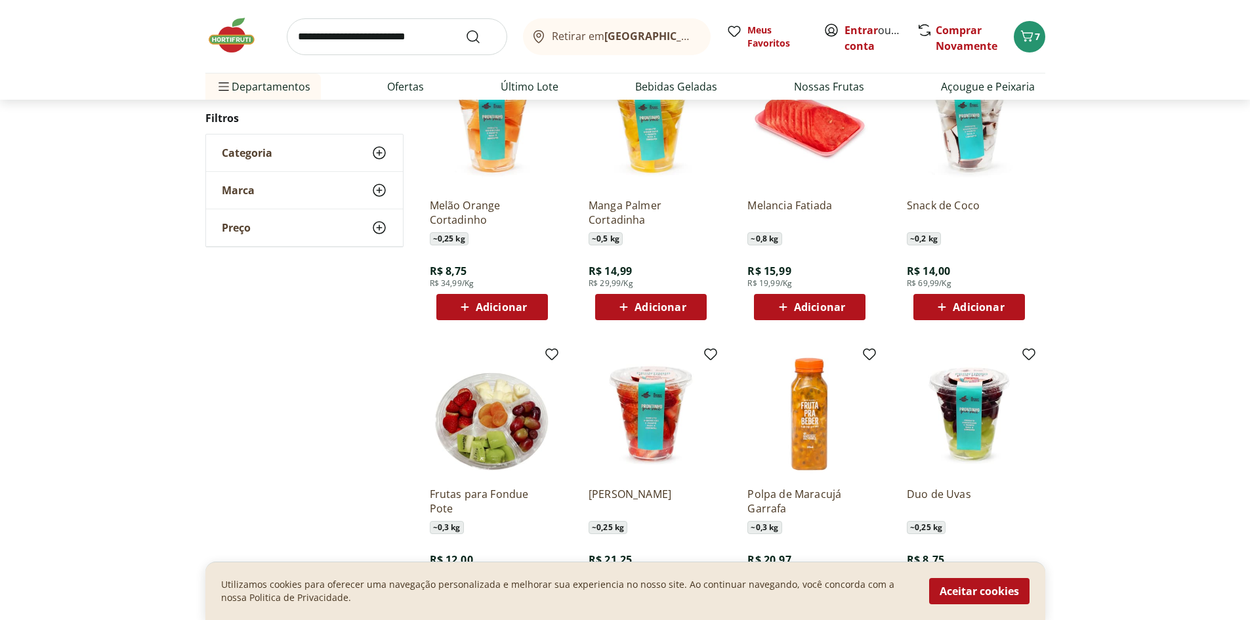
scroll to position [1050, 0]
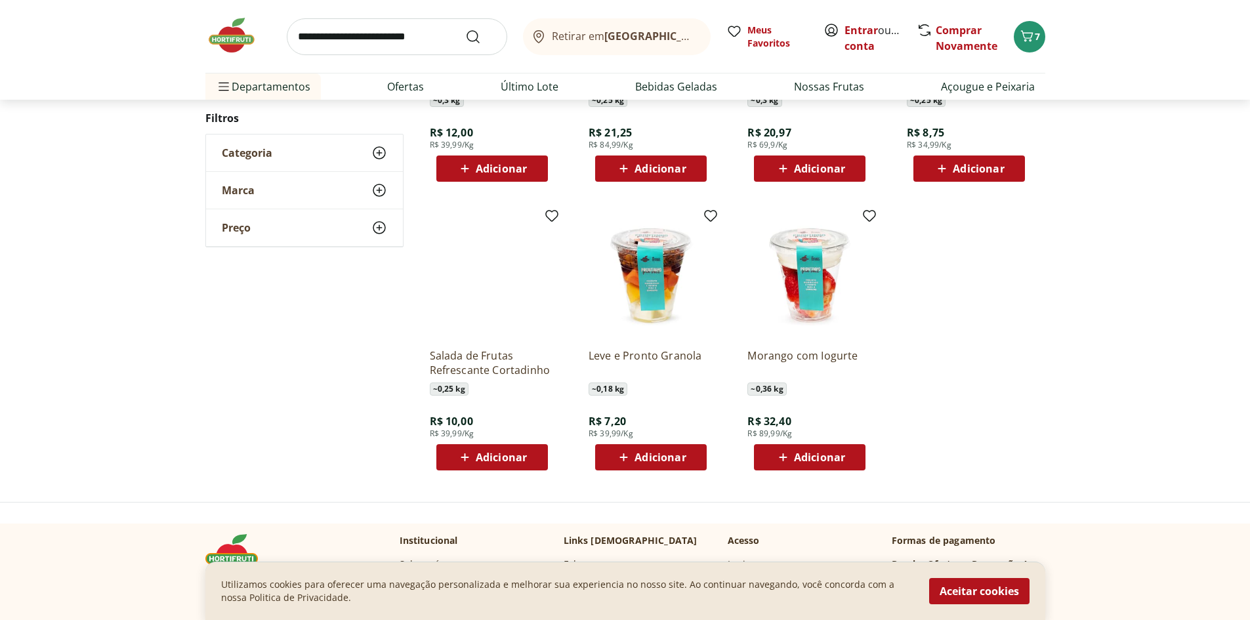
scroll to position [656, 0]
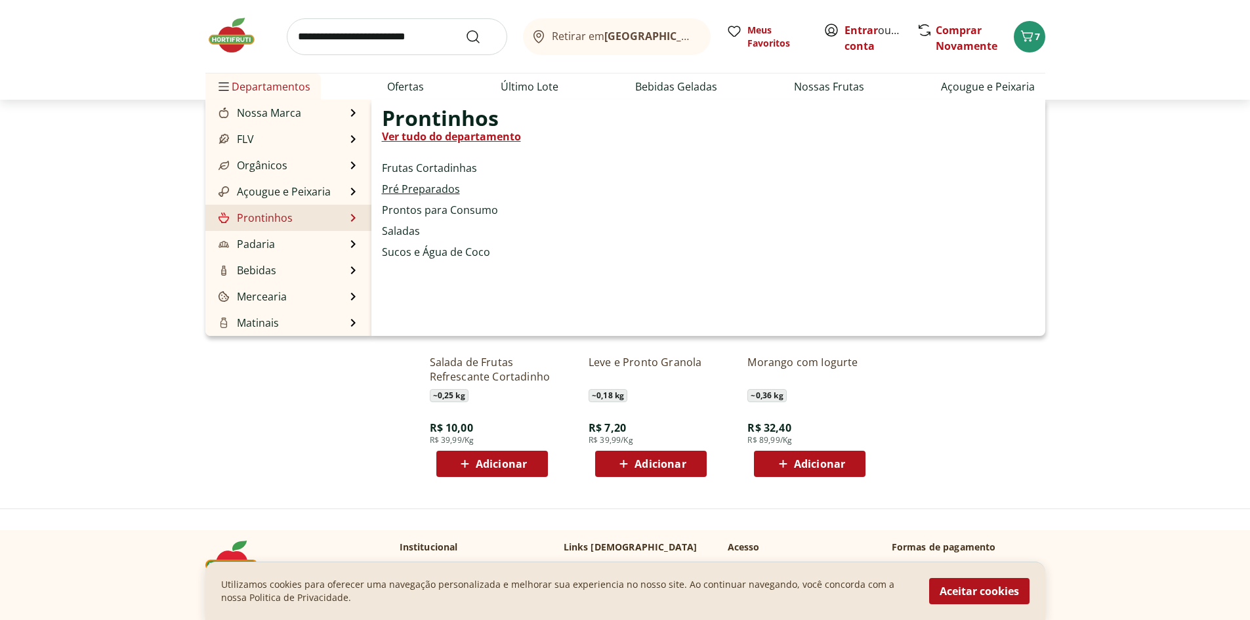
click at [400, 194] on link "Pré Preparados" at bounding box center [421, 189] width 78 height 16
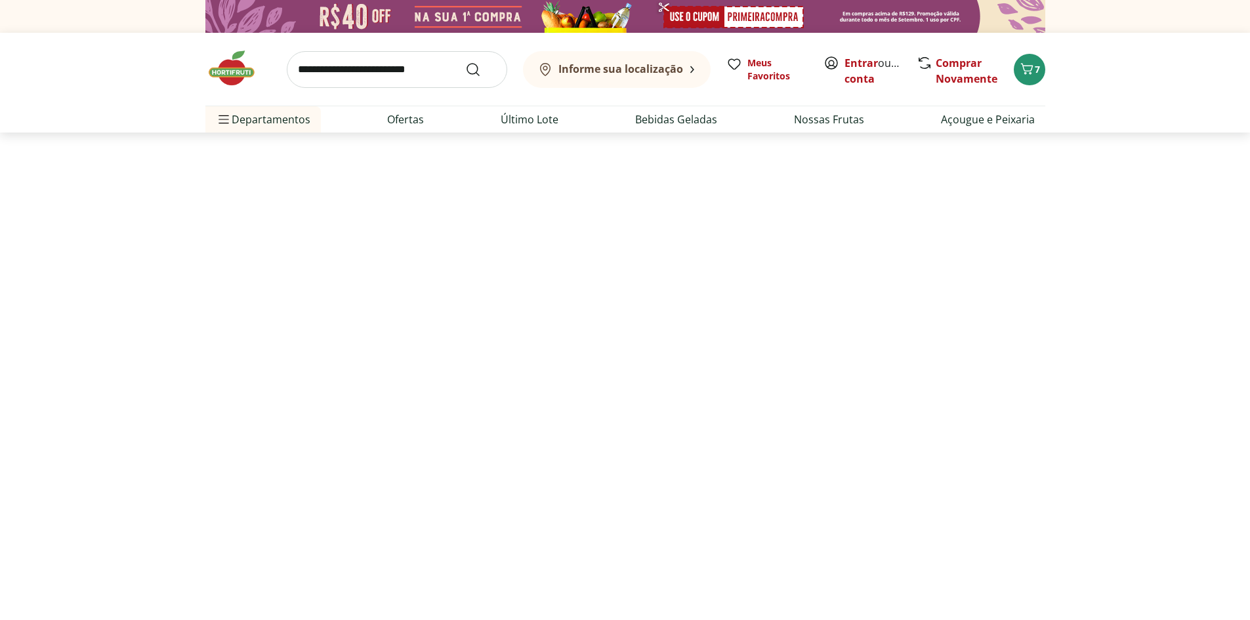
select select "**********"
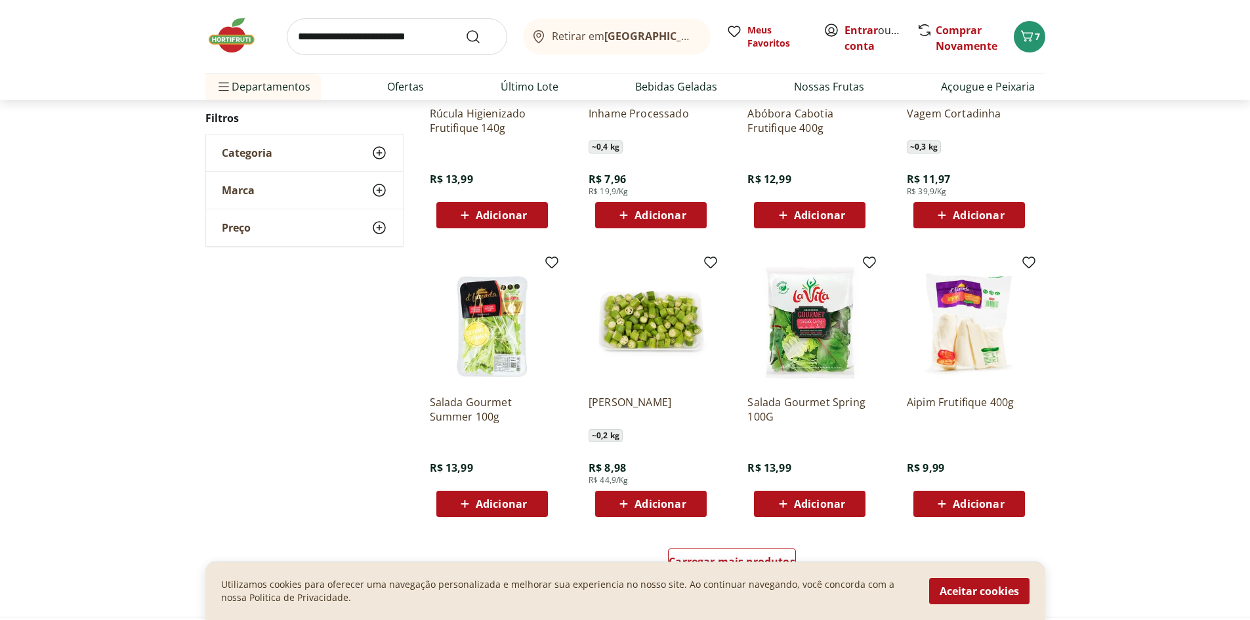
scroll to position [787, 0]
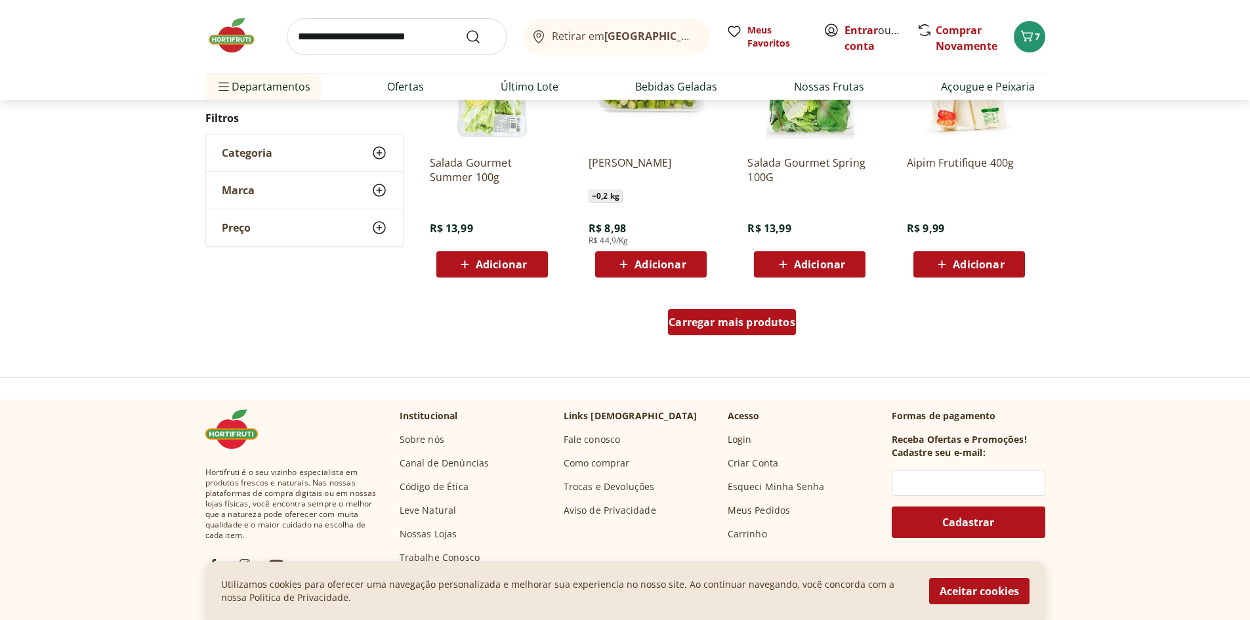
click at [746, 324] on span "Carregar mais produtos" at bounding box center [732, 322] width 127 height 10
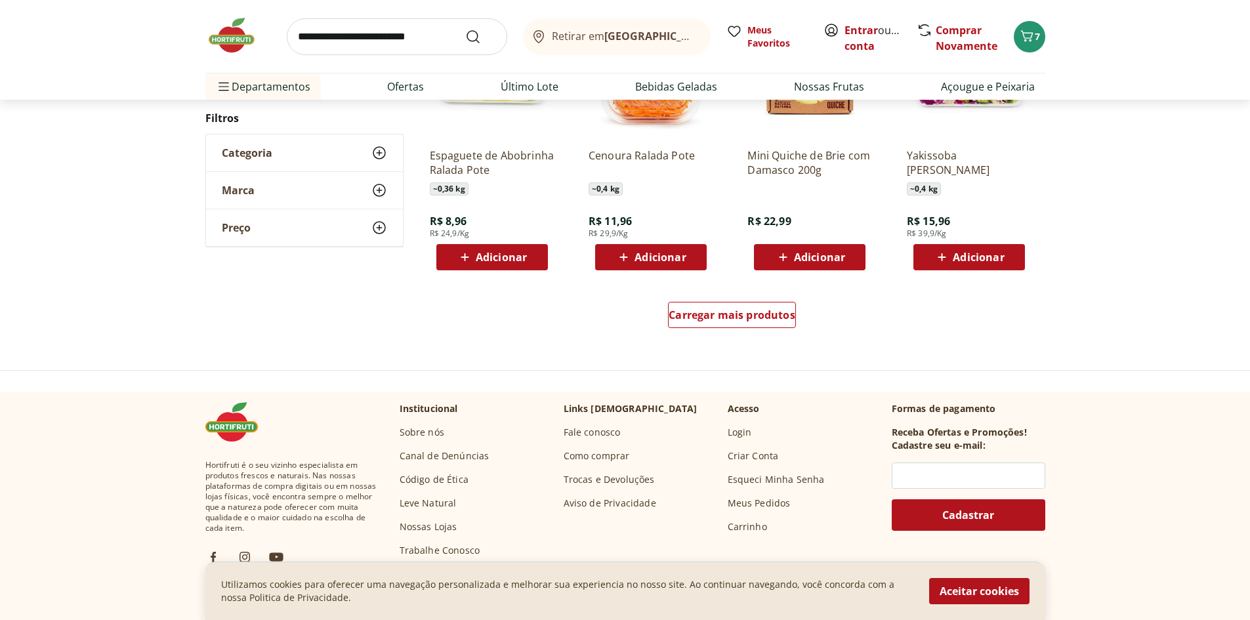
scroll to position [787, 0]
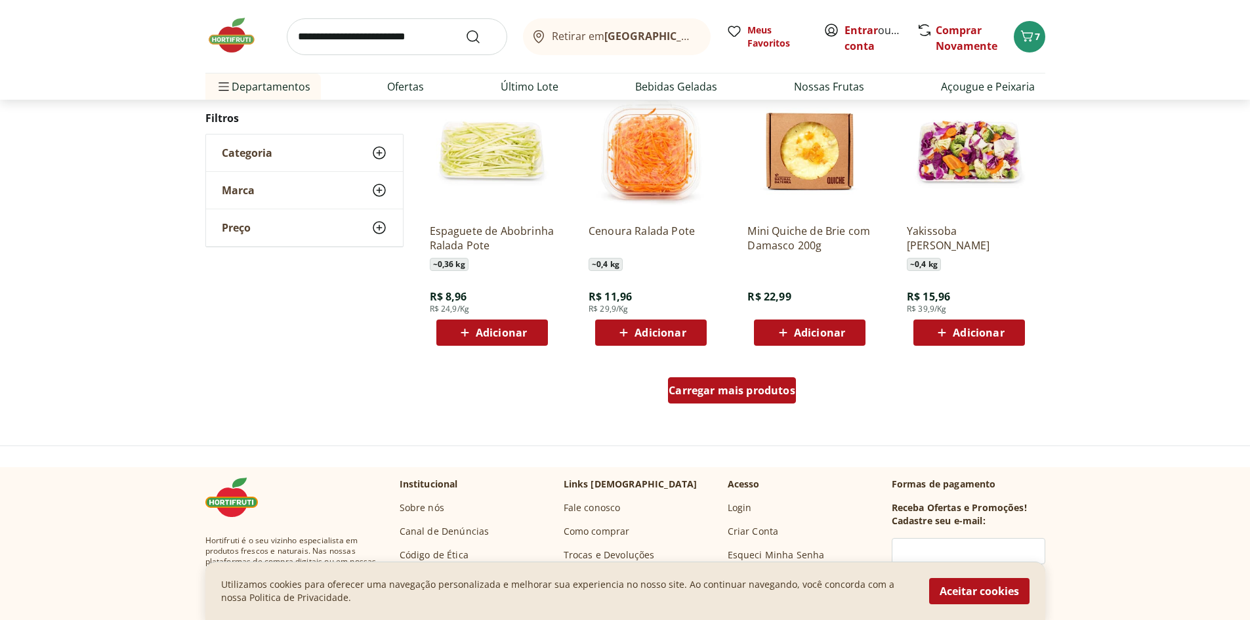
click at [743, 400] on div "Carregar mais produtos" at bounding box center [732, 390] width 128 height 26
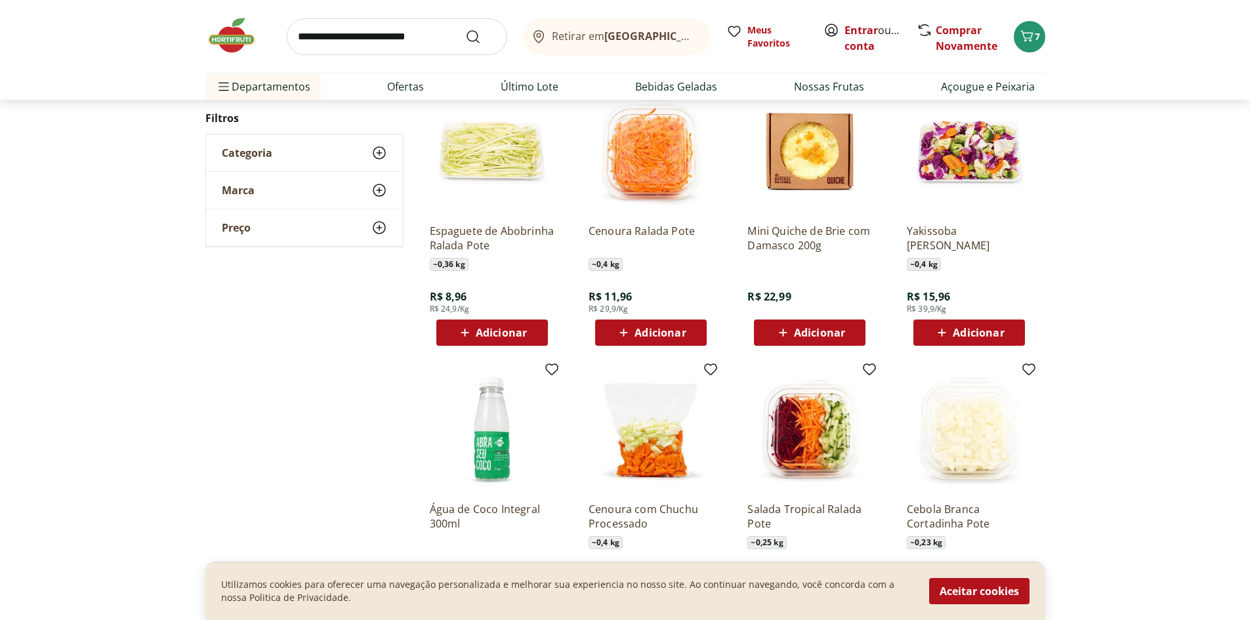
type input "*"
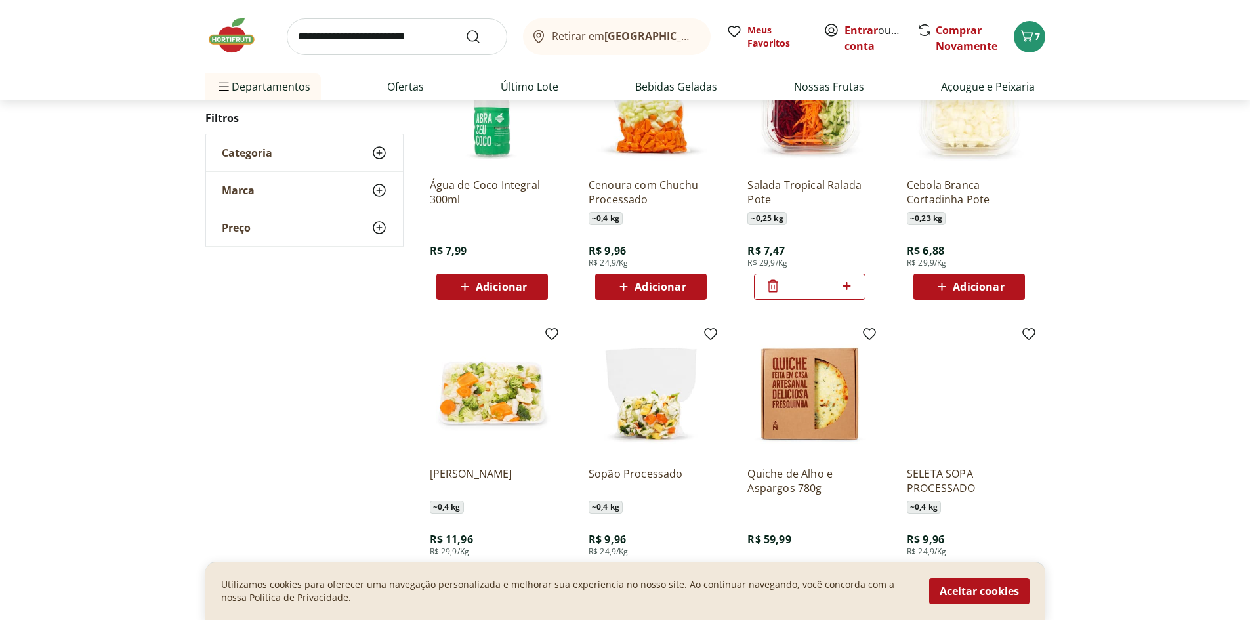
scroll to position [1116, 0]
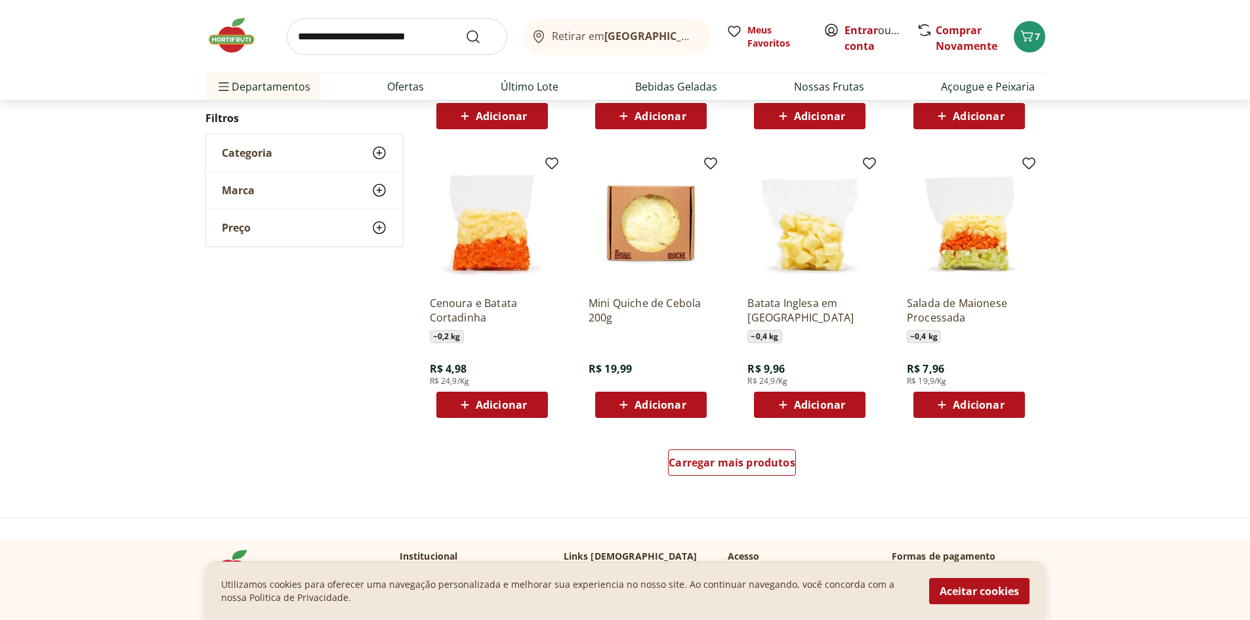
scroll to position [719, 0]
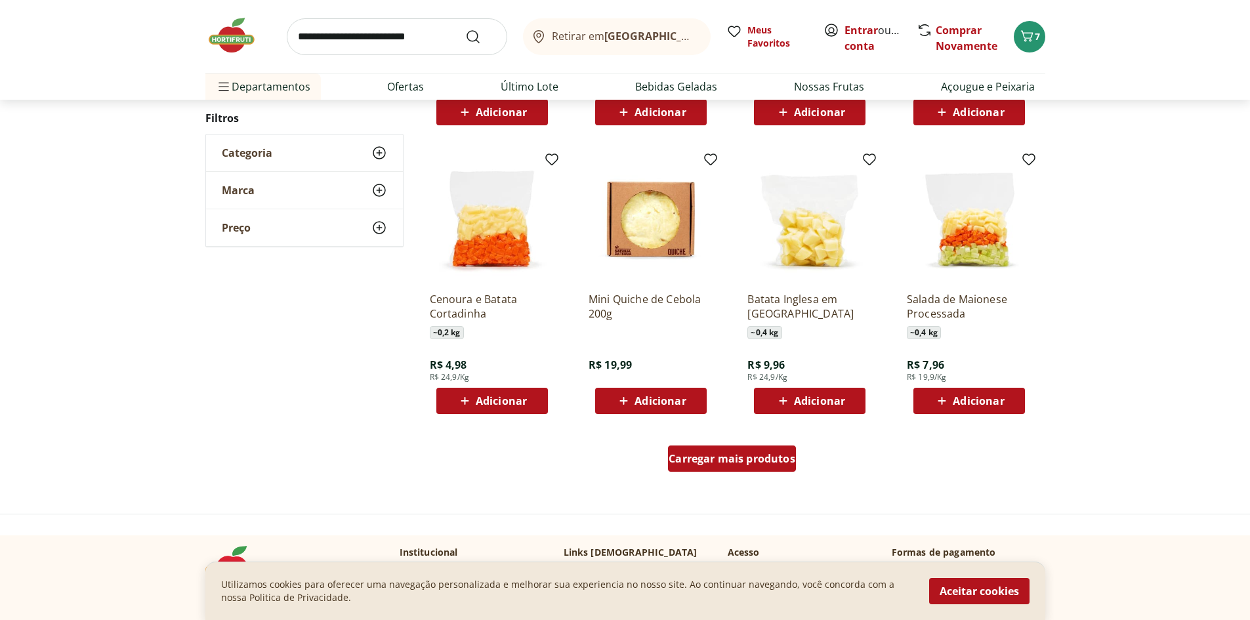
click at [713, 460] on span "Carregar mais produtos" at bounding box center [732, 458] width 127 height 10
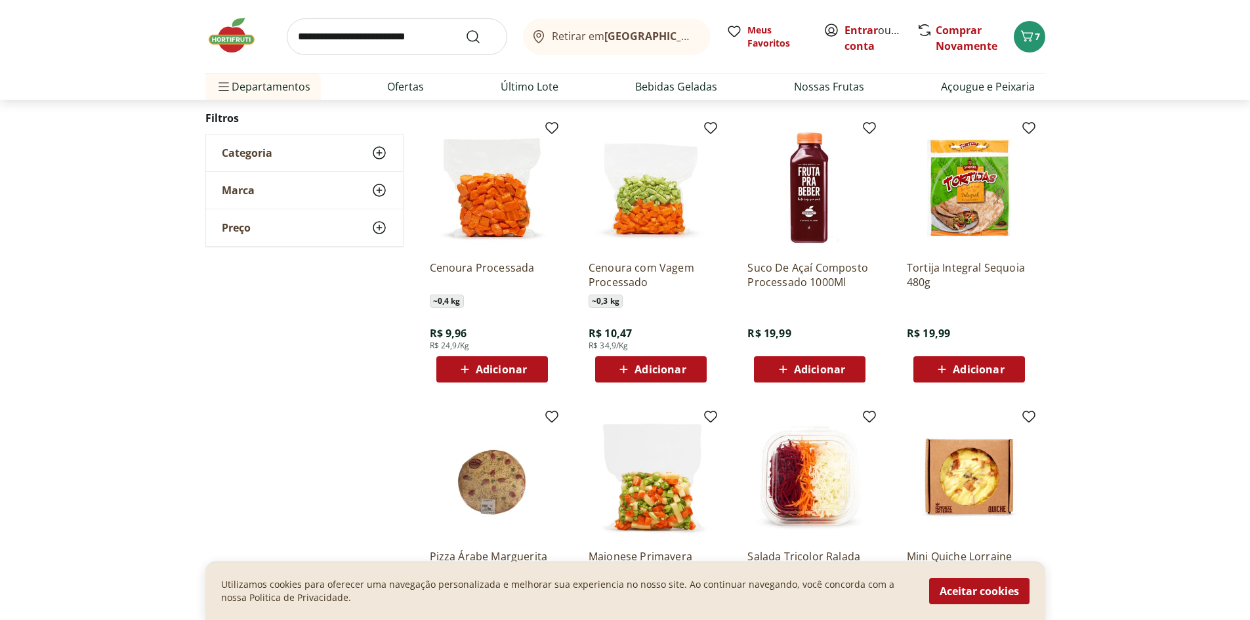
scroll to position [717, 0]
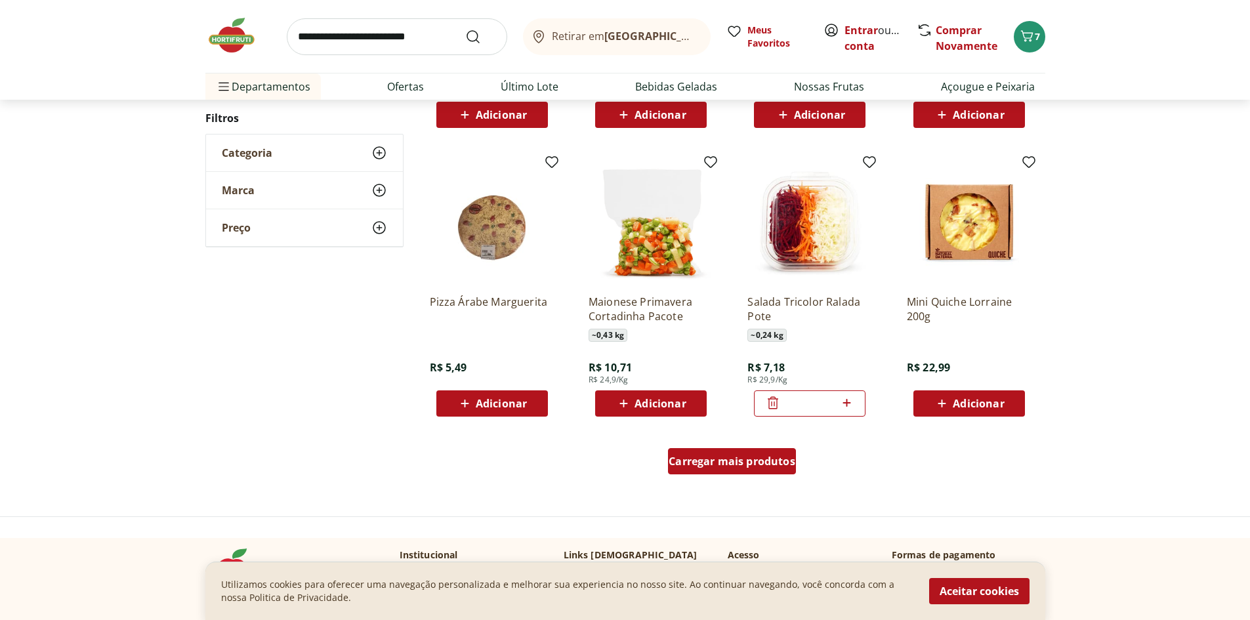
click at [713, 459] on span "Carregar mais produtos" at bounding box center [732, 461] width 127 height 10
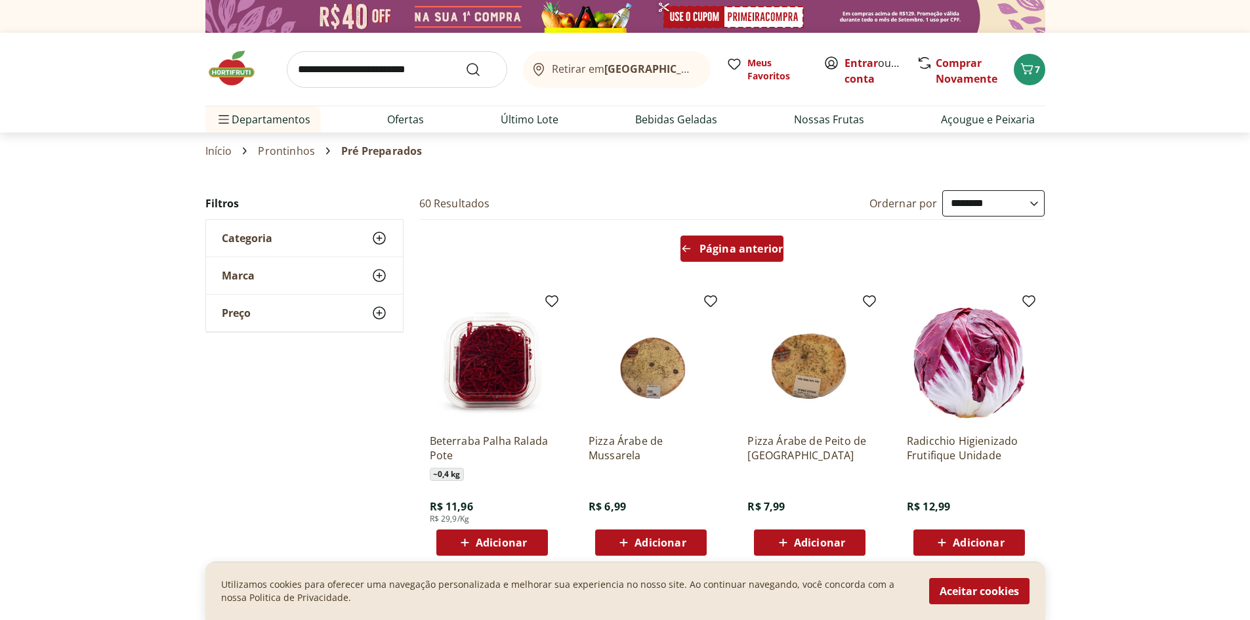
click at [738, 257] on div "Página anterior" at bounding box center [731, 249] width 103 height 26
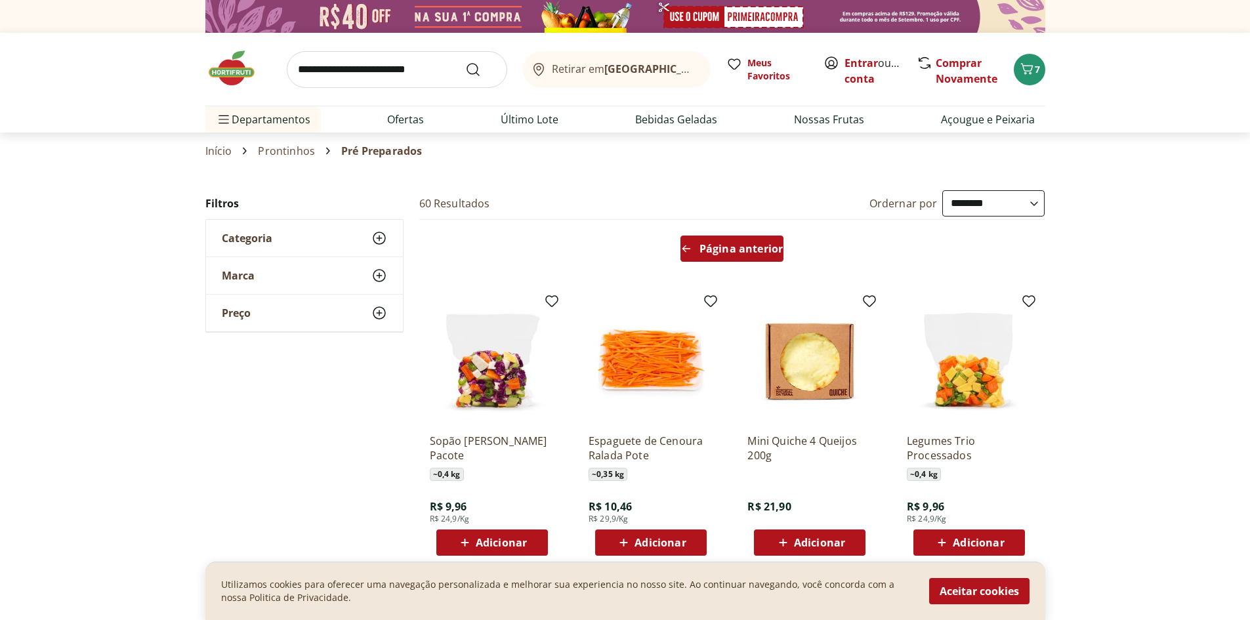
click at [710, 236] on div "Página anterior" at bounding box center [731, 249] width 103 height 26
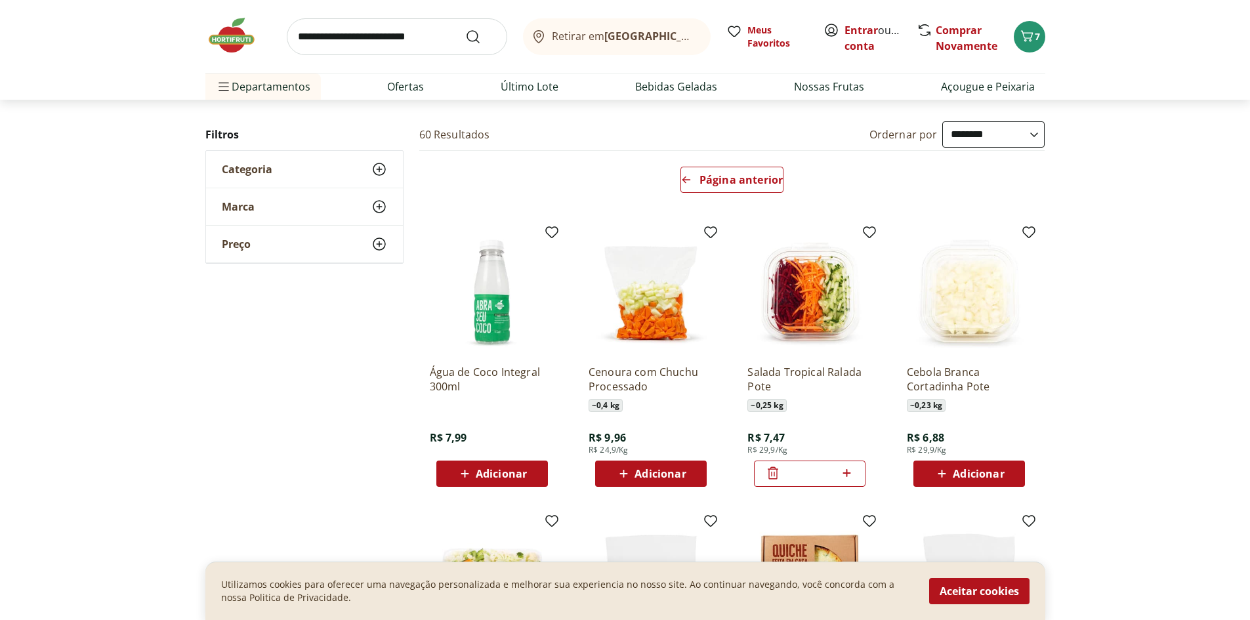
scroll to position [66, 0]
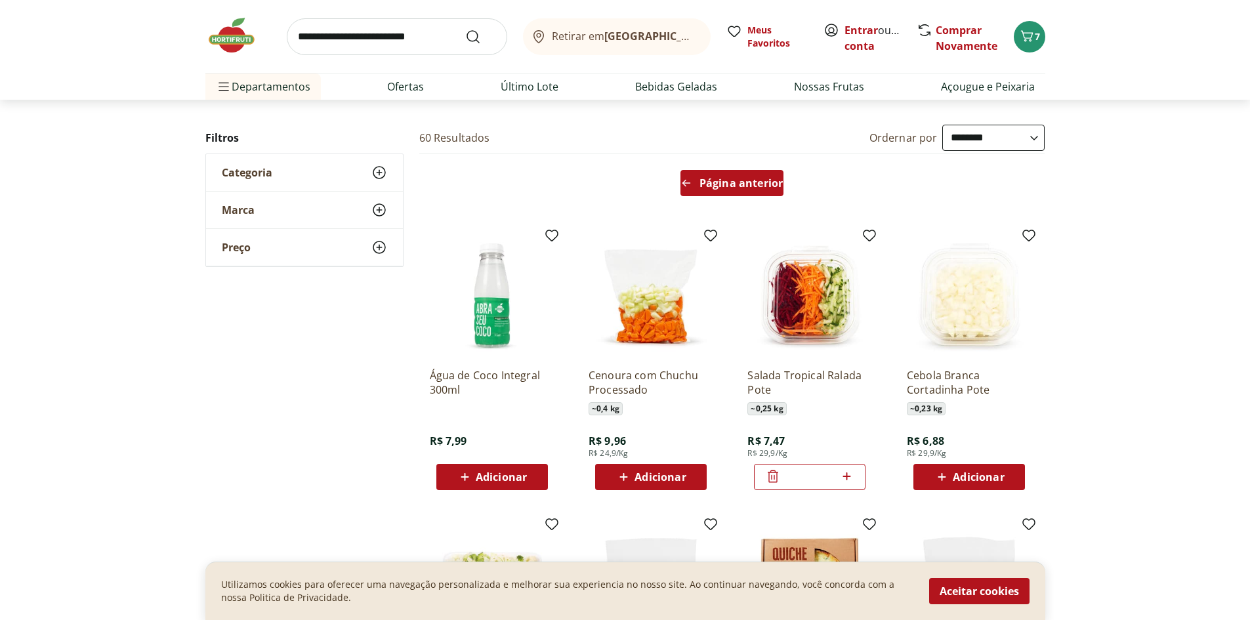
click at [759, 188] on span "Página anterior" at bounding box center [741, 183] width 83 height 10
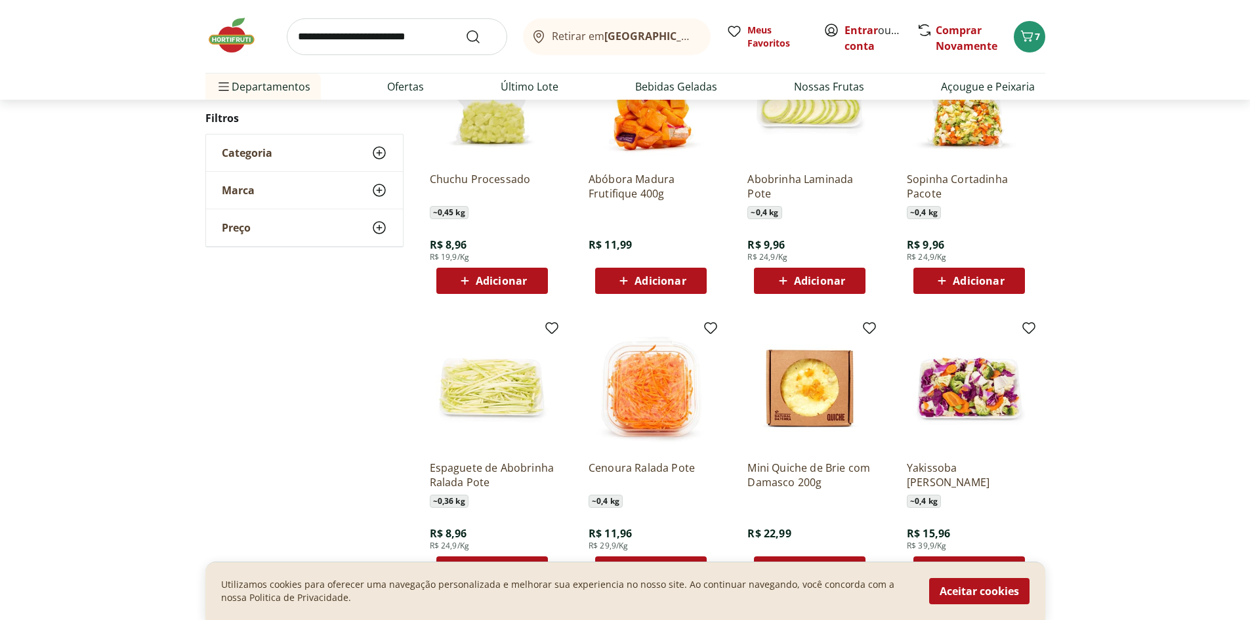
scroll to position [656, 0]
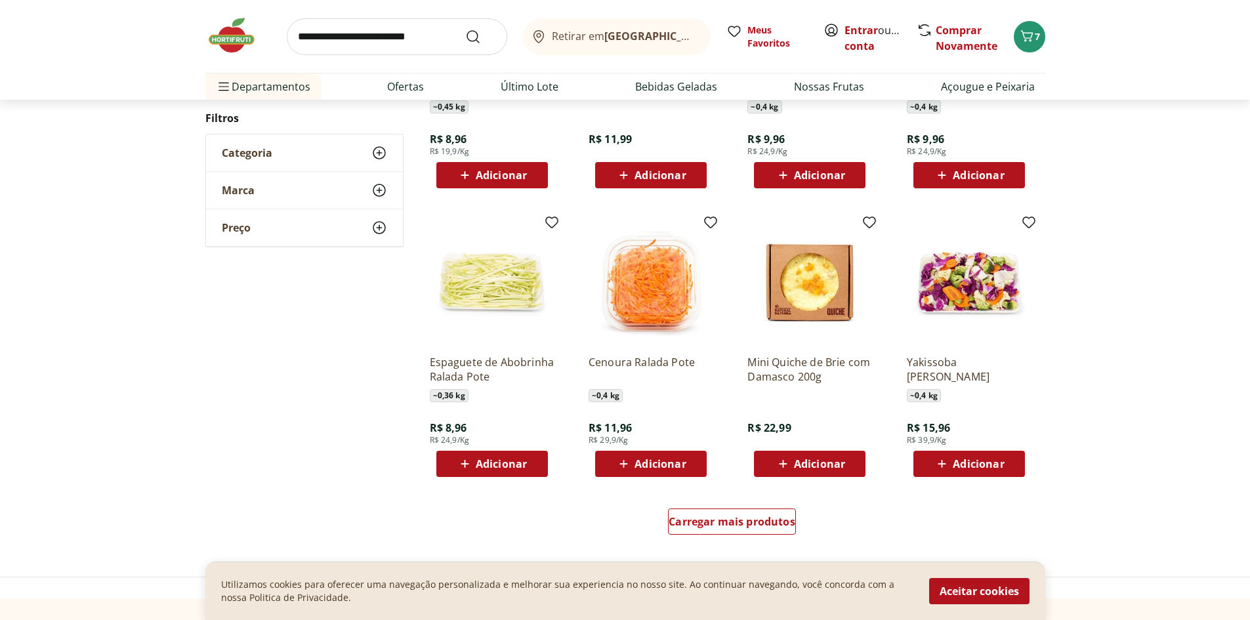
click at [487, 459] on span "Adicionar" at bounding box center [501, 464] width 51 height 10
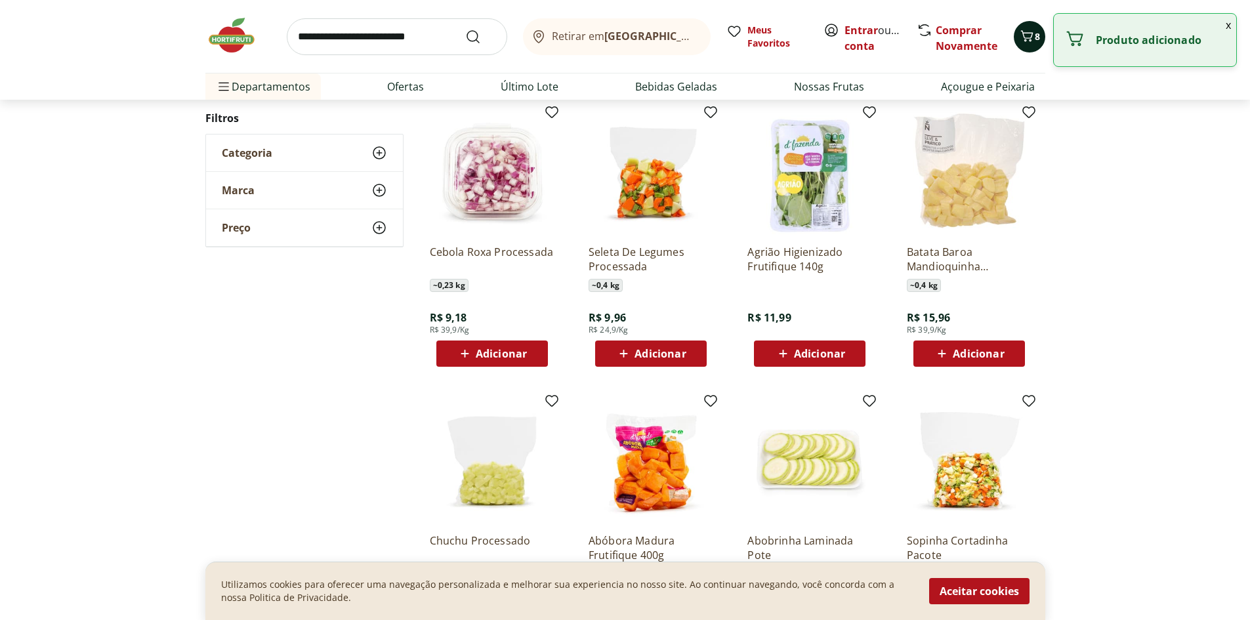
scroll to position [66, 0]
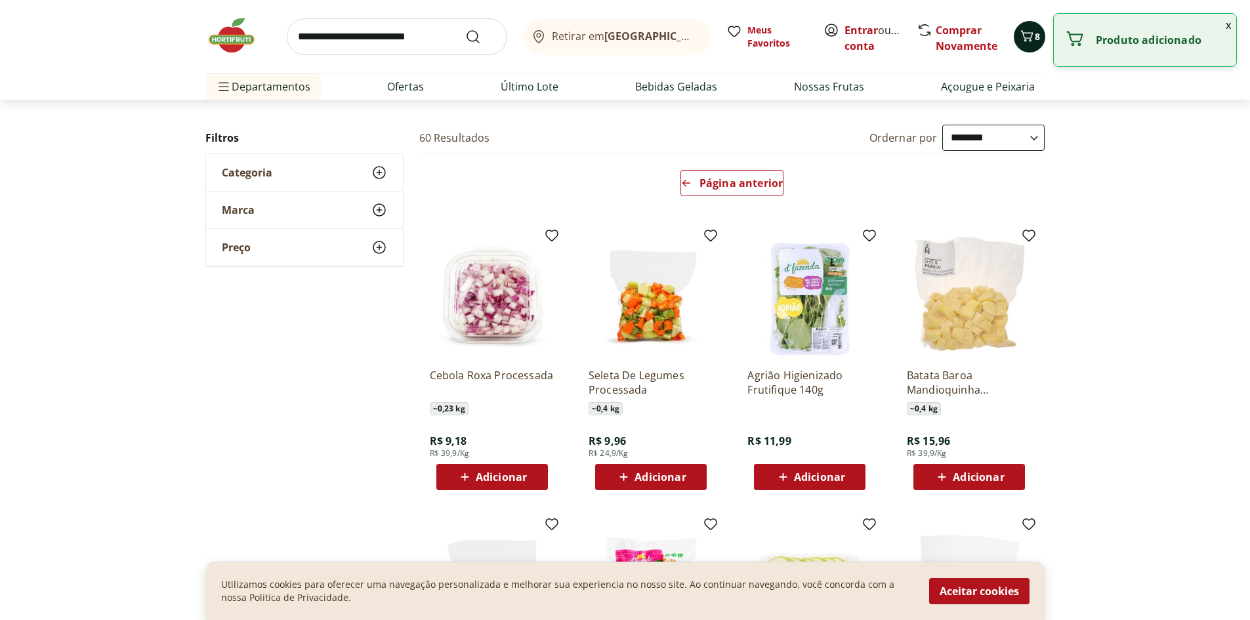
click at [1039, 47] on button "8" at bounding box center [1029, 36] width 31 height 31
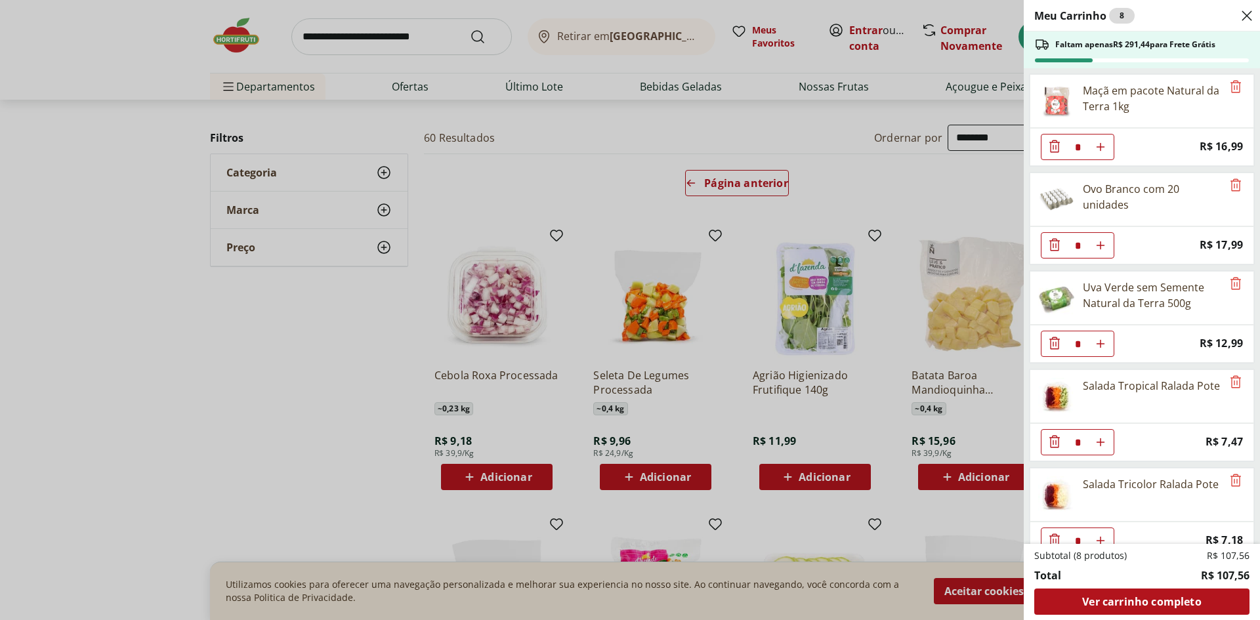
click at [1036, 46] on icon at bounding box center [1041, 44] width 13 height 10
click at [88, 454] on div "Meu Carrinho 8 Faltam apenas R$ 291,44 para Frete Grátis Maçã em pacote Natural…" at bounding box center [630, 310] width 1260 height 620
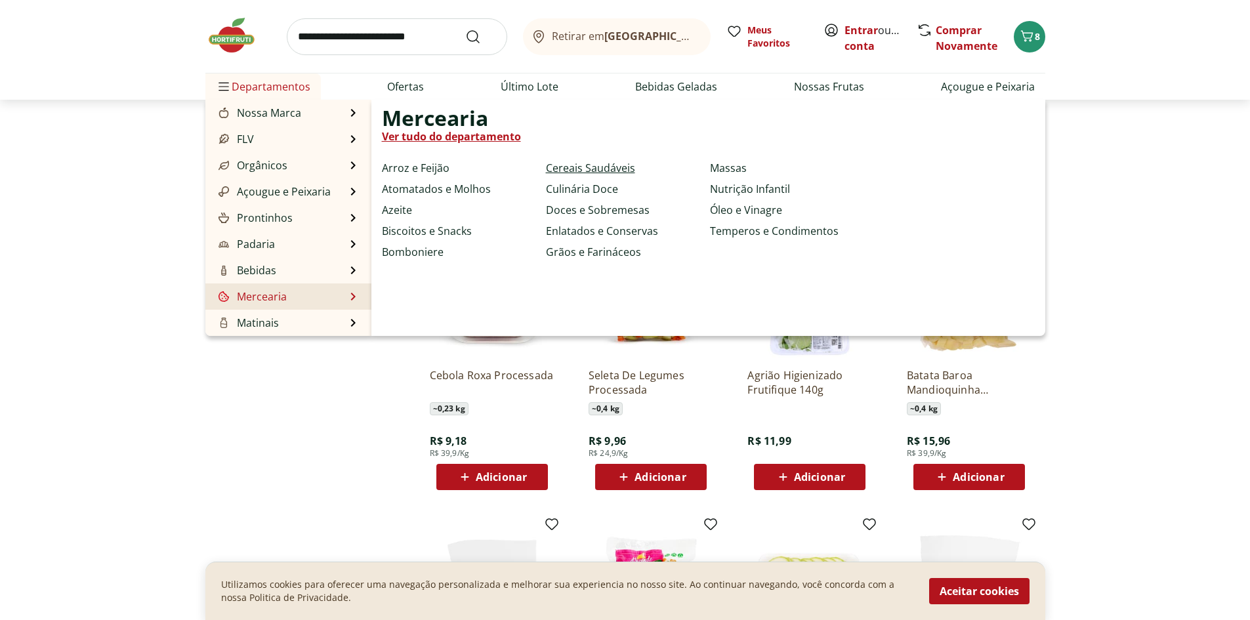
click at [565, 165] on link "Cereais Saudáveis" at bounding box center [590, 168] width 89 height 16
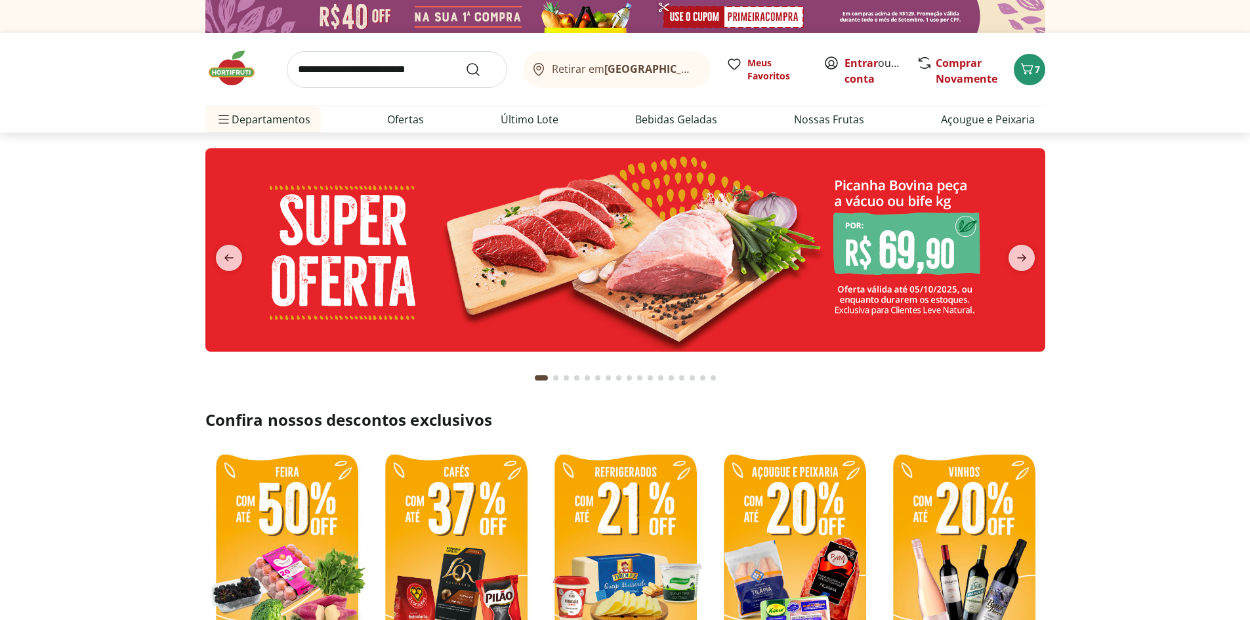
click at [324, 78] on input "search" at bounding box center [397, 69] width 220 height 37
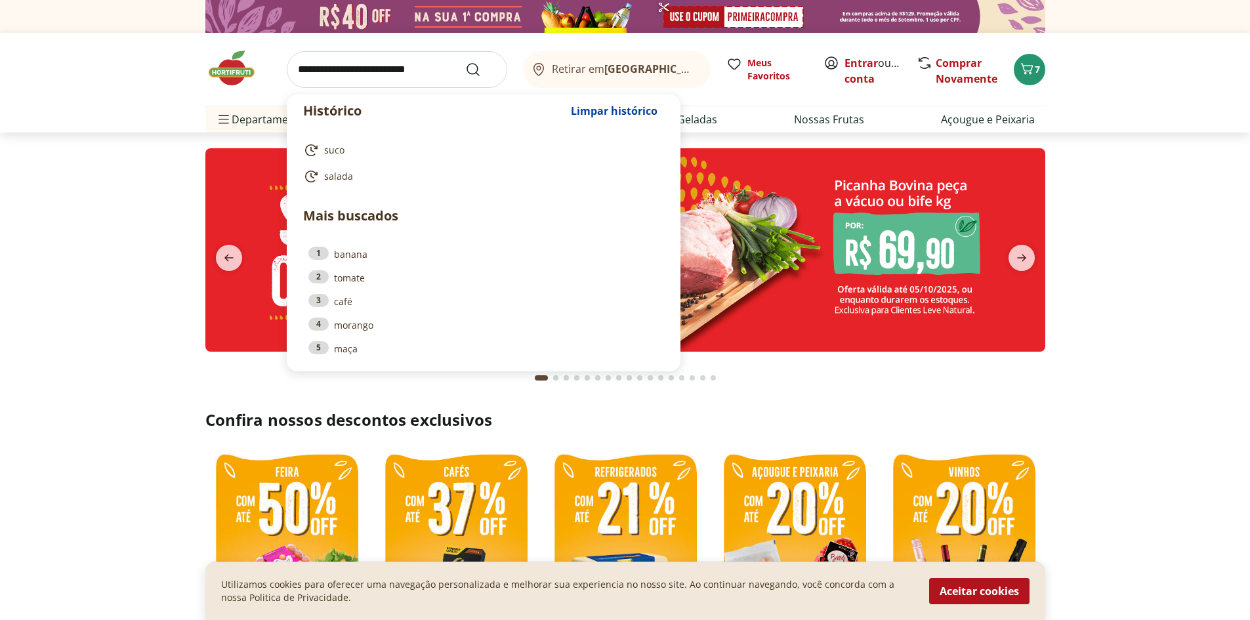
click at [319, 68] on input "search" at bounding box center [397, 69] width 220 height 37
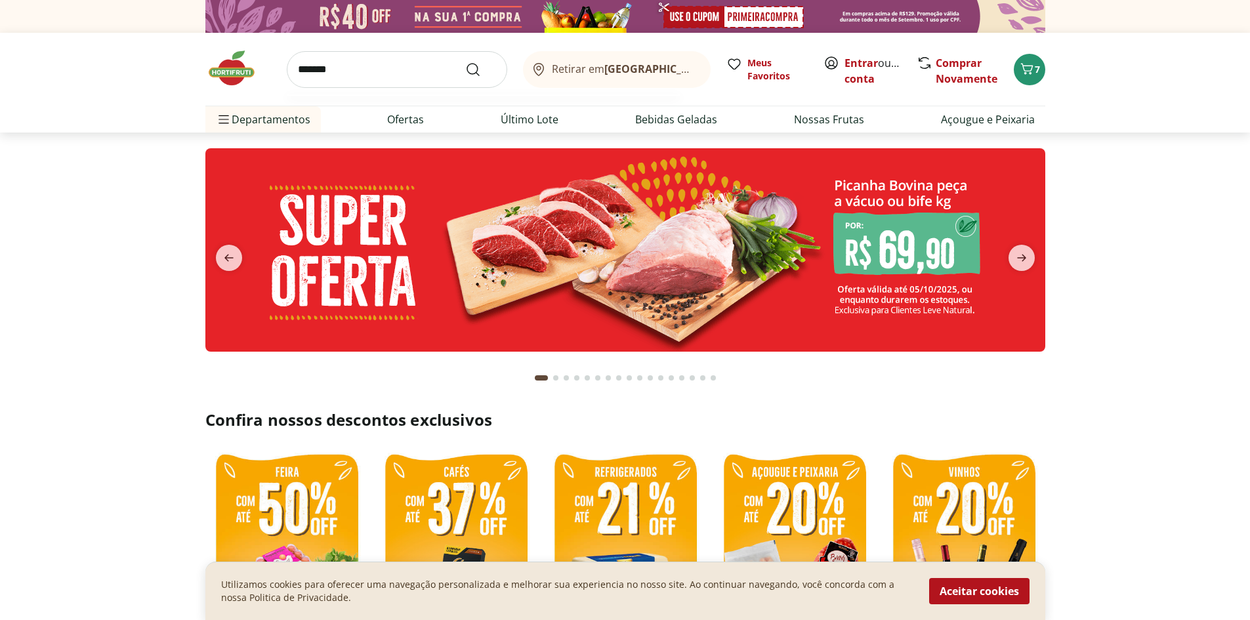
type input "*******"
click at [465, 62] on button "Submit Search" at bounding box center [480, 70] width 31 height 16
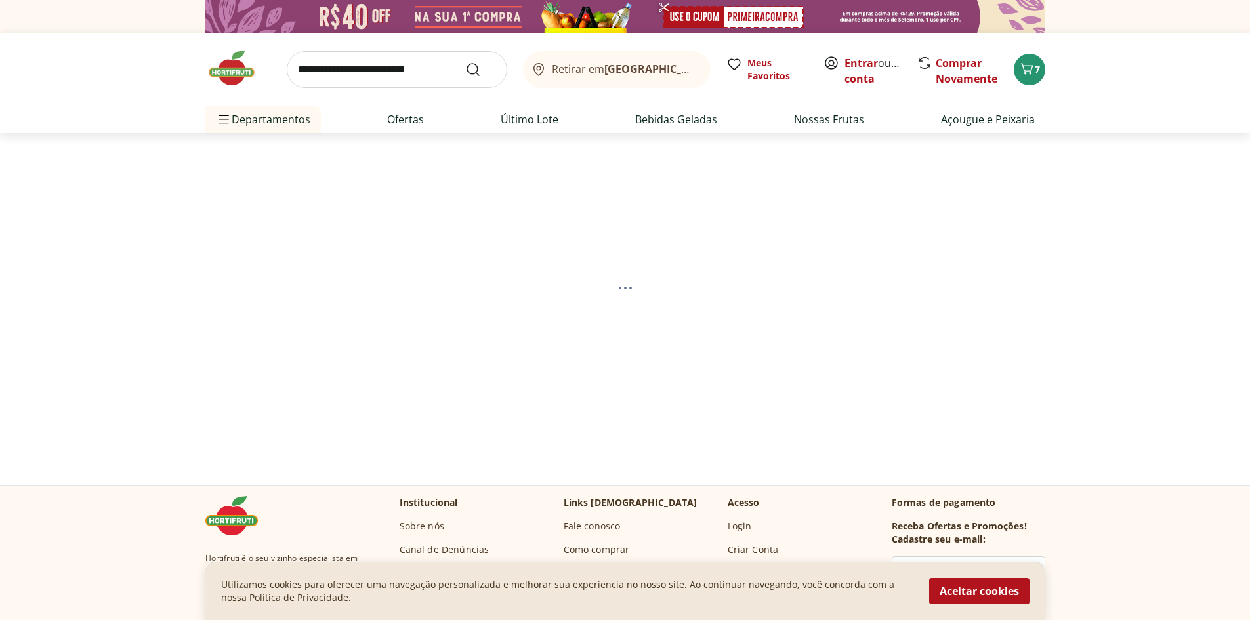
select select "**********"
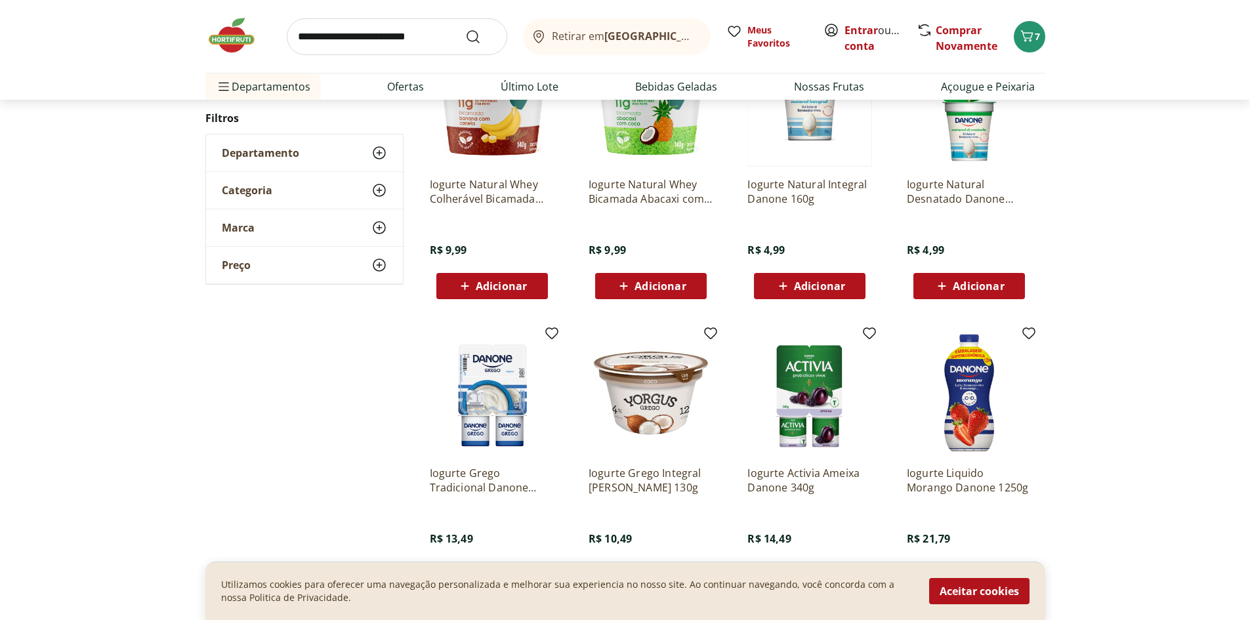
scroll to position [394, 0]
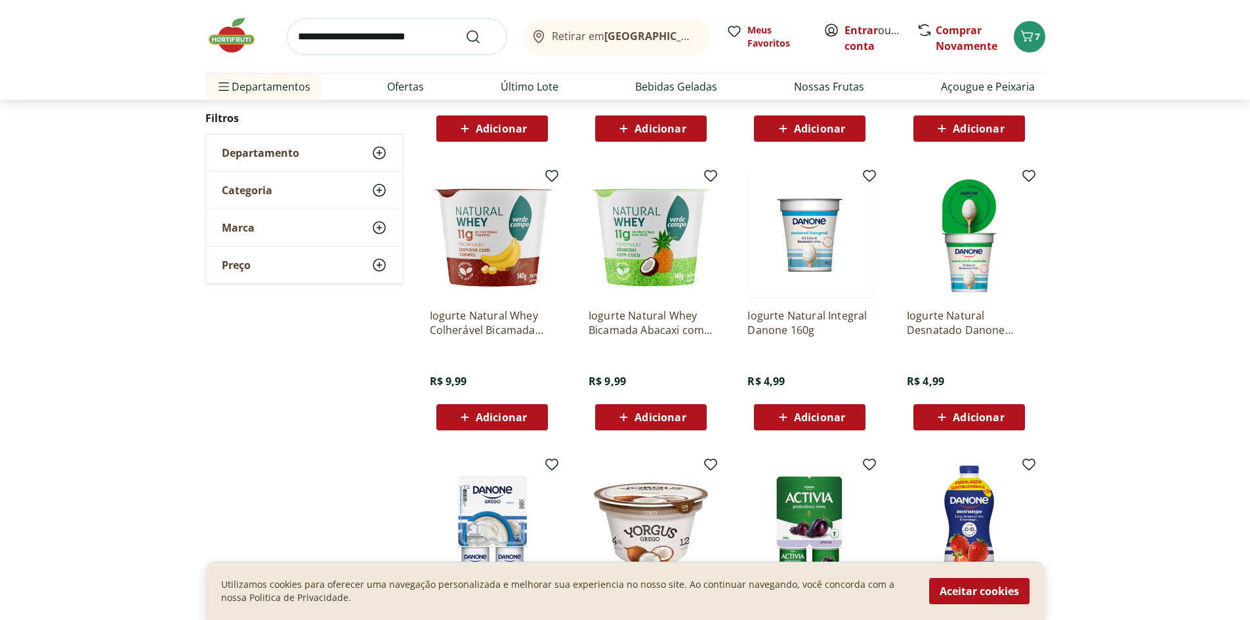
click at [421, 37] on input "search" at bounding box center [397, 36] width 220 height 37
type input "**********"
click at [465, 29] on button "Submit Search" at bounding box center [480, 37] width 31 height 16
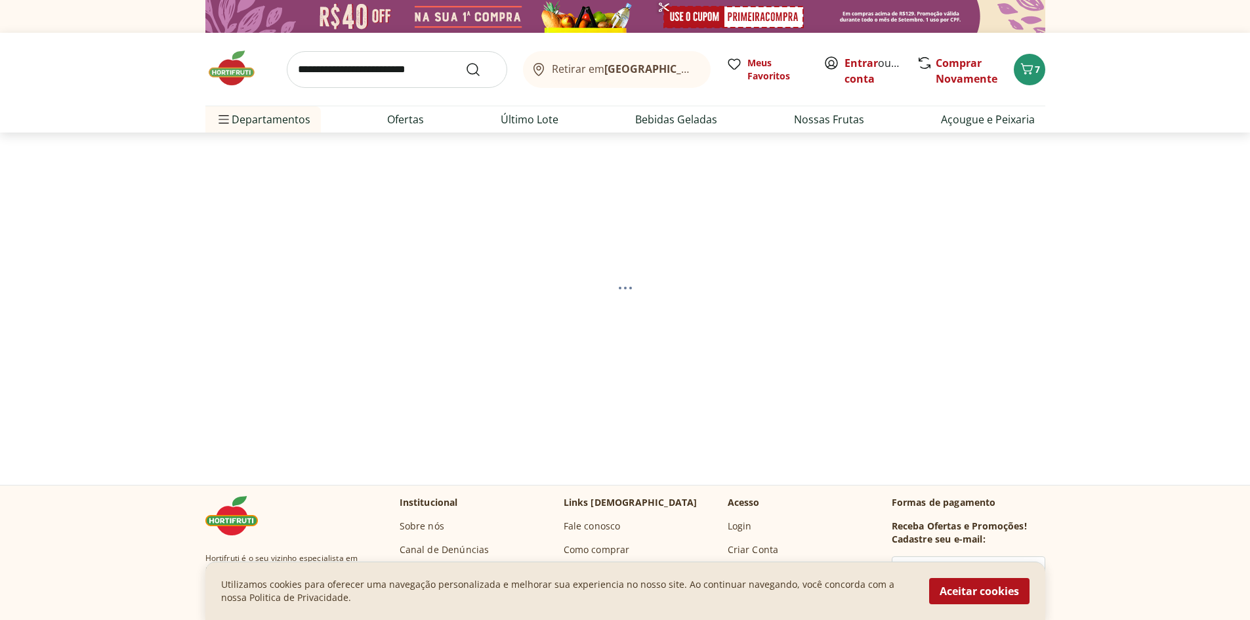
select select "**********"
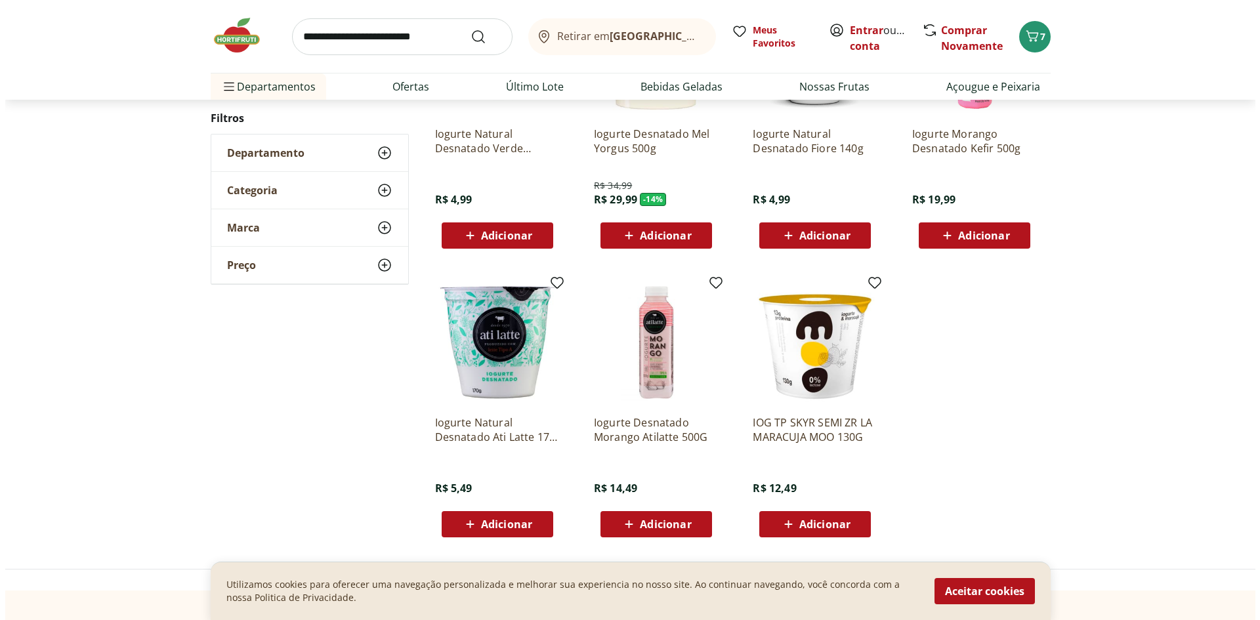
scroll to position [459, 0]
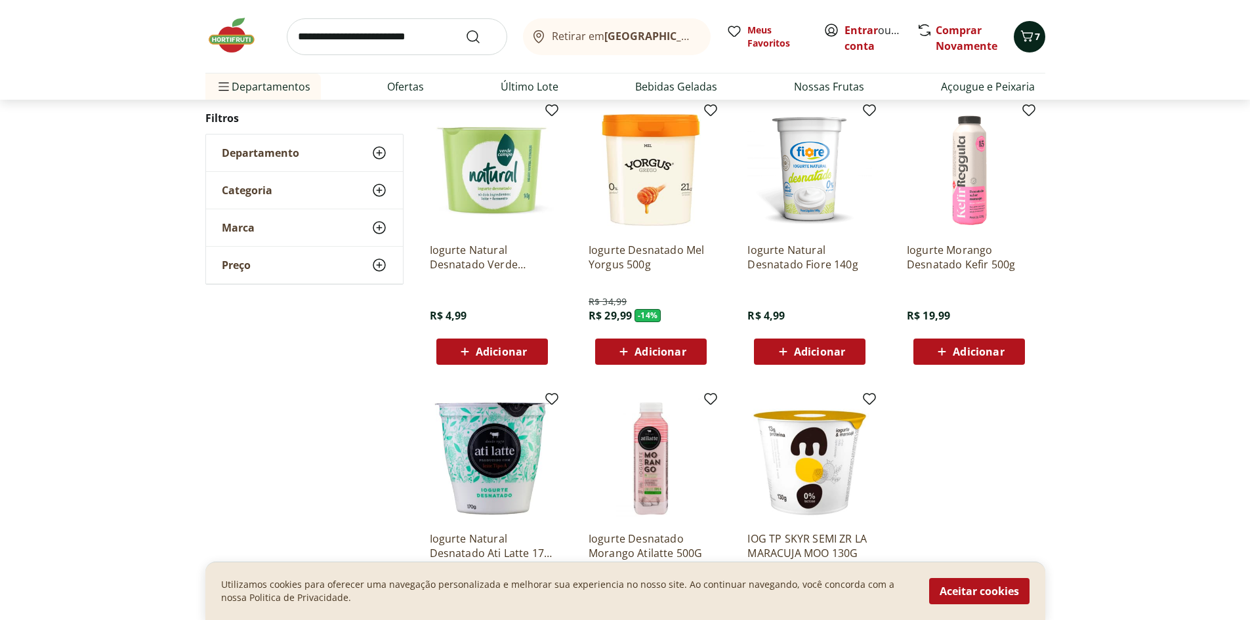
click at [1030, 25] on button "7" at bounding box center [1029, 36] width 31 height 31
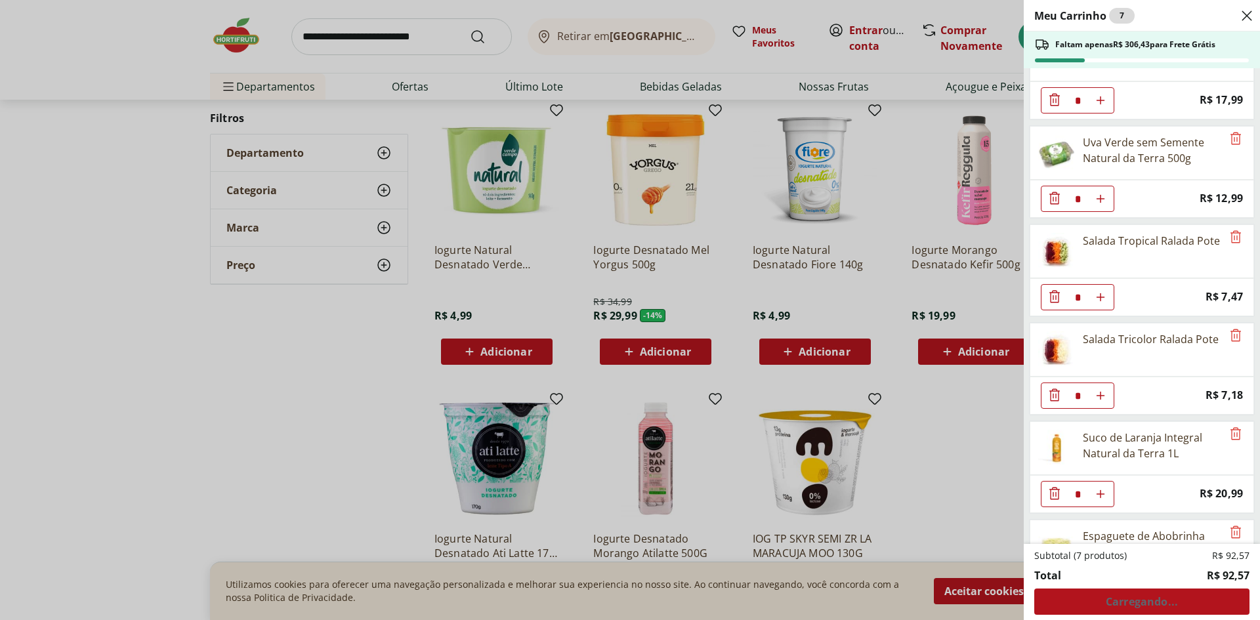
scroll to position [219, 0]
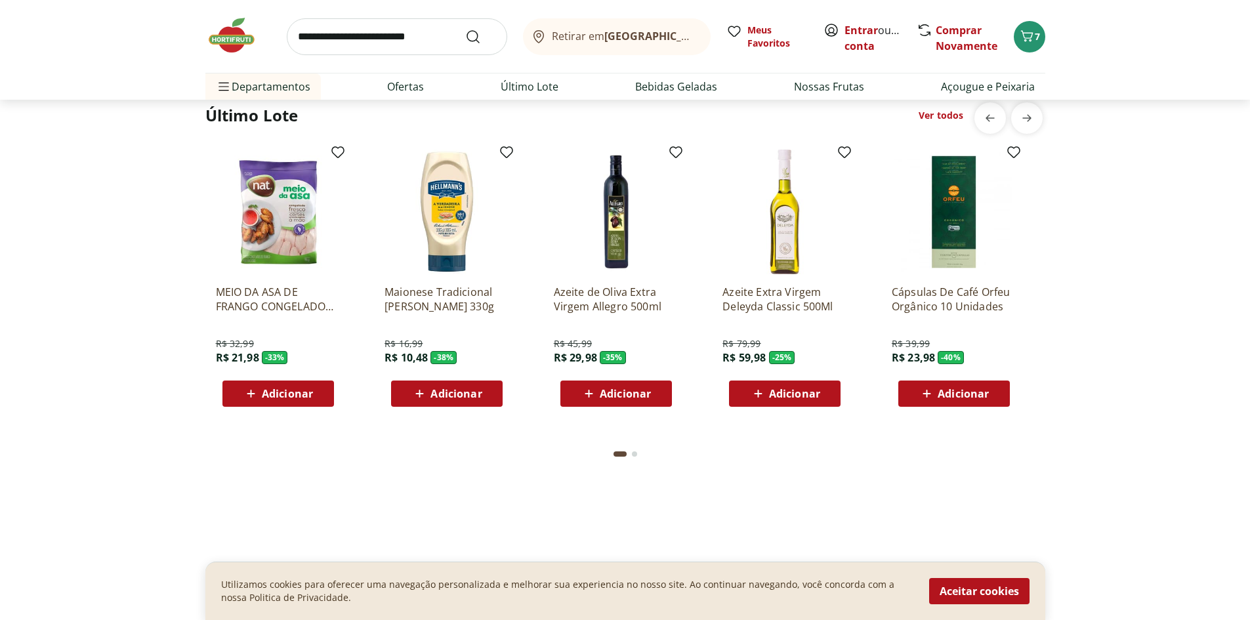
scroll to position [1050, 0]
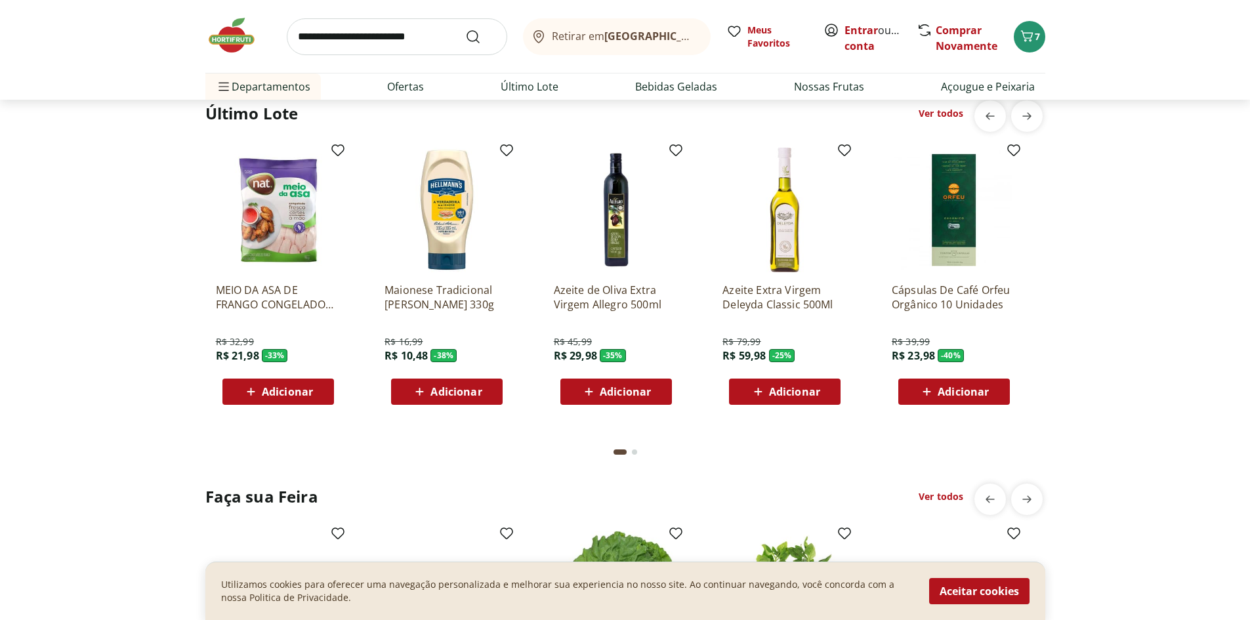
click at [641, 392] on span "Adicionar" at bounding box center [625, 392] width 51 height 10
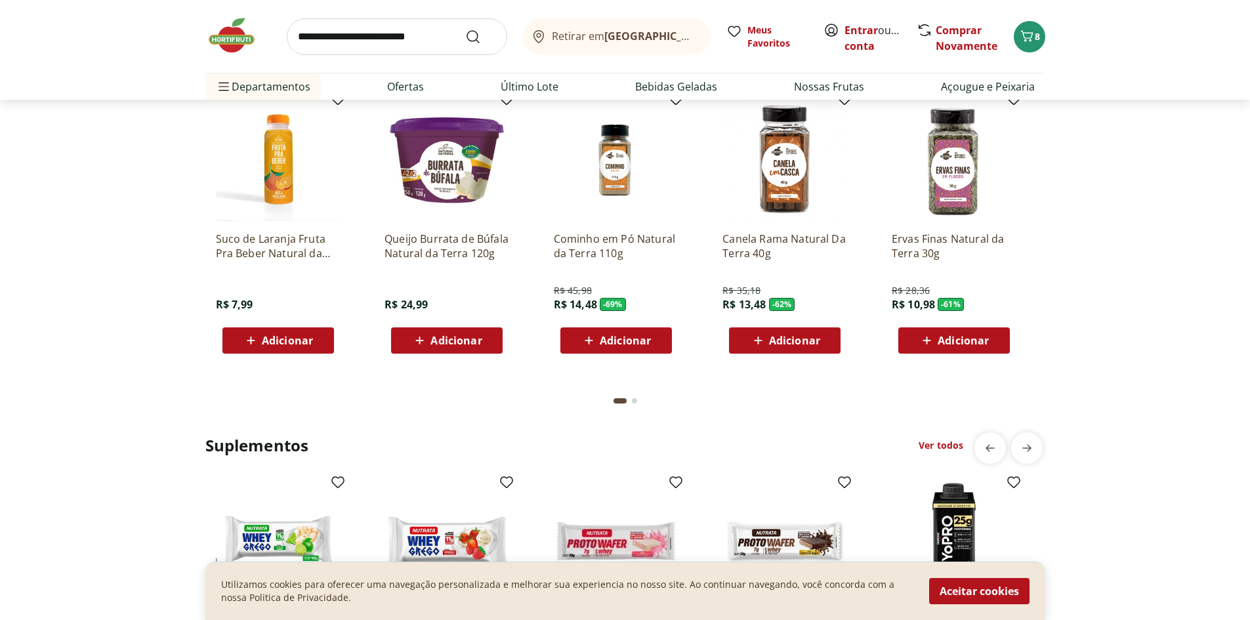
scroll to position [2756, 0]
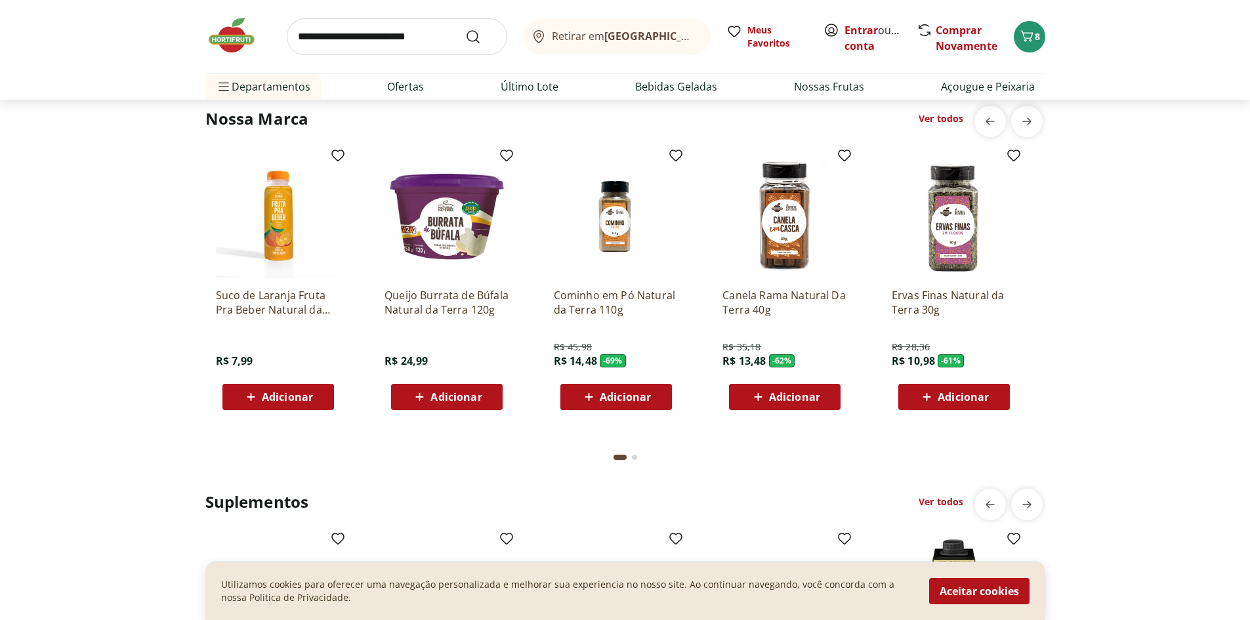
click at [332, 32] on input "search" at bounding box center [397, 36] width 220 height 37
type input "**********"
click at [465, 29] on button "Submit Search" at bounding box center [480, 37] width 31 height 16
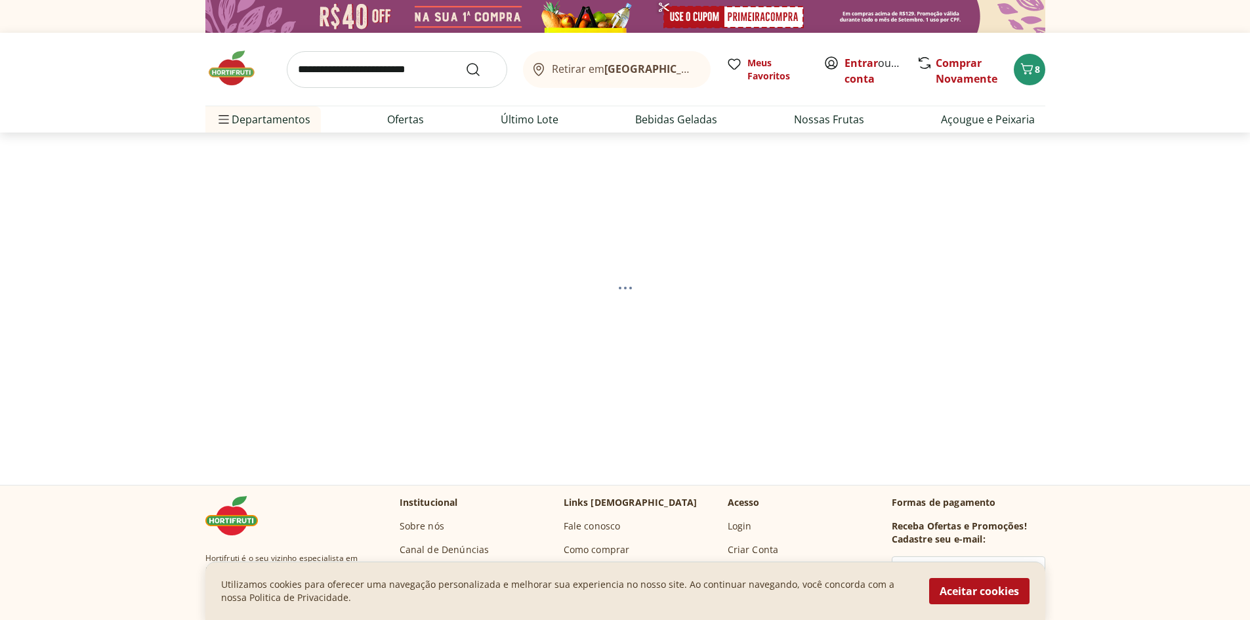
select select "**********"
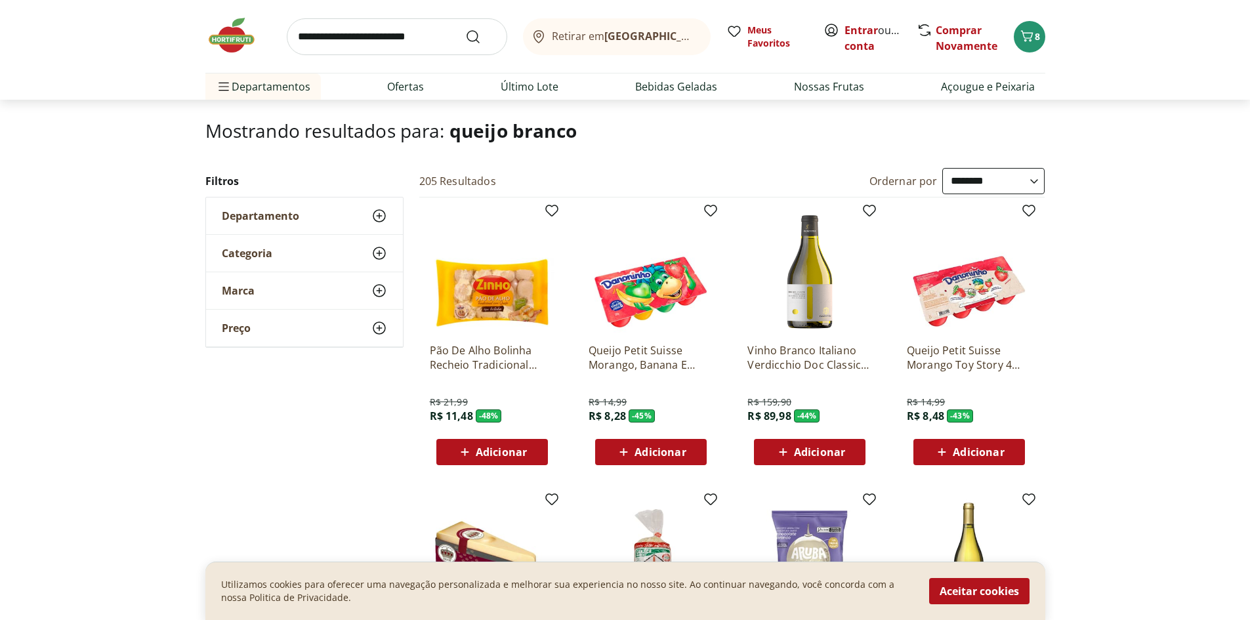
scroll to position [66, 0]
